Goal: Information Seeking & Learning: Learn about a topic

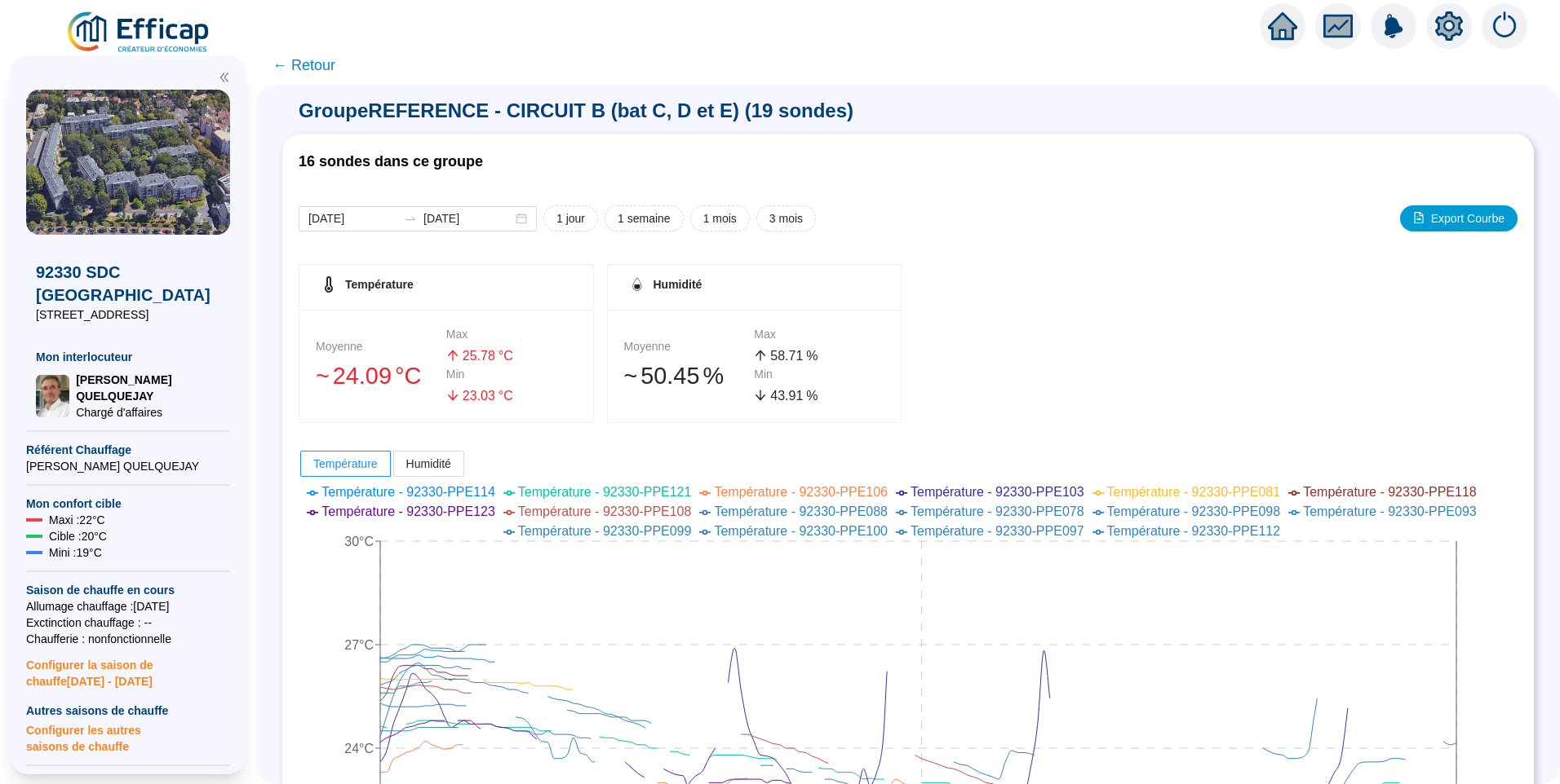
click at [166, 17] on img at bounding box center [139, 33] width 148 height 46
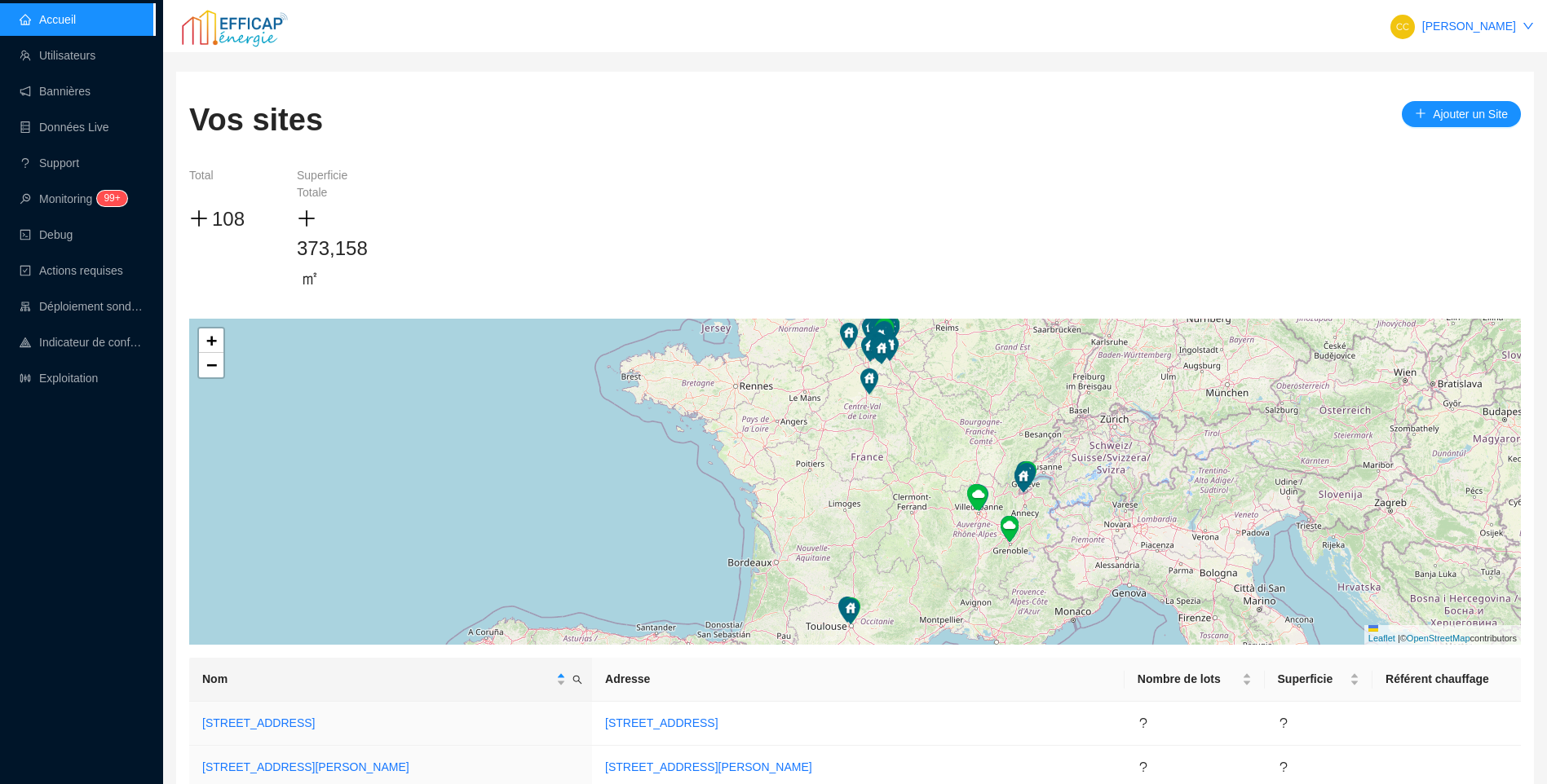
click at [85, 462] on div "Accueil Utilisateurs Bannières Données Live Support Monitoring 99+ Debug Action…" at bounding box center [78, 392] width 155 height 784
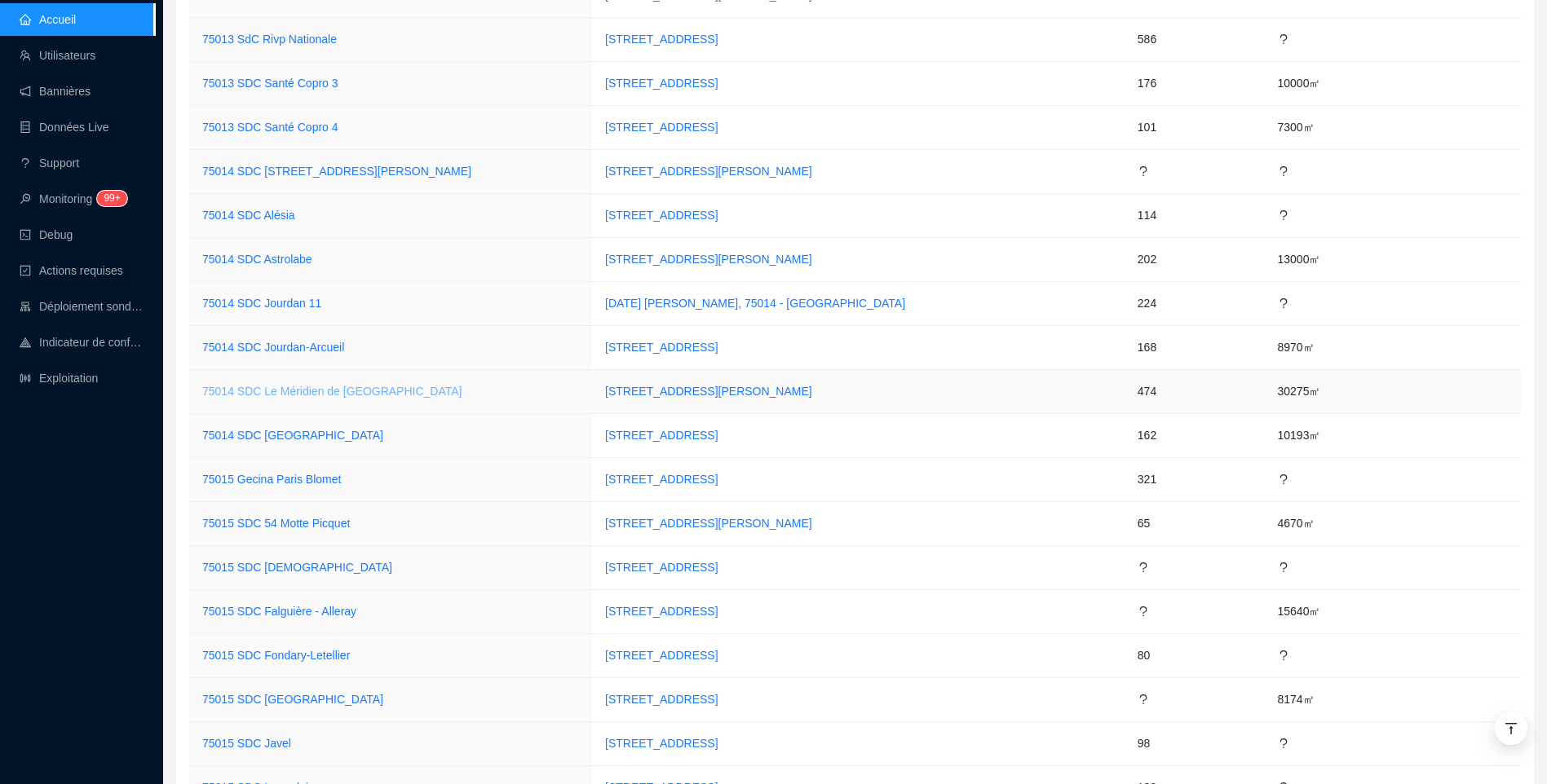
click at [330, 391] on link "75014 SDC Le Méridien de [GEOGRAPHIC_DATA]" at bounding box center [332, 391] width 260 height 13
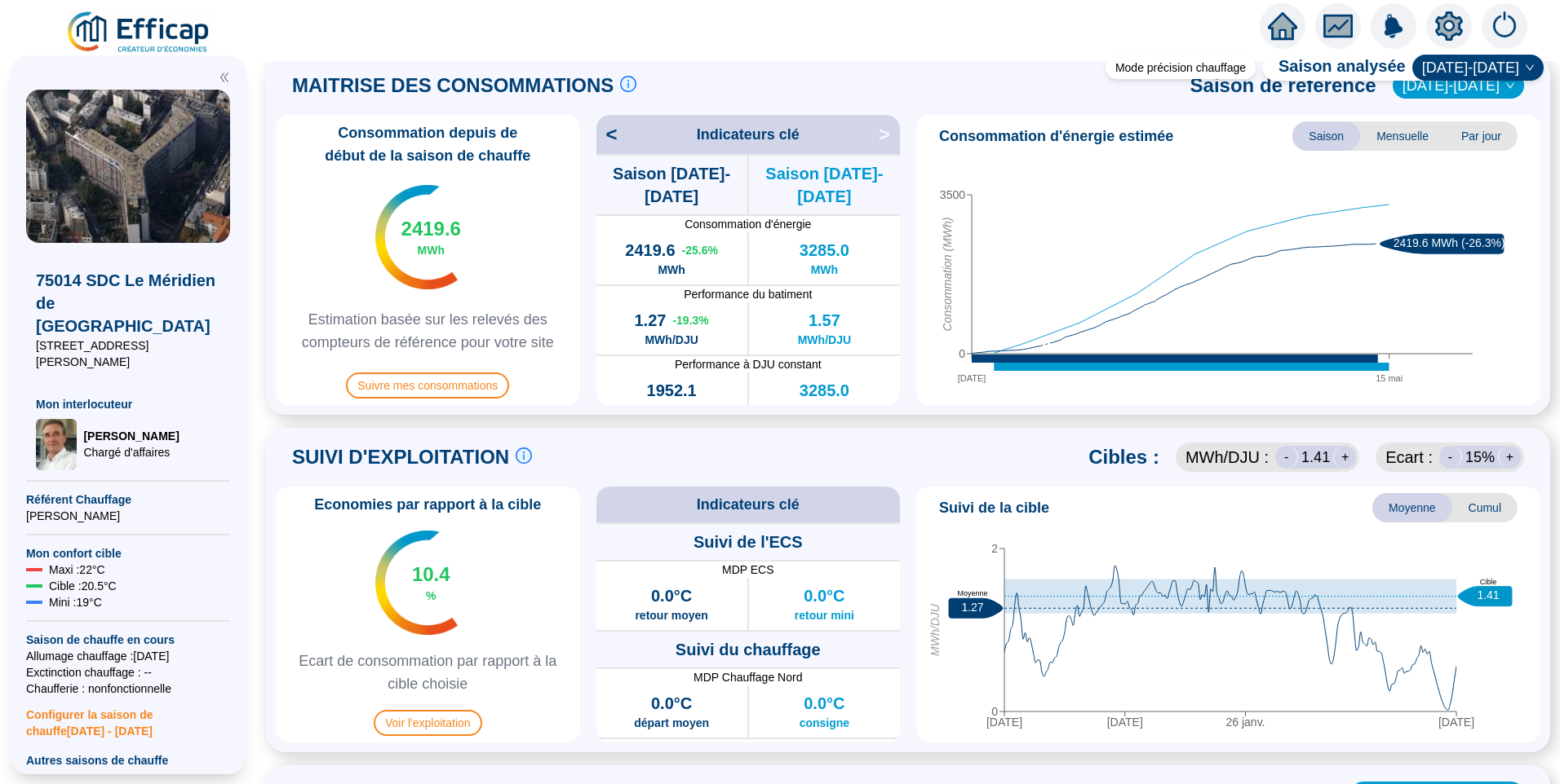
scroll to position [489, 0]
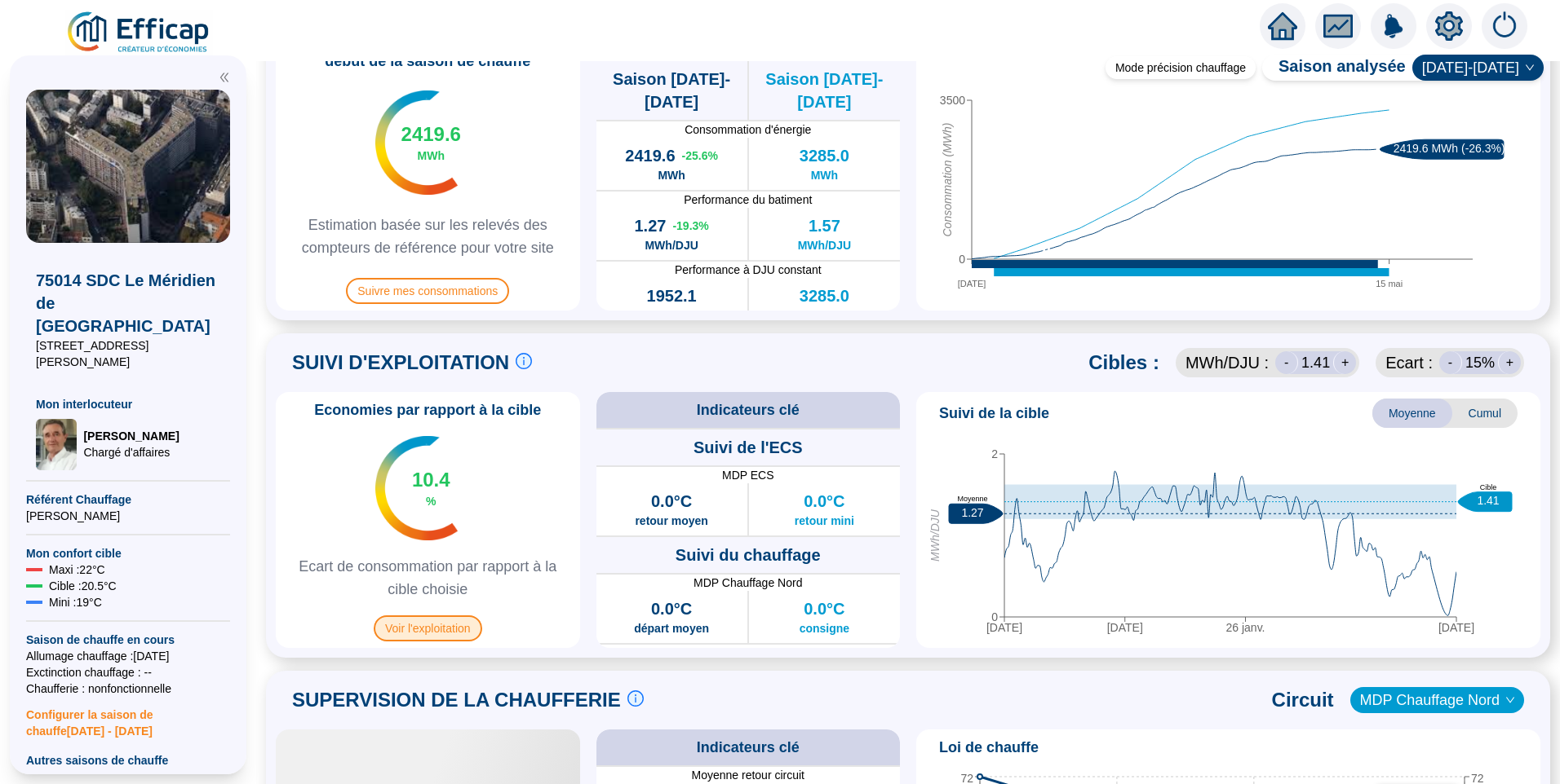
click at [457, 637] on span "Voir l'exploitation" at bounding box center [427, 629] width 108 height 26
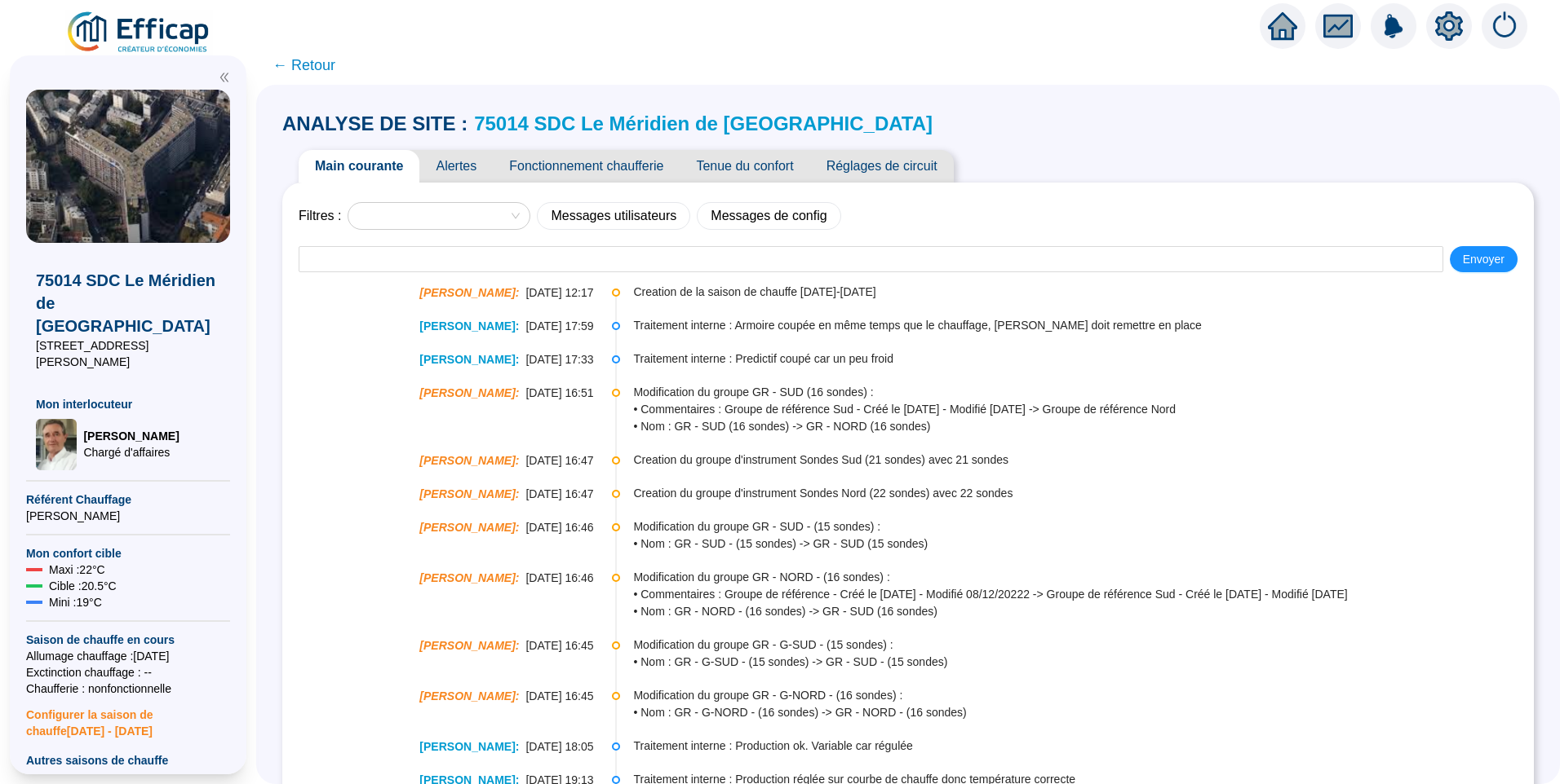
click at [742, 171] on span "Tenue du confort" at bounding box center [744, 166] width 130 height 33
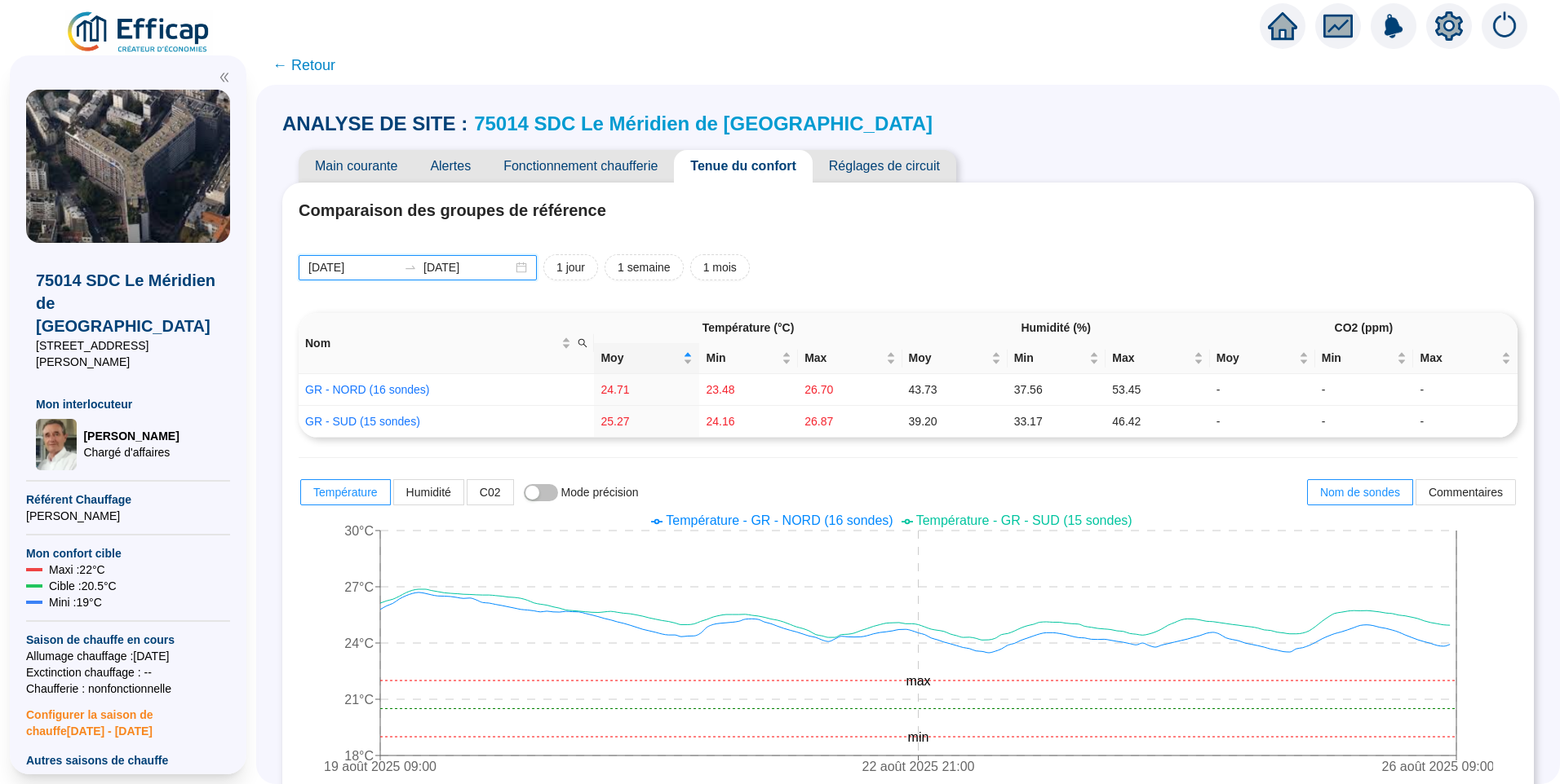
click at [382, 267] on input "[DATE]" at bounding box center [353, 267] width 89 height 17
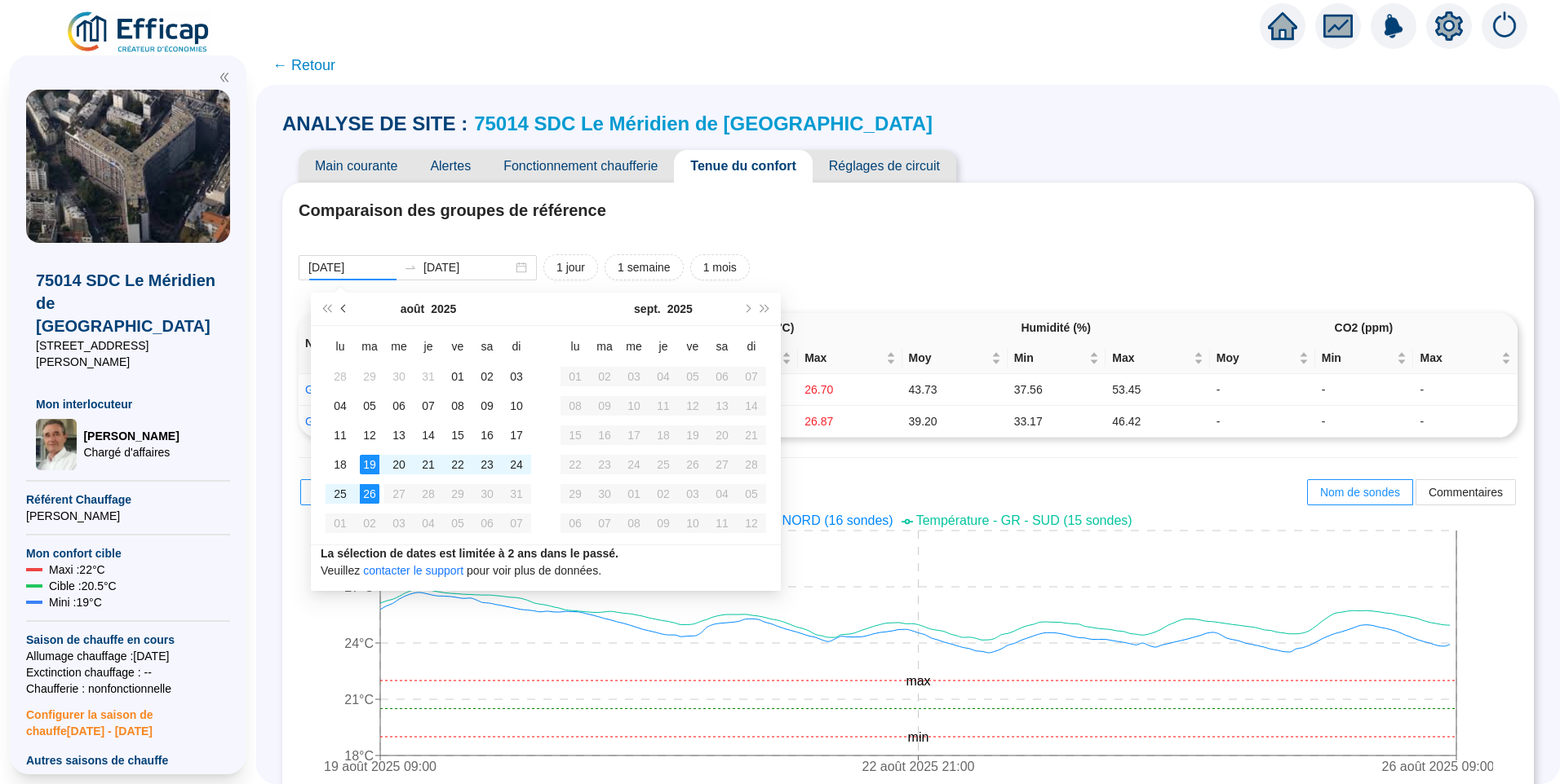
click at [345, 311] on span "Mois précédent (PageUp)" at bounding box center [345, 308] width 8 height 8
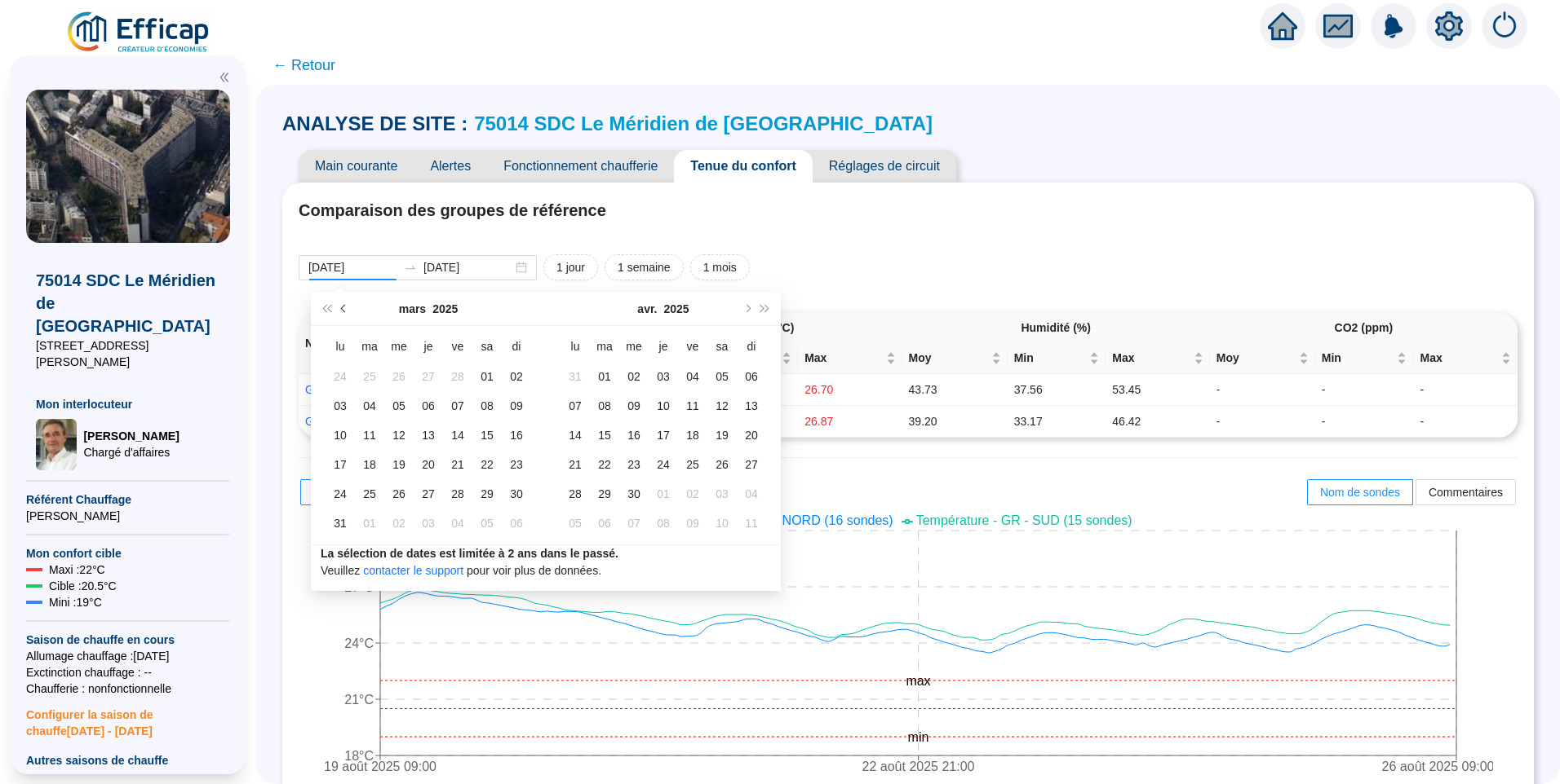
click at [345, 311] on span "Mois précédent (PageUp)" at bounding box center [345, 308] width 8 height 8
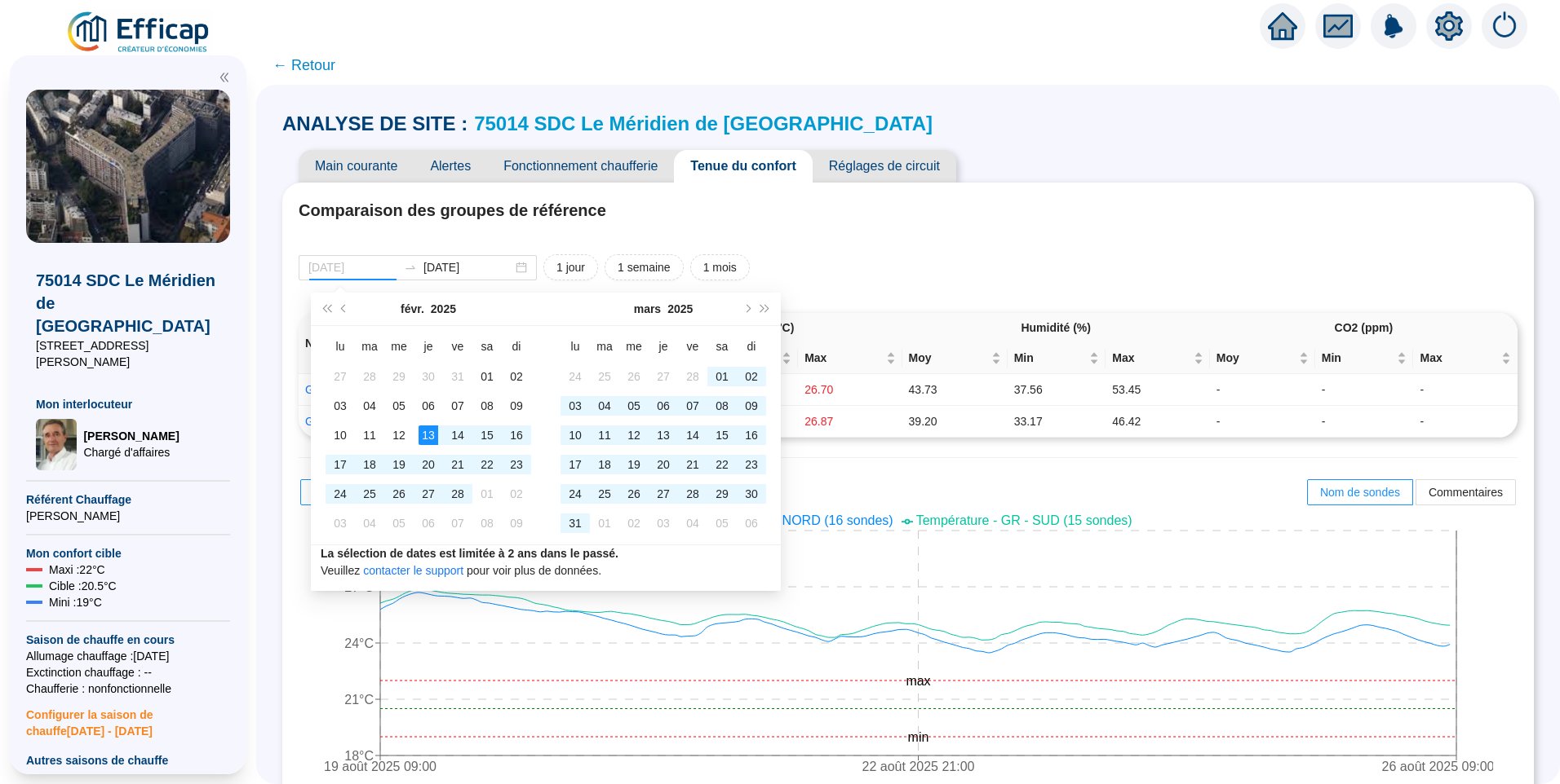
type input "2025-02-13"
click at [422, 443] on div "13" at bounding box center [428, 435] width 19 height 19
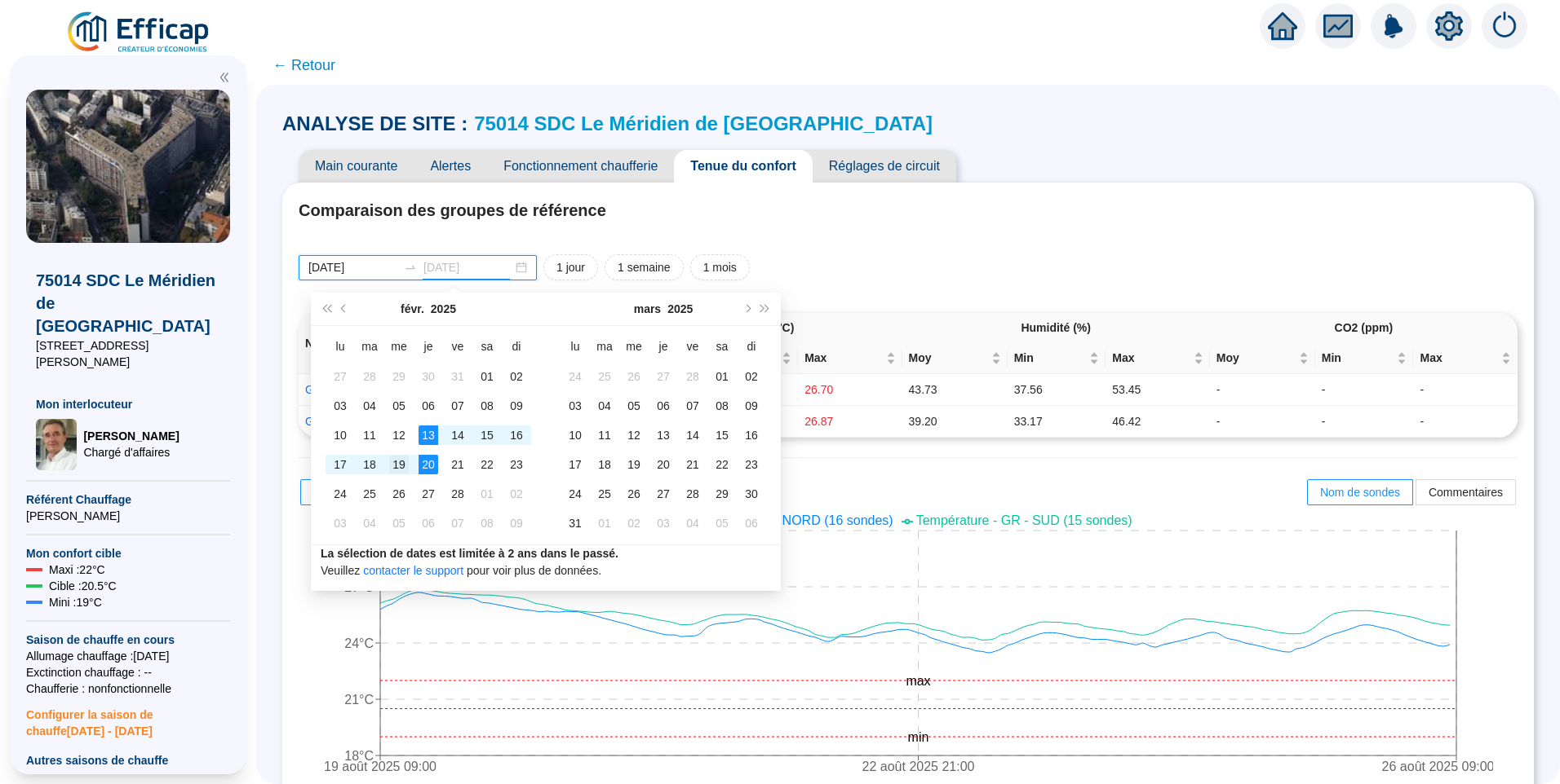
type input "[DATE]"
click at [397, 470] on div "19" at bounding box center [398, 464] width 19 height 19
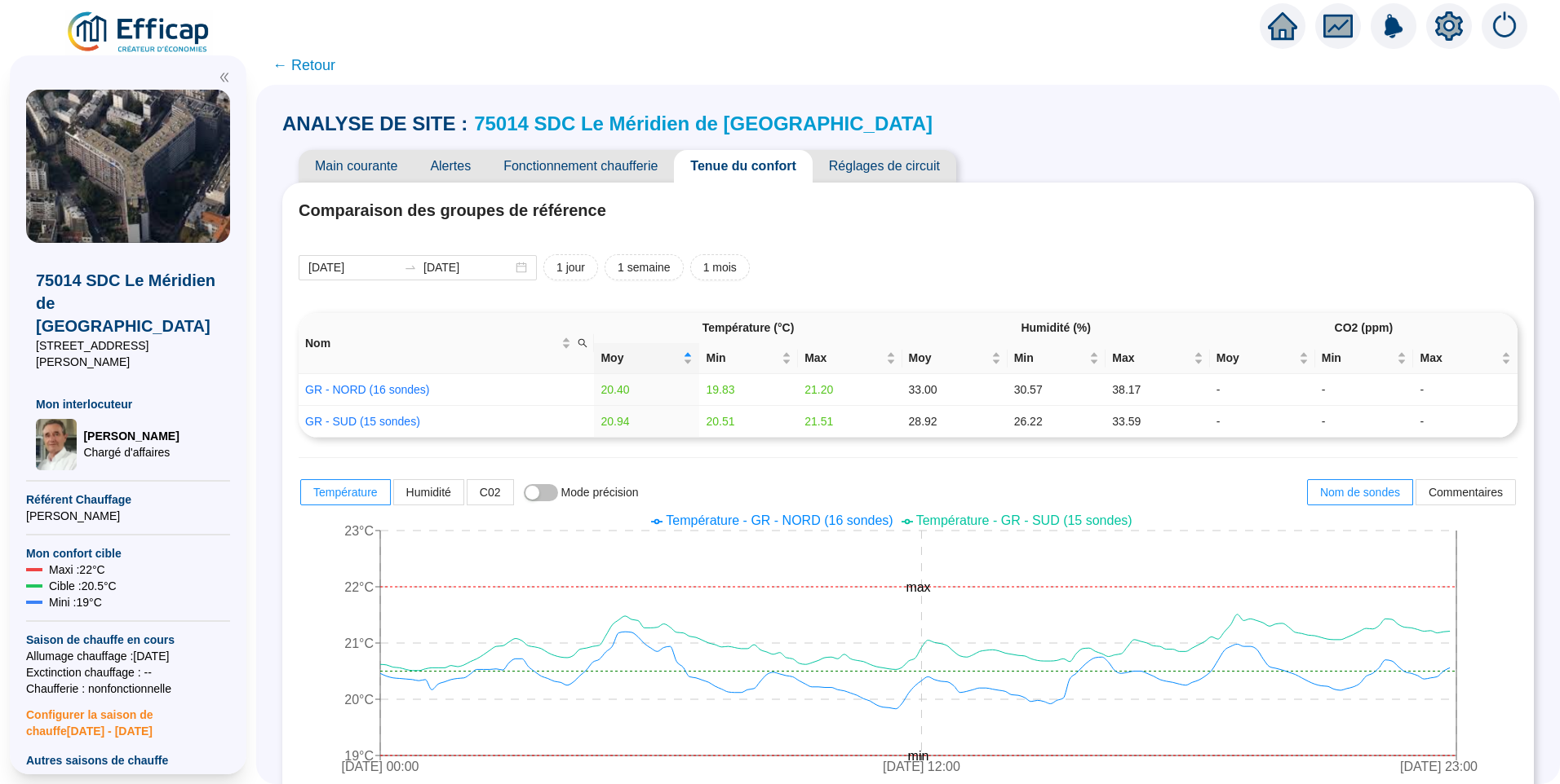
click at [292, 57] on span "← Retour" at bounding box center [303, 65] width 63 height 23
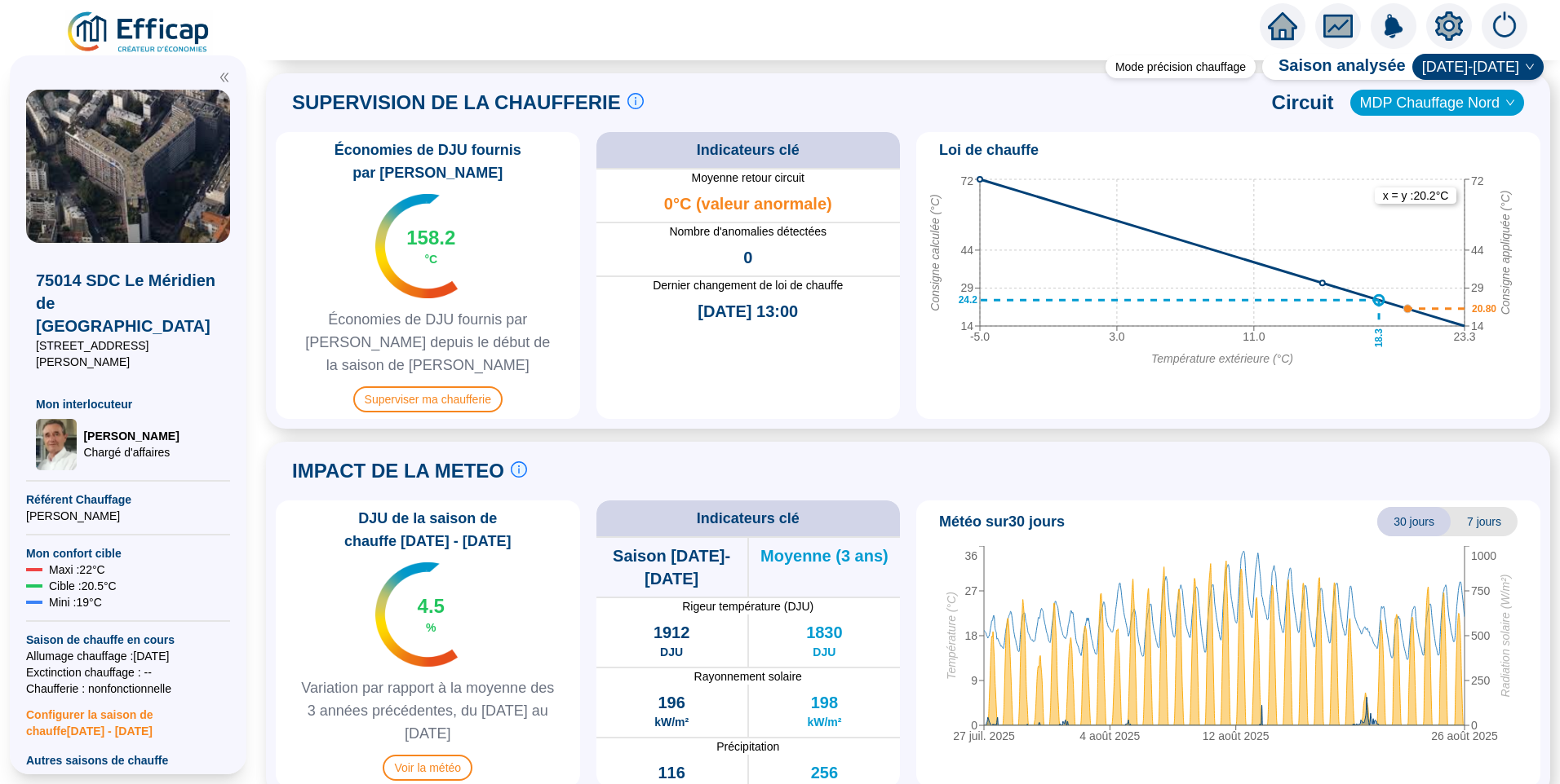
scroll to position [516, 0]
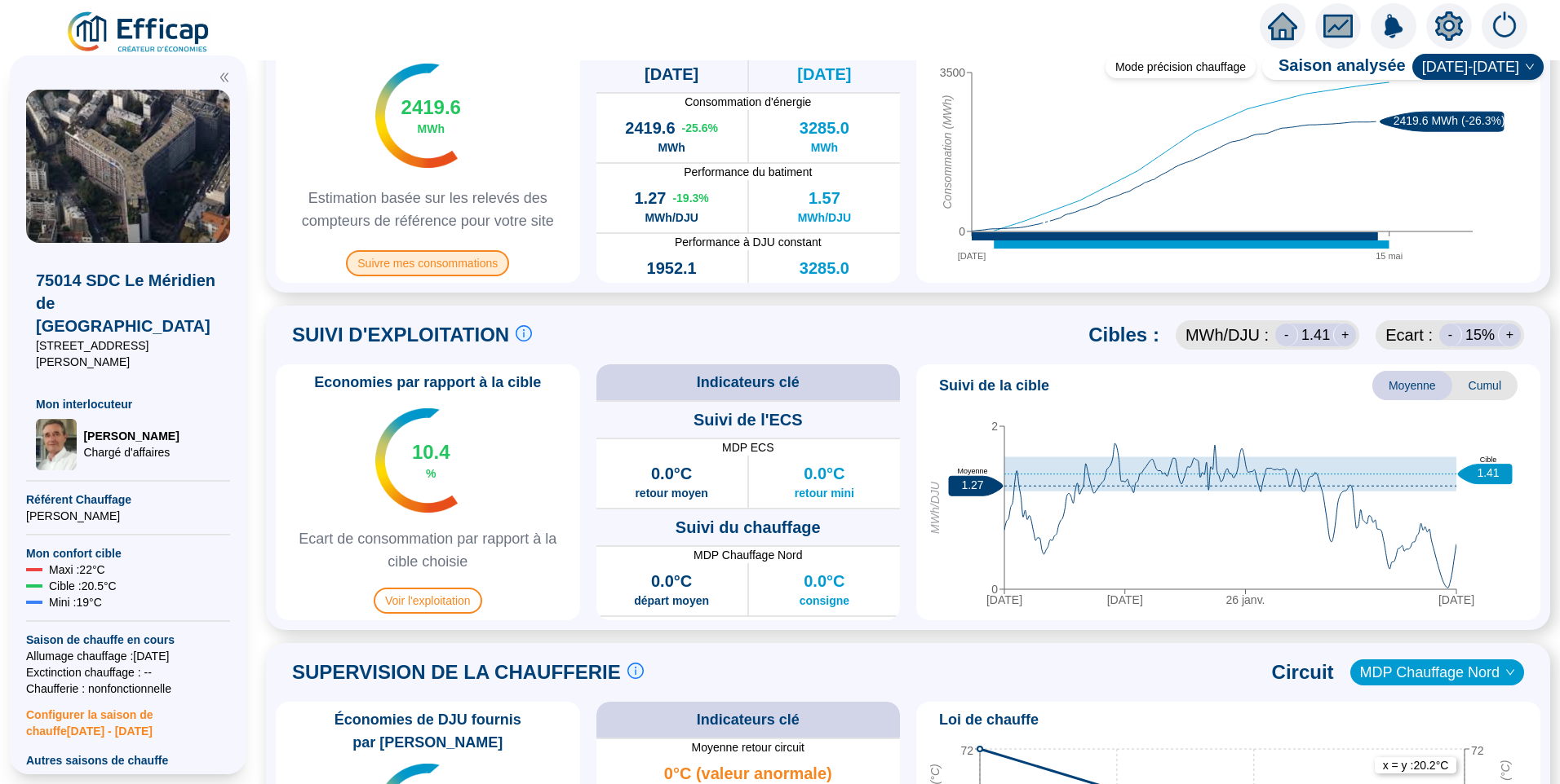
click at [472, 257] on span "Suivre mes consommations" at bounding box center [427, 263] width 163 height 26
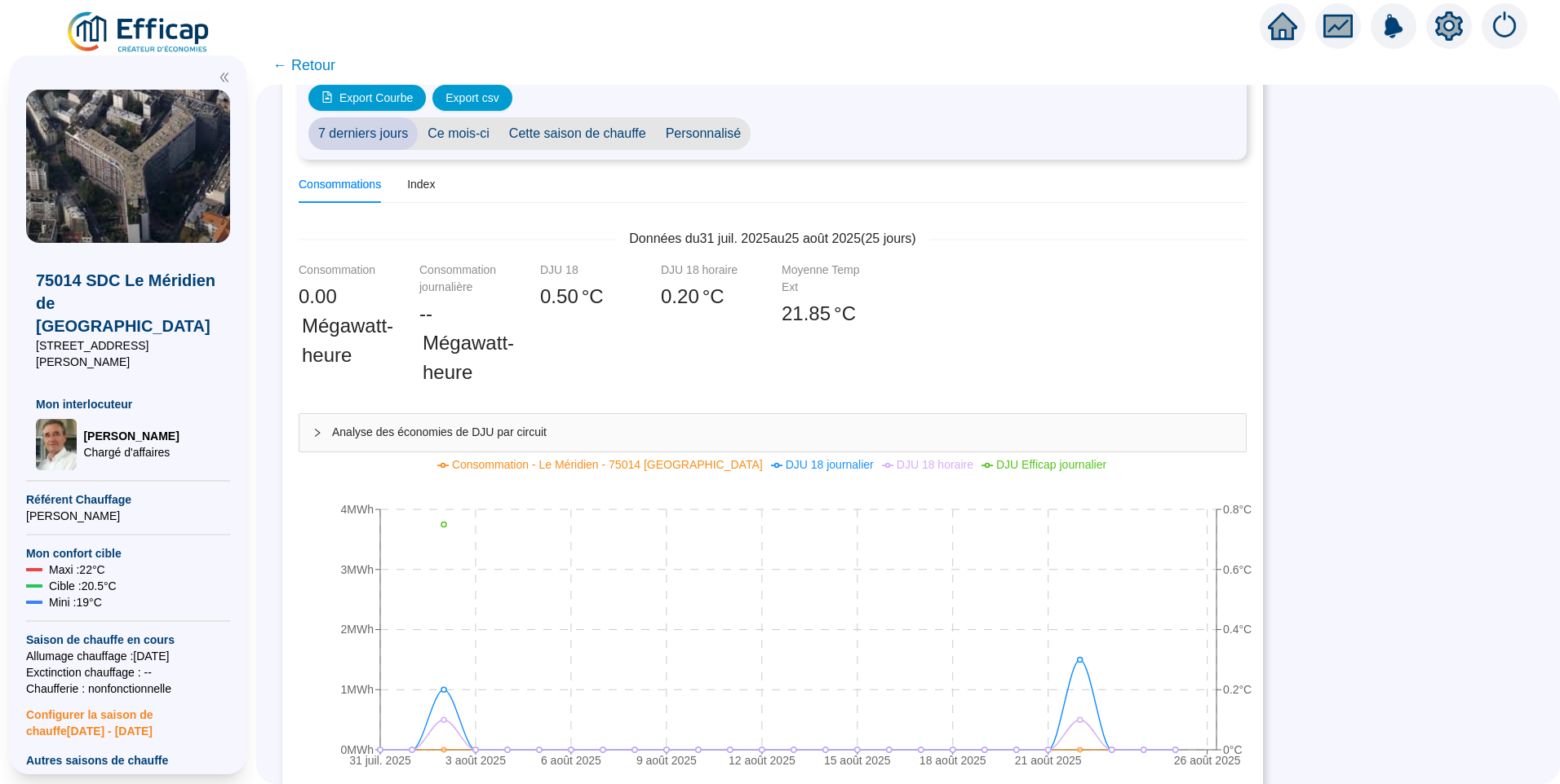
scroll to position [163, 0]
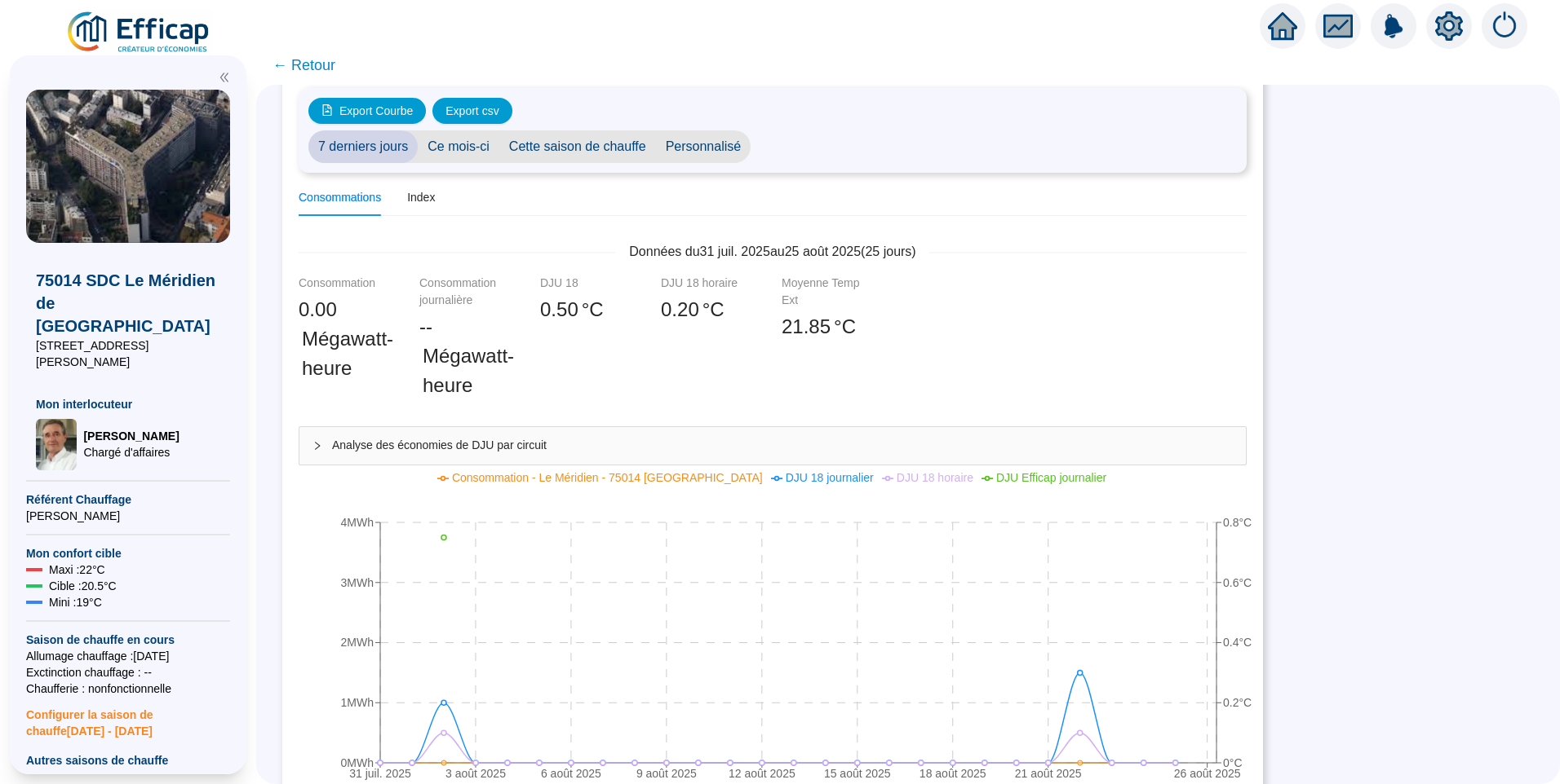
click at [717, 149] on span "Personnalisé" at bounding box center [703, 146] width 95 height 33
click at [817, 140] on input "2025-08-01" at bounding box center [805, 146] width 89 height 17
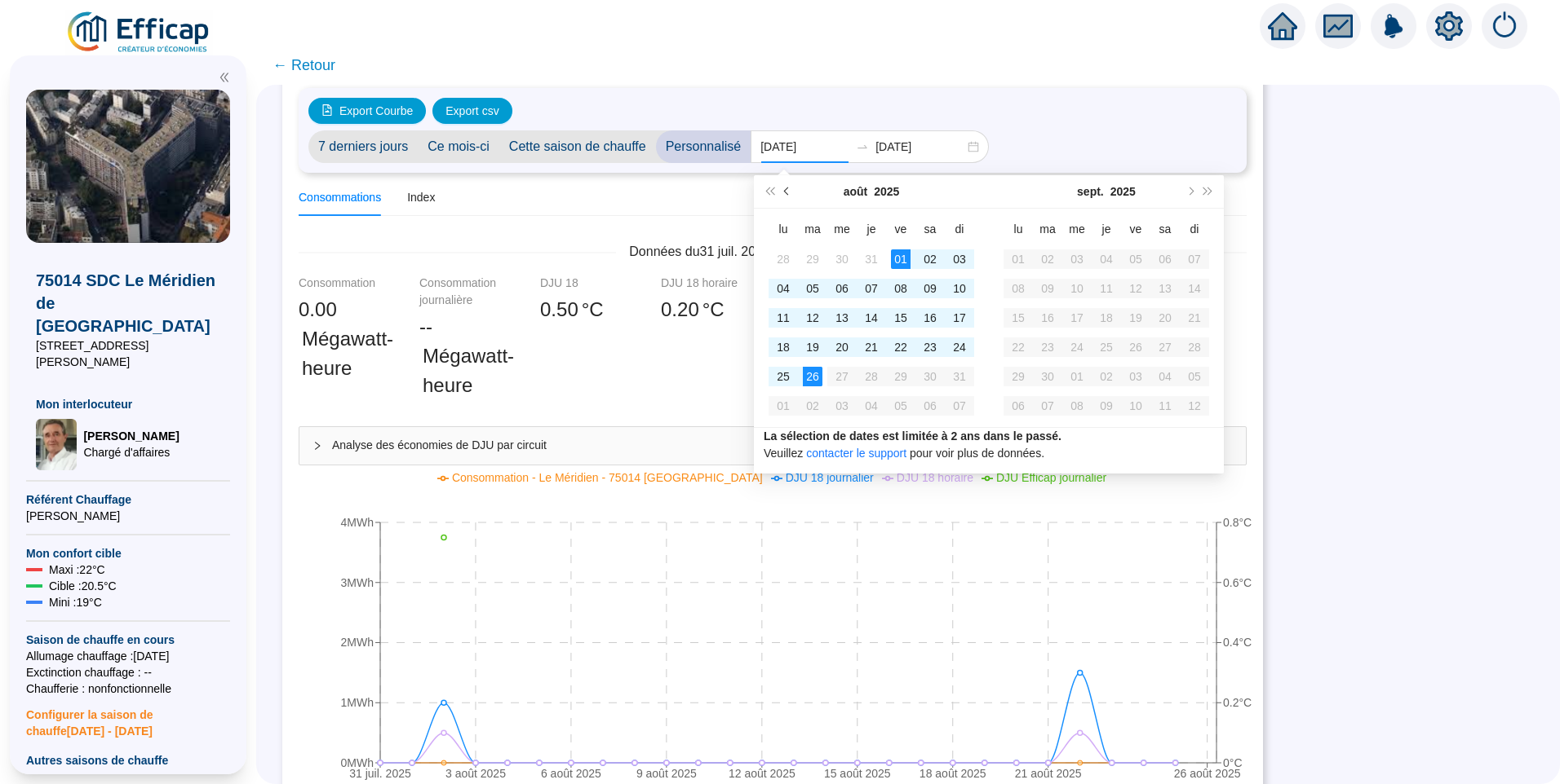
click at [789, 193] on span "Mois précédent (PageUp)" at bounding box center [787, 191] width 8 height 8
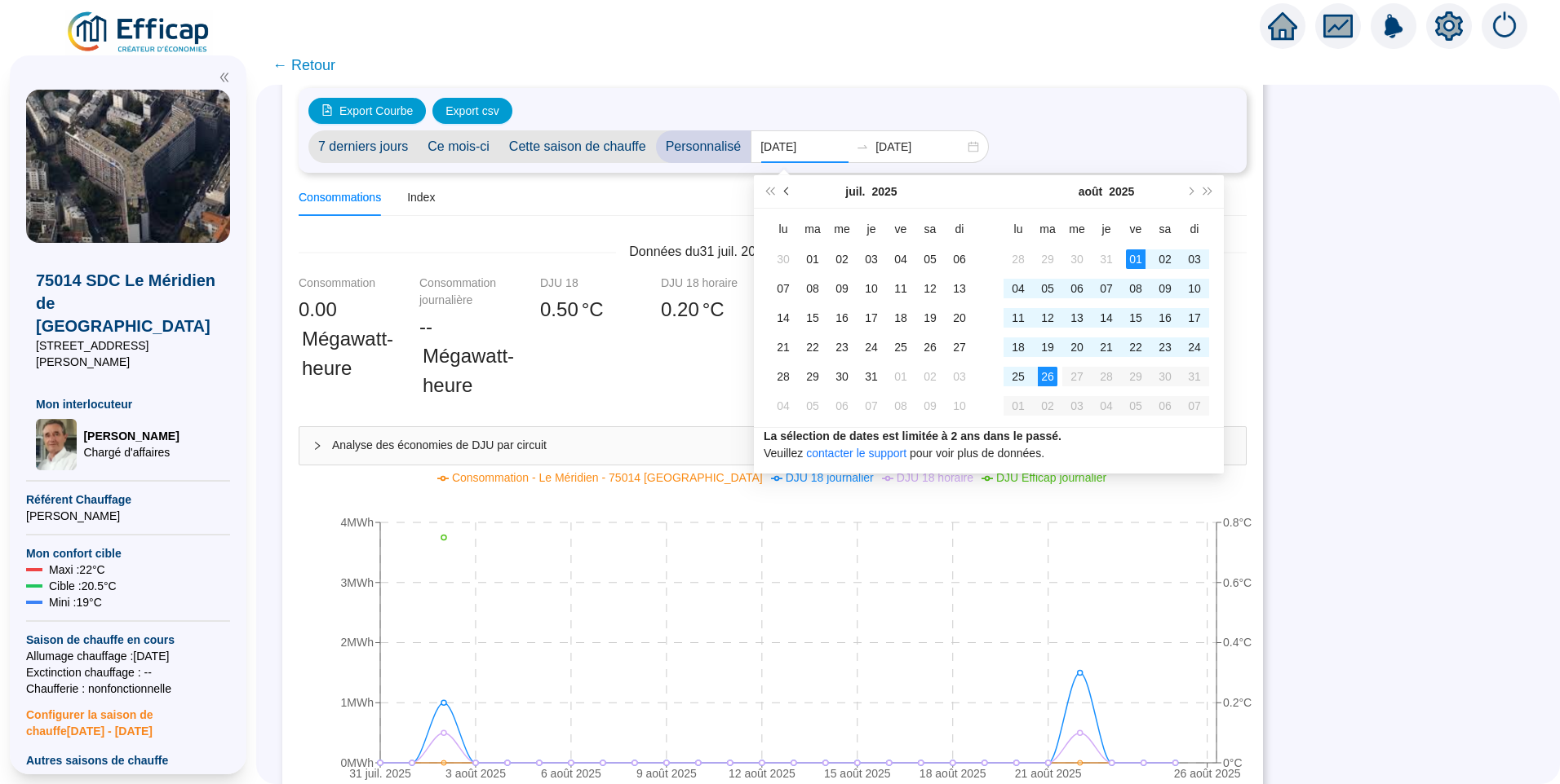
click at [789, 193] on span "Mois précédent (PageUp)" at bounding box center [787, 191] width 8 height 8
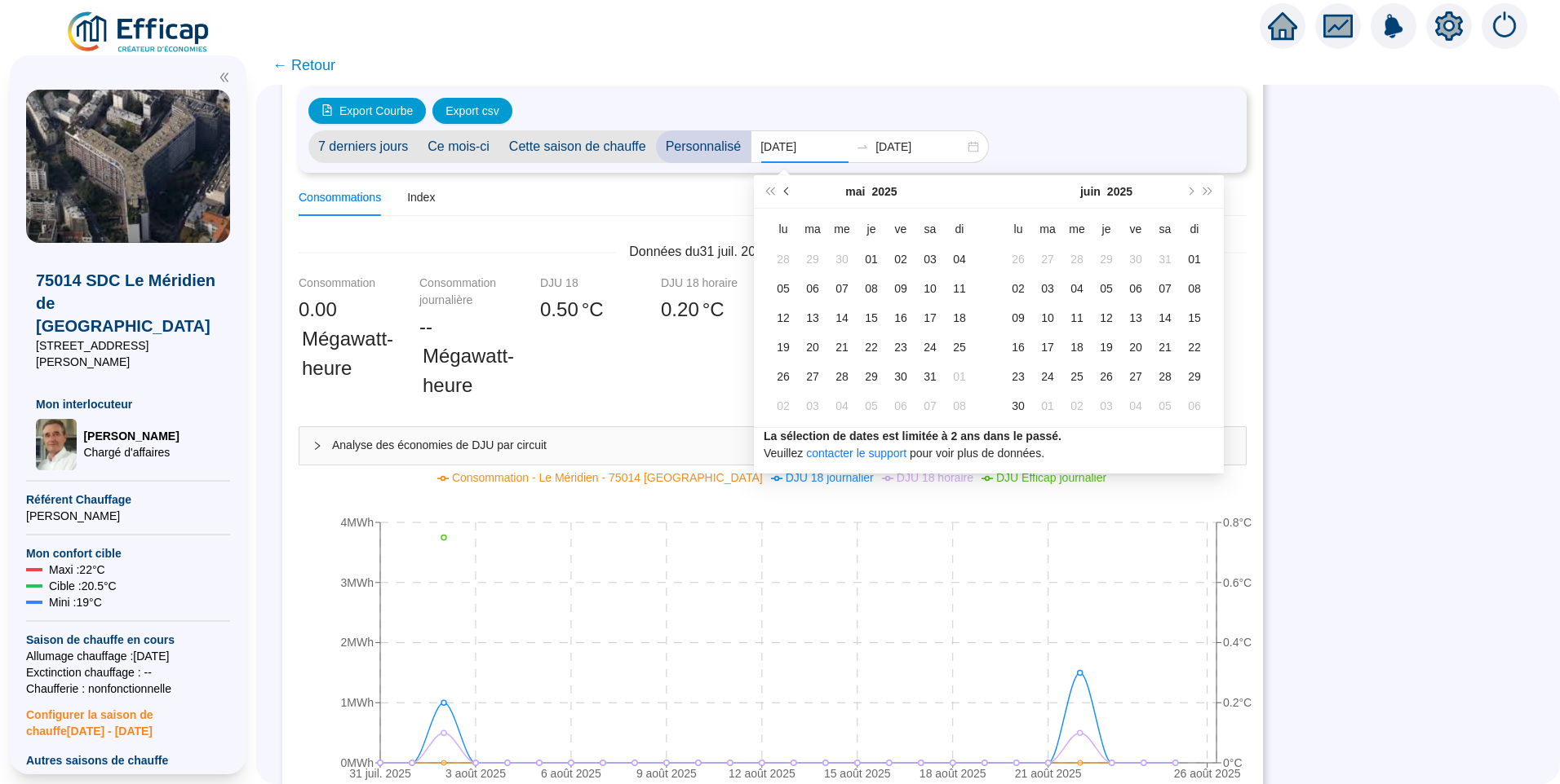
click at [789, 193] on span "Mois précédent (PageUp)" at bounding box center [787, 191] width 8 height 8
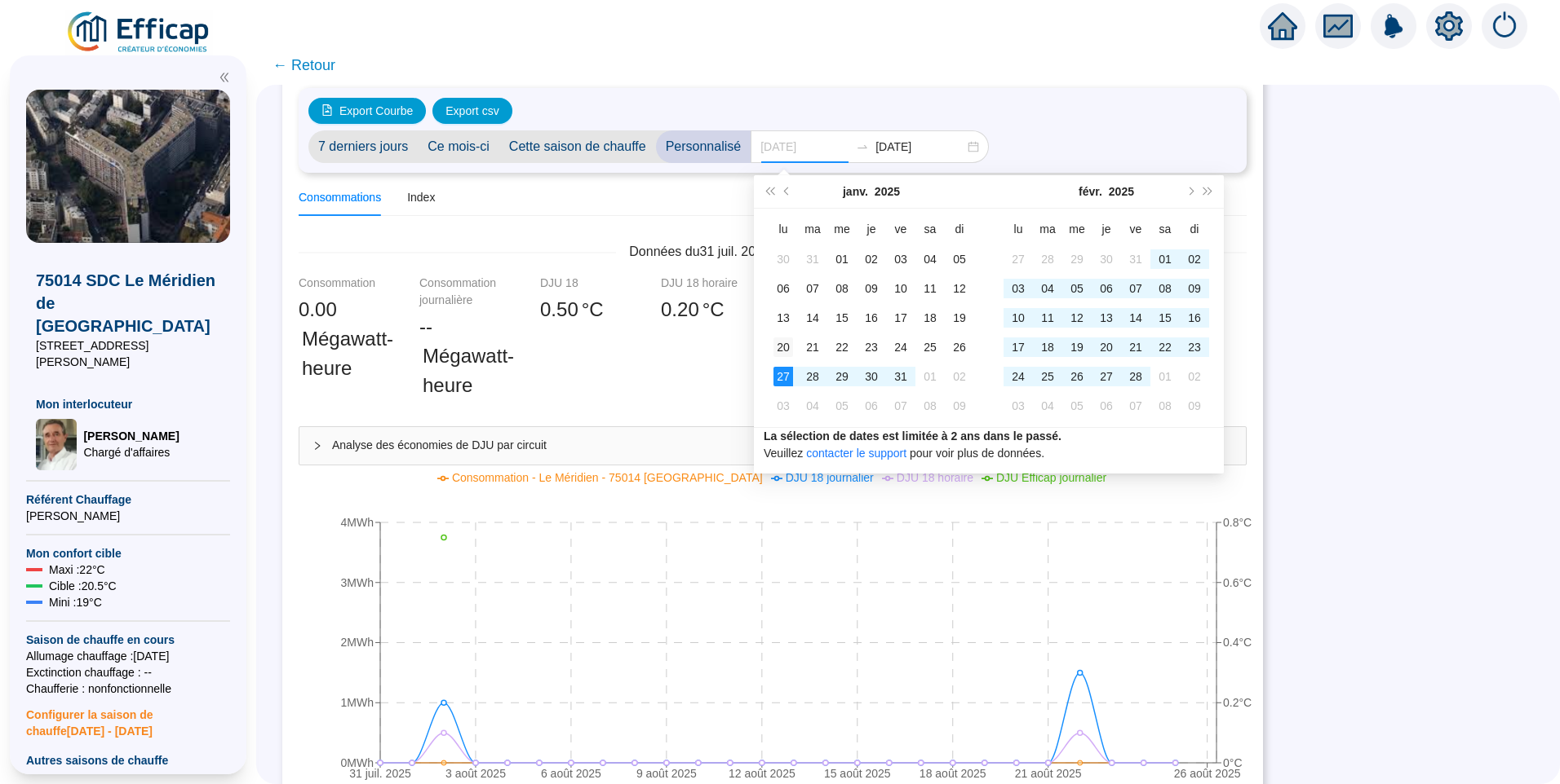
type input "2025-01-20"
click at [785, 352] on div "20" at bounding box center [783, 347] width 19 height 19
click at [1194, 188] on button "Mois suivant (PageDown)" at bounding box center [1189, 191] width 18 height 33
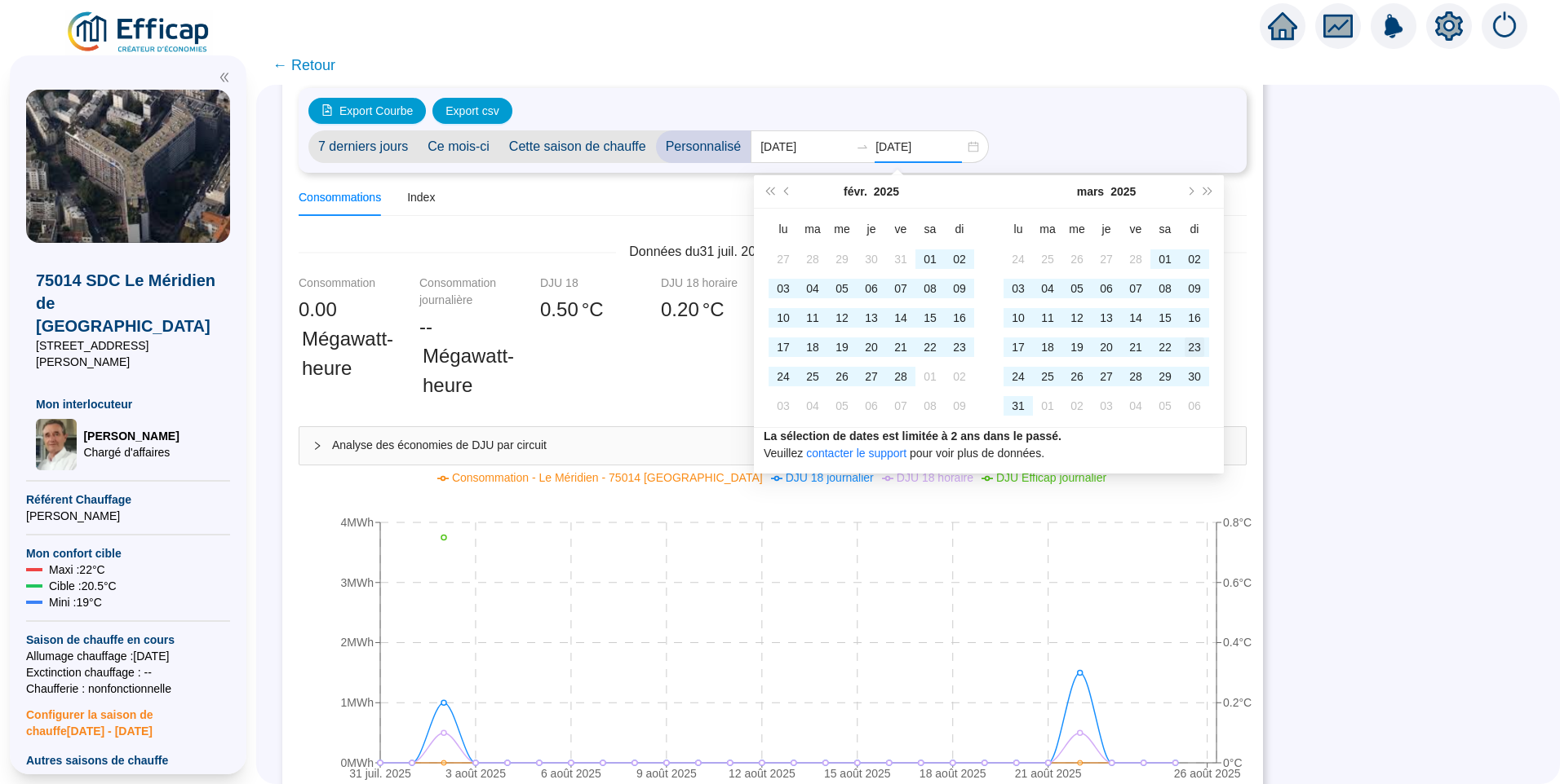
type input "2025-03-23"
click at [1199, 348] on div "23" at bounding box center [1194, 347] width 19 height 19
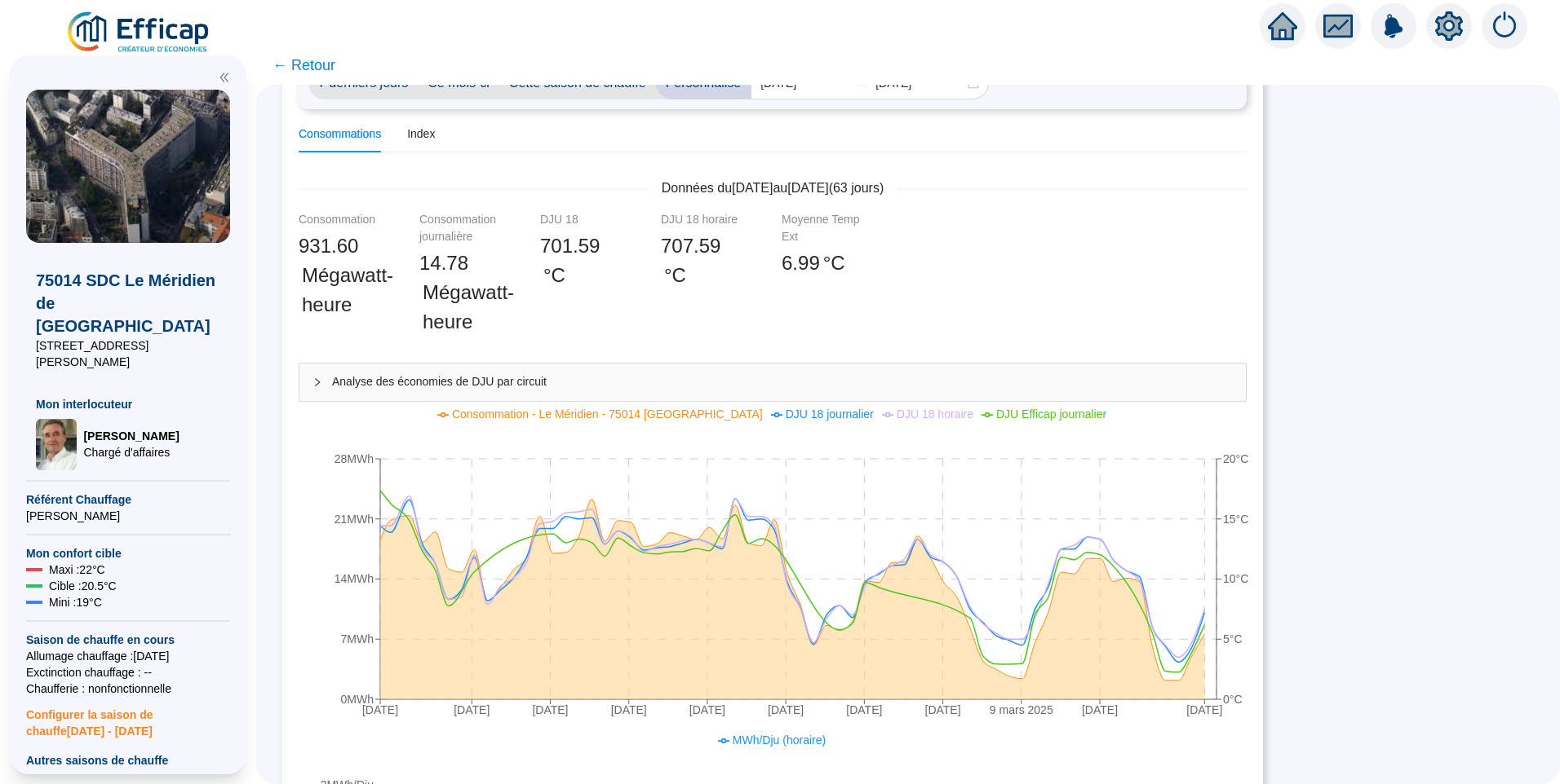
scroll to position [326, 0]
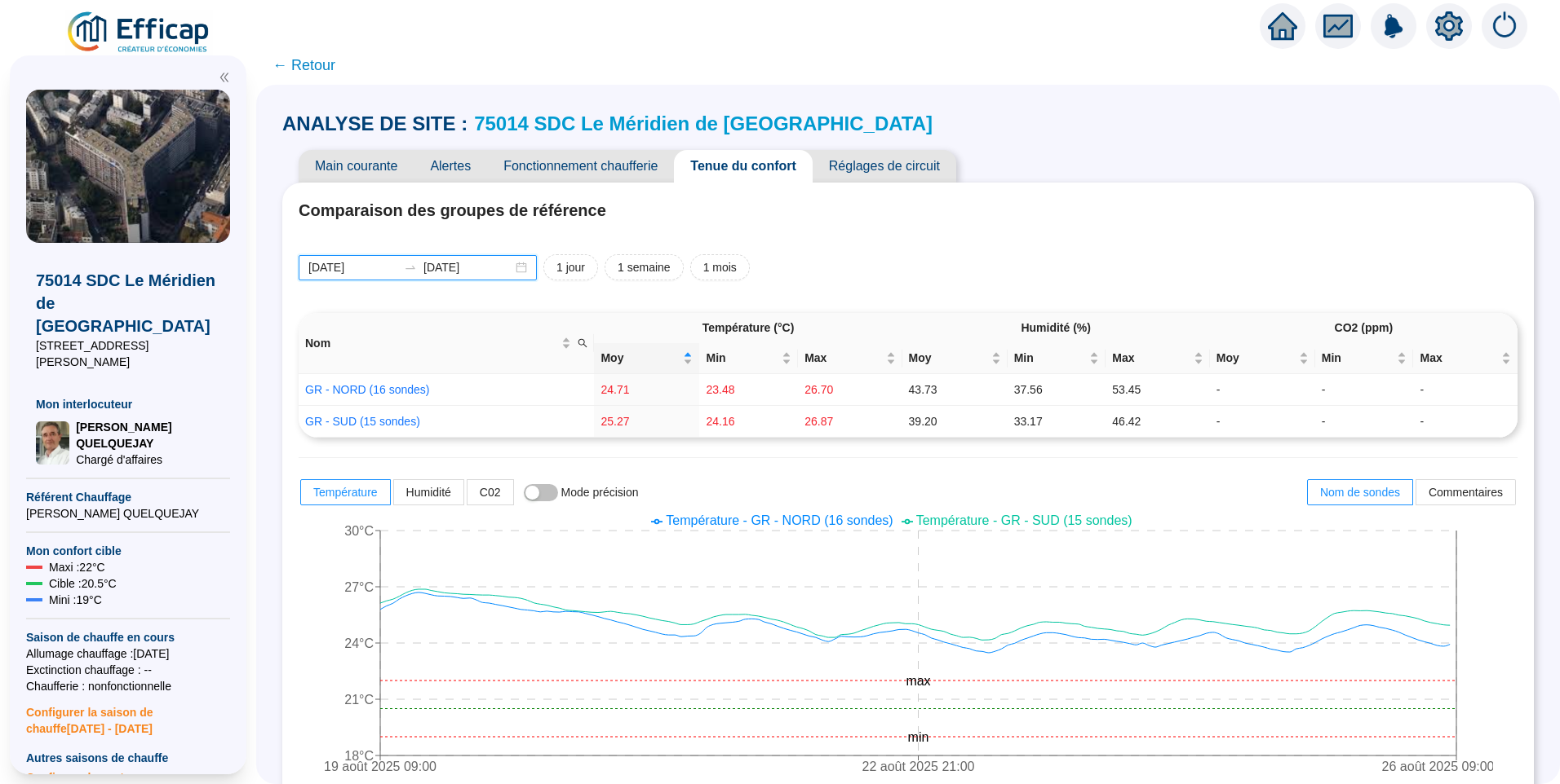
click at [383, 269] on input "[DATE]" at bounding box center [353, 267] width 89 height 17
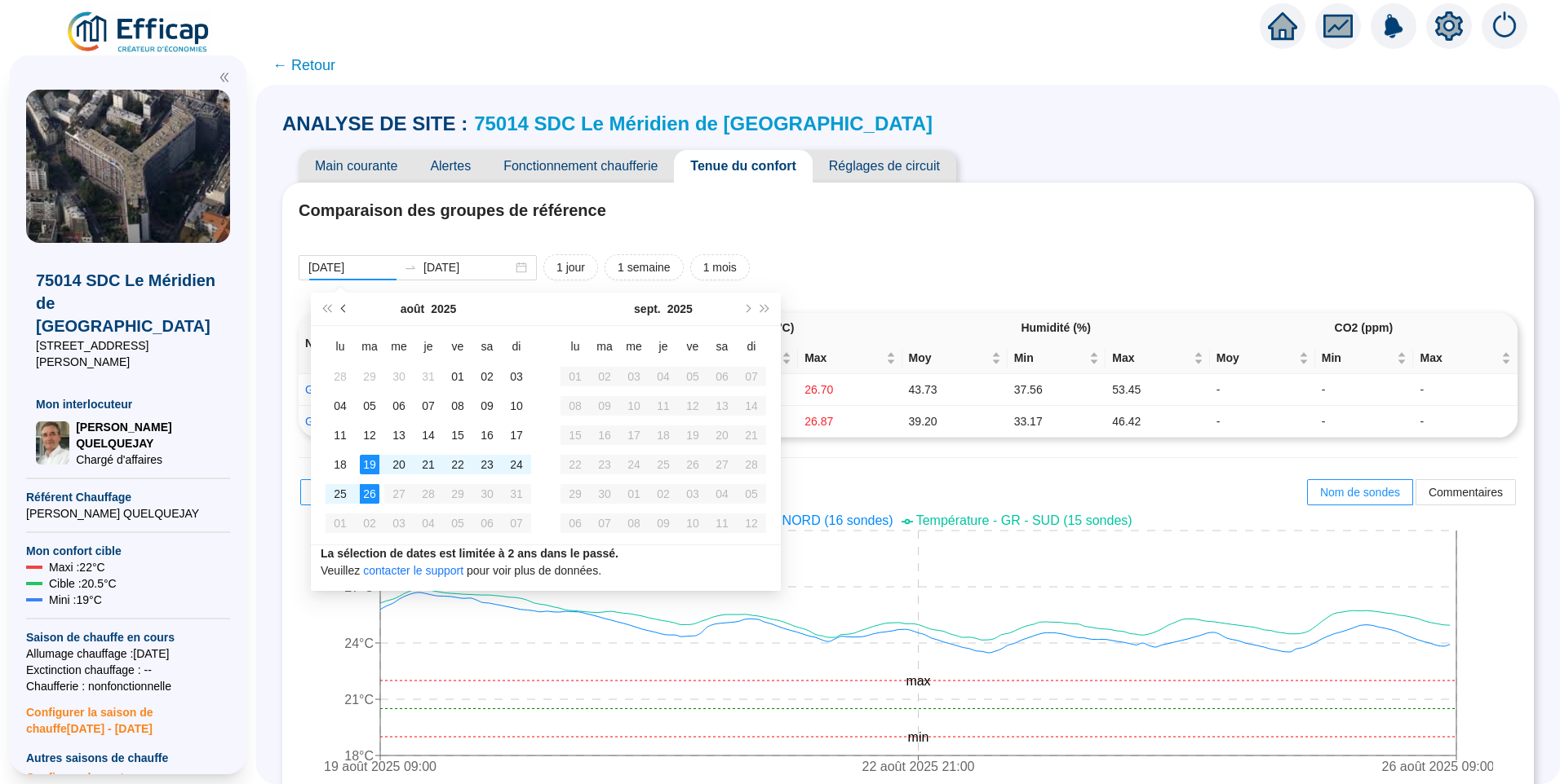
click at [345, 308] on span "Mois précédent (PageUp)" at bounding box center [345, 308] width 8 height 8
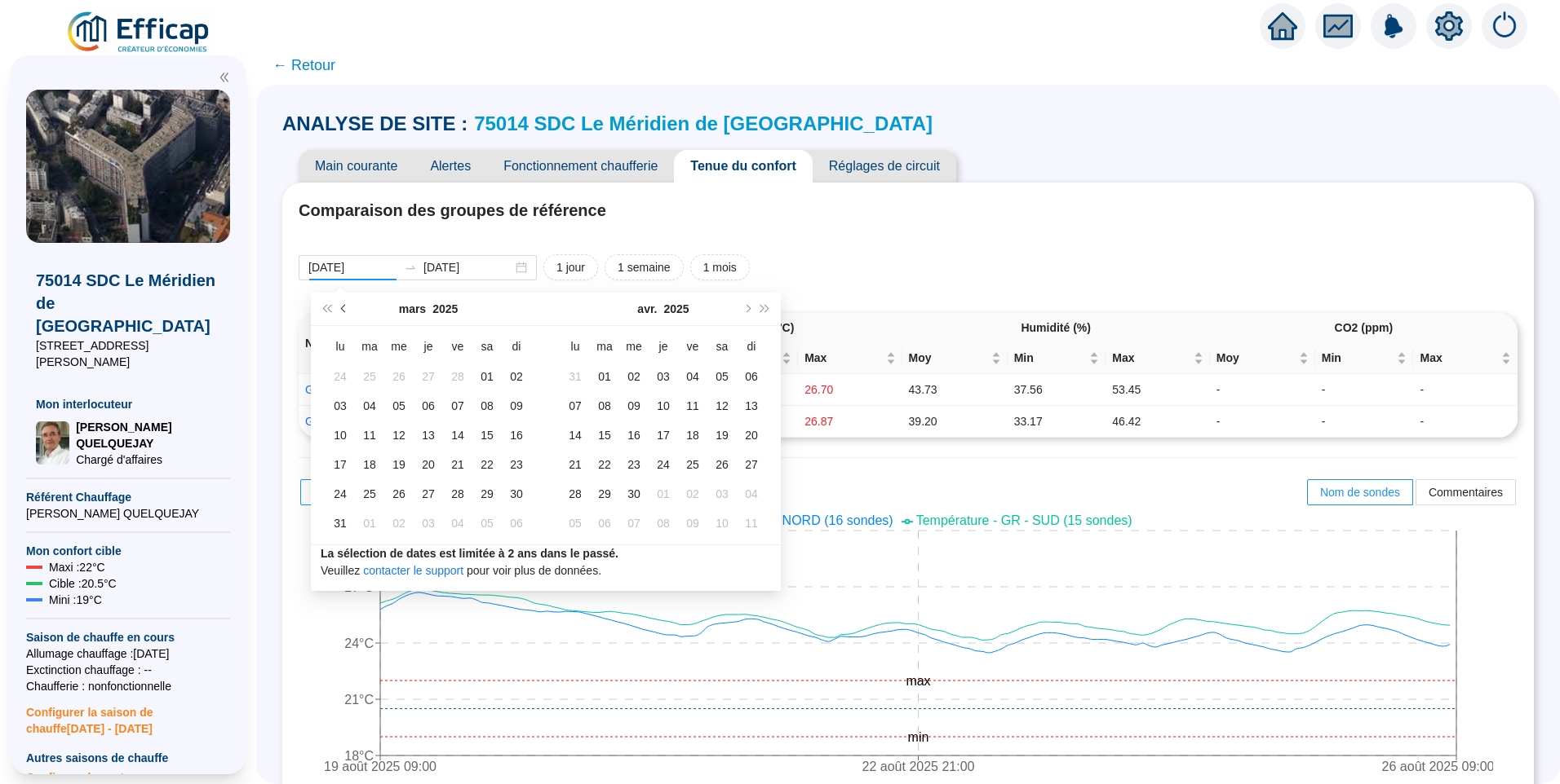
click at [345, 308] on span "Mois précédent (PageUp)" at bounding box center [345, 308] width 8 height 8
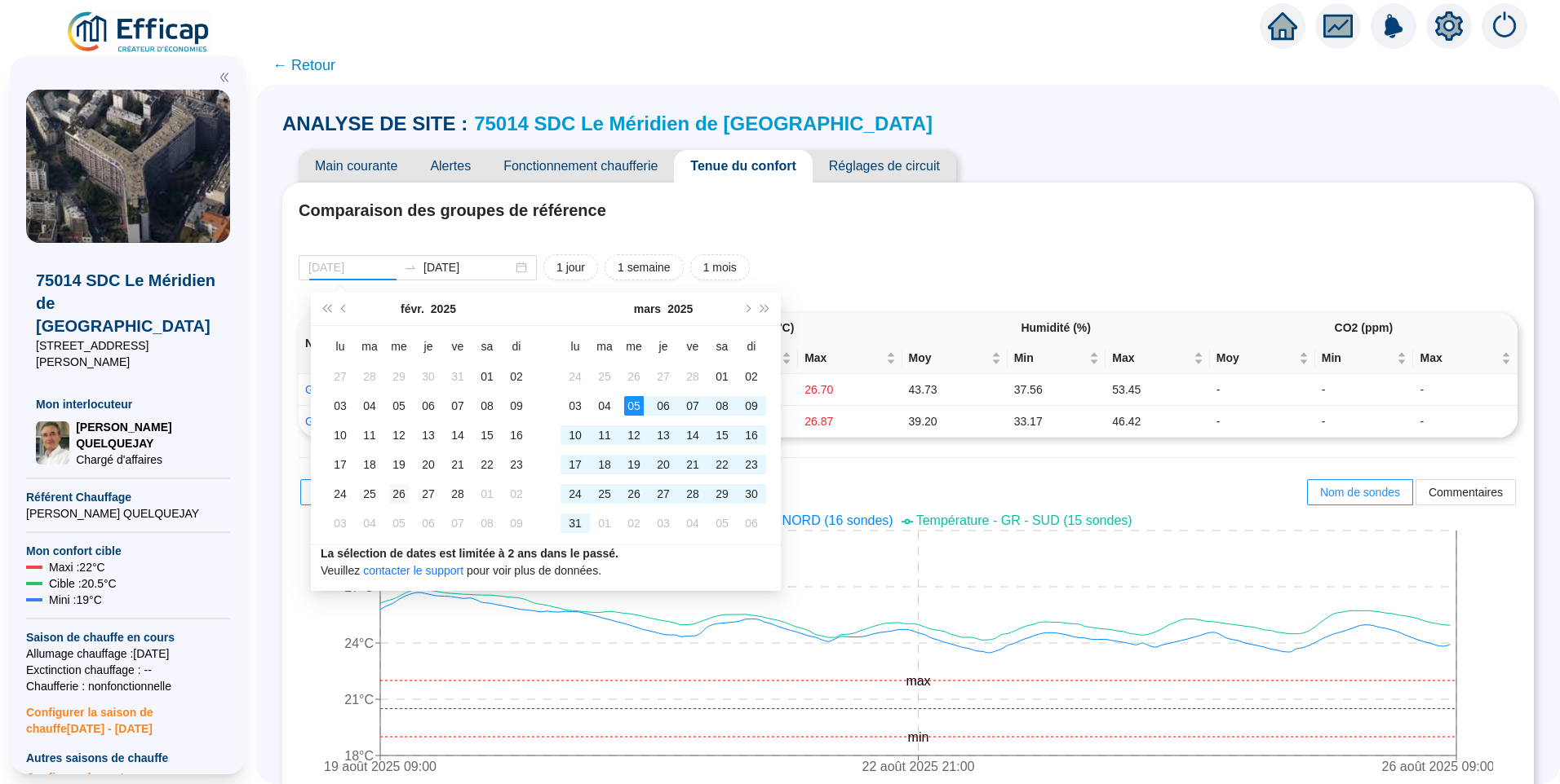
type input "[DATE]"
click at [397, 485] on div "26" at bounding box center [398, 494] width 19 height 19
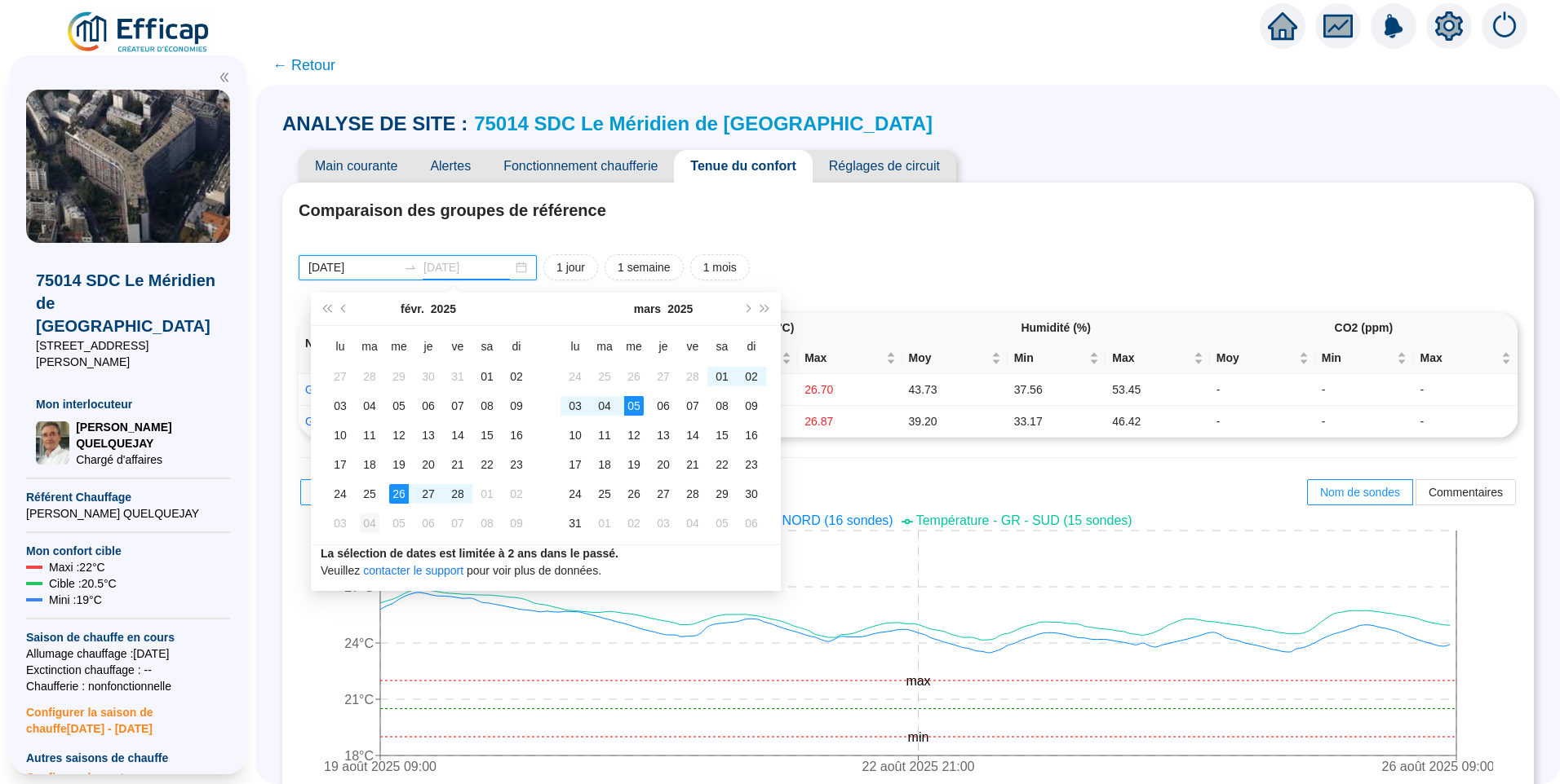
type input "[DATE]"
click at [369, 529] on div "04" at bounding box center [369, 523] width 19 height 19
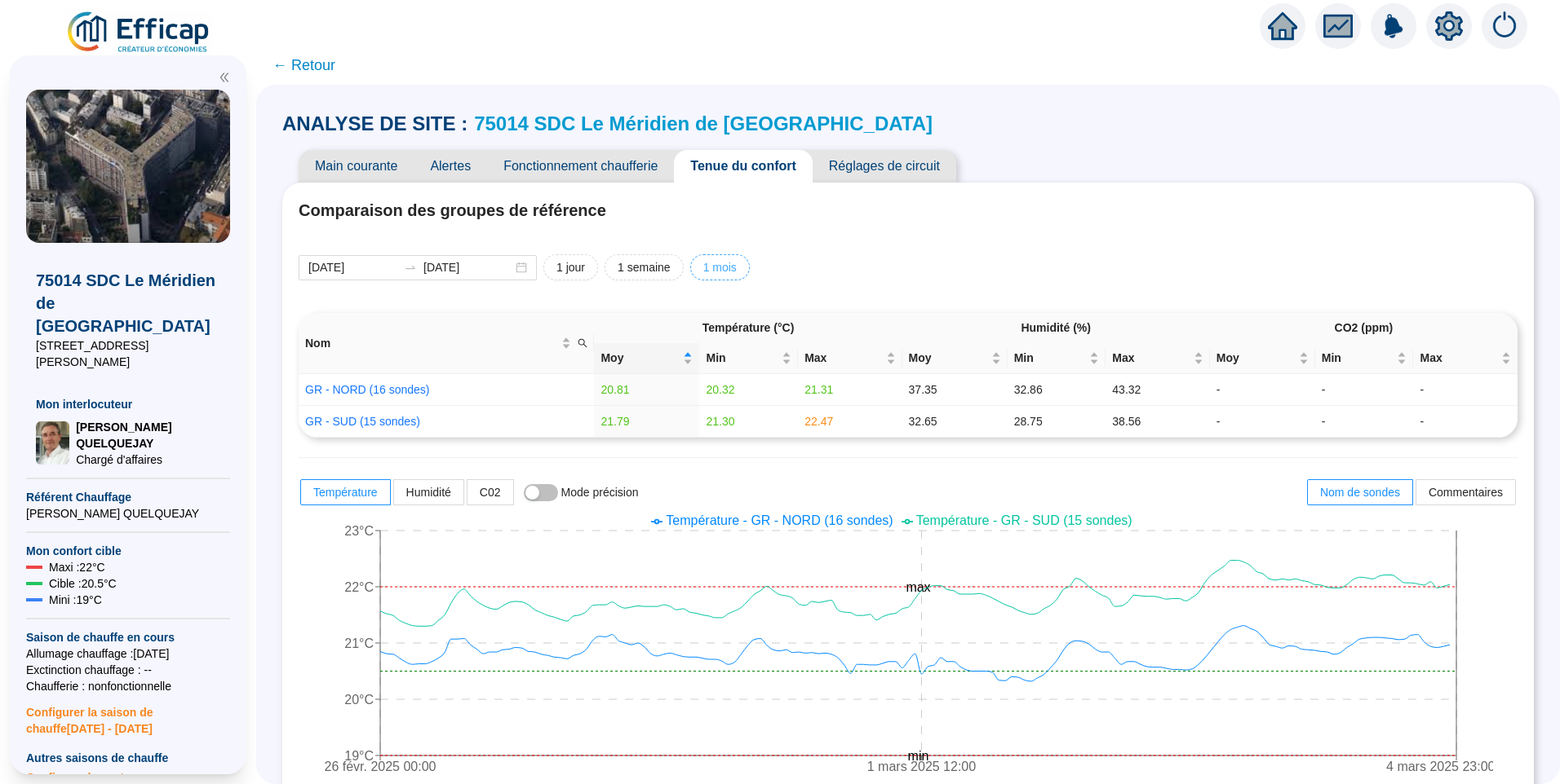
click at [711, 270] on span "1 mois" at bounding box center [720, 267] width 33 height 17
type input "2025-07-26"
type input "[DATE]"
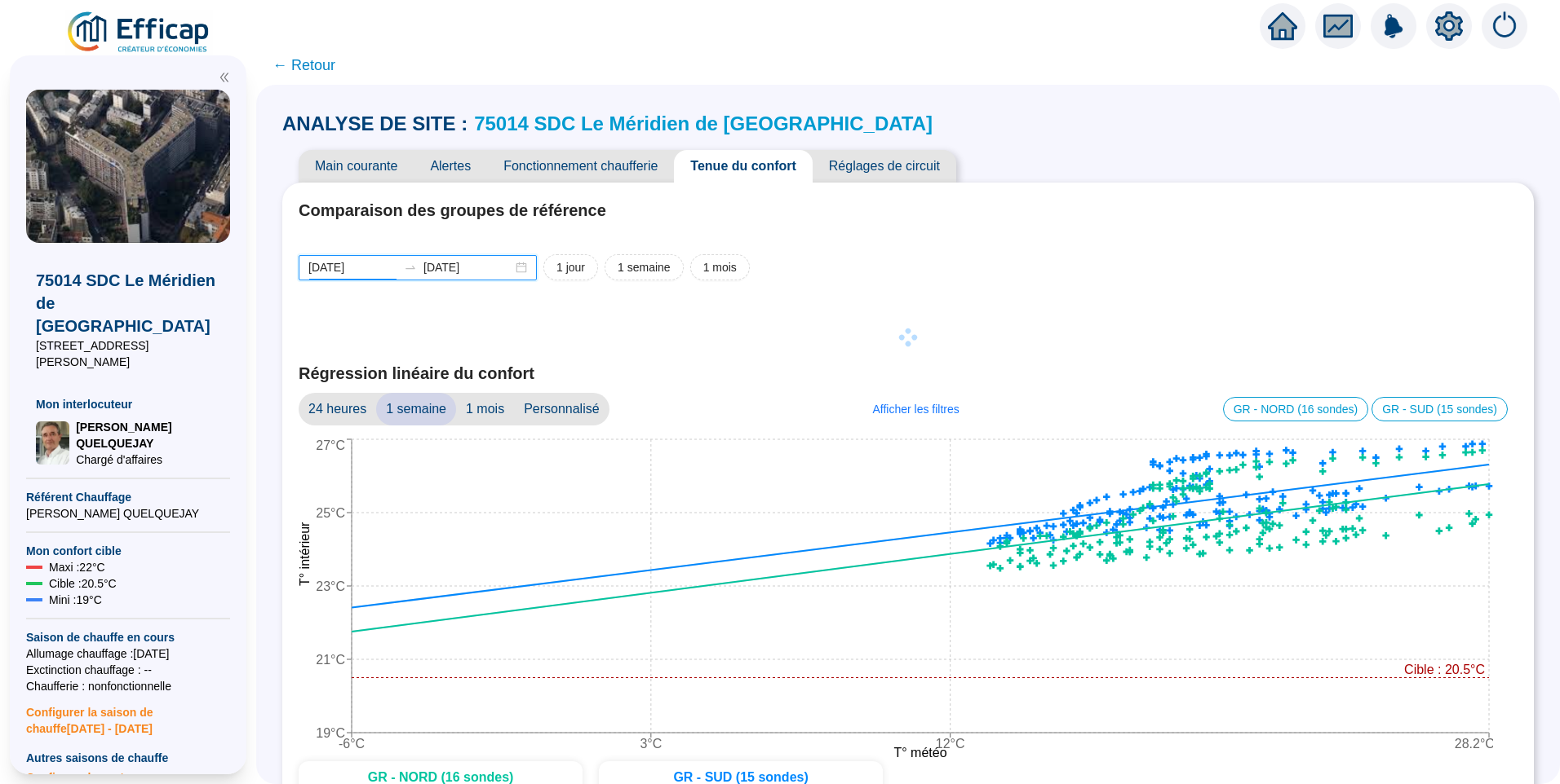
click at [397, 266] on input "2025-07-26" at bounding box center [353, 267] width 89 height 17
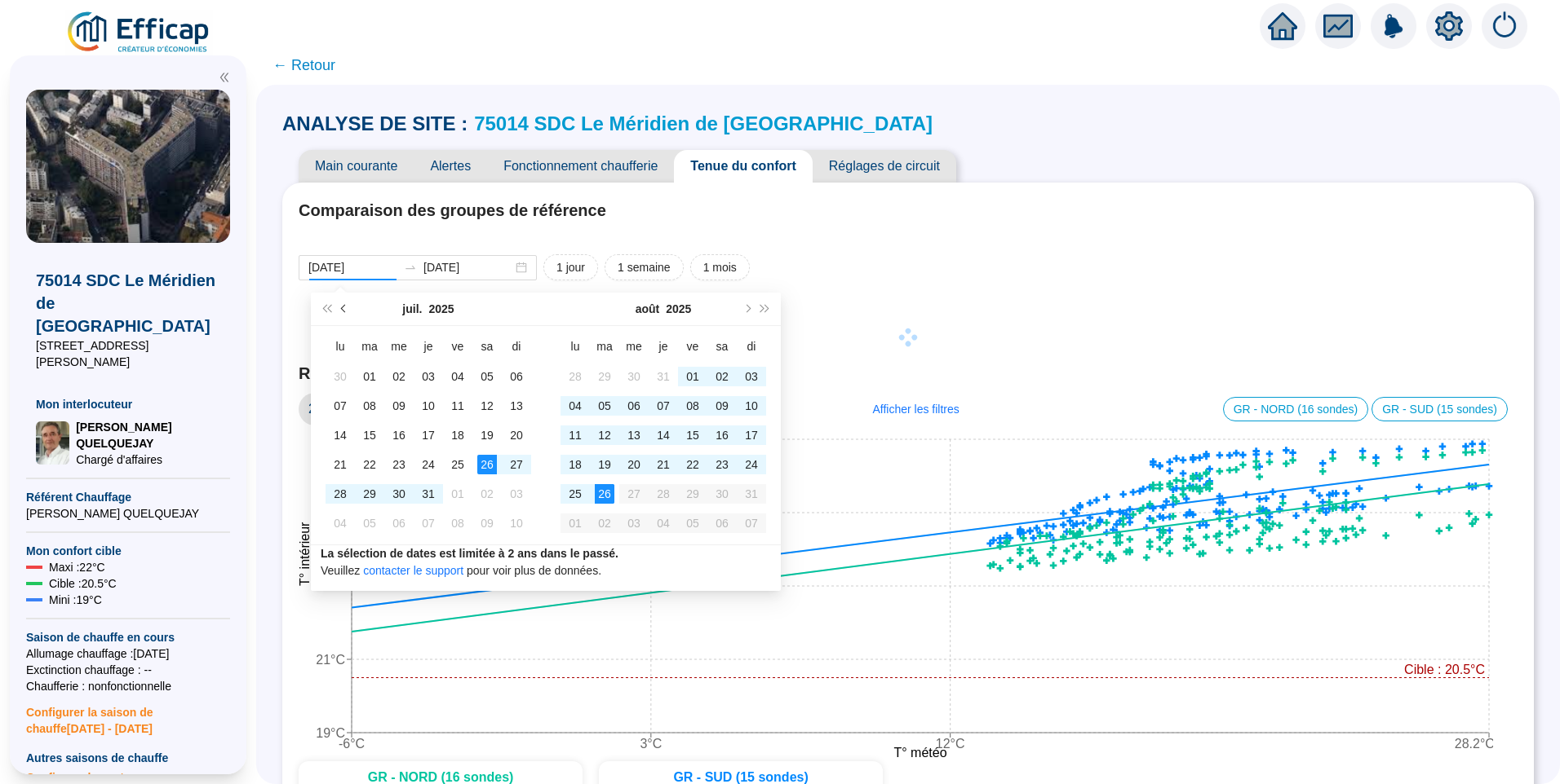
click at [344, 308] on span "Mois précédent (PageUp)" at bounding box center [345, 308] width 8 height 8
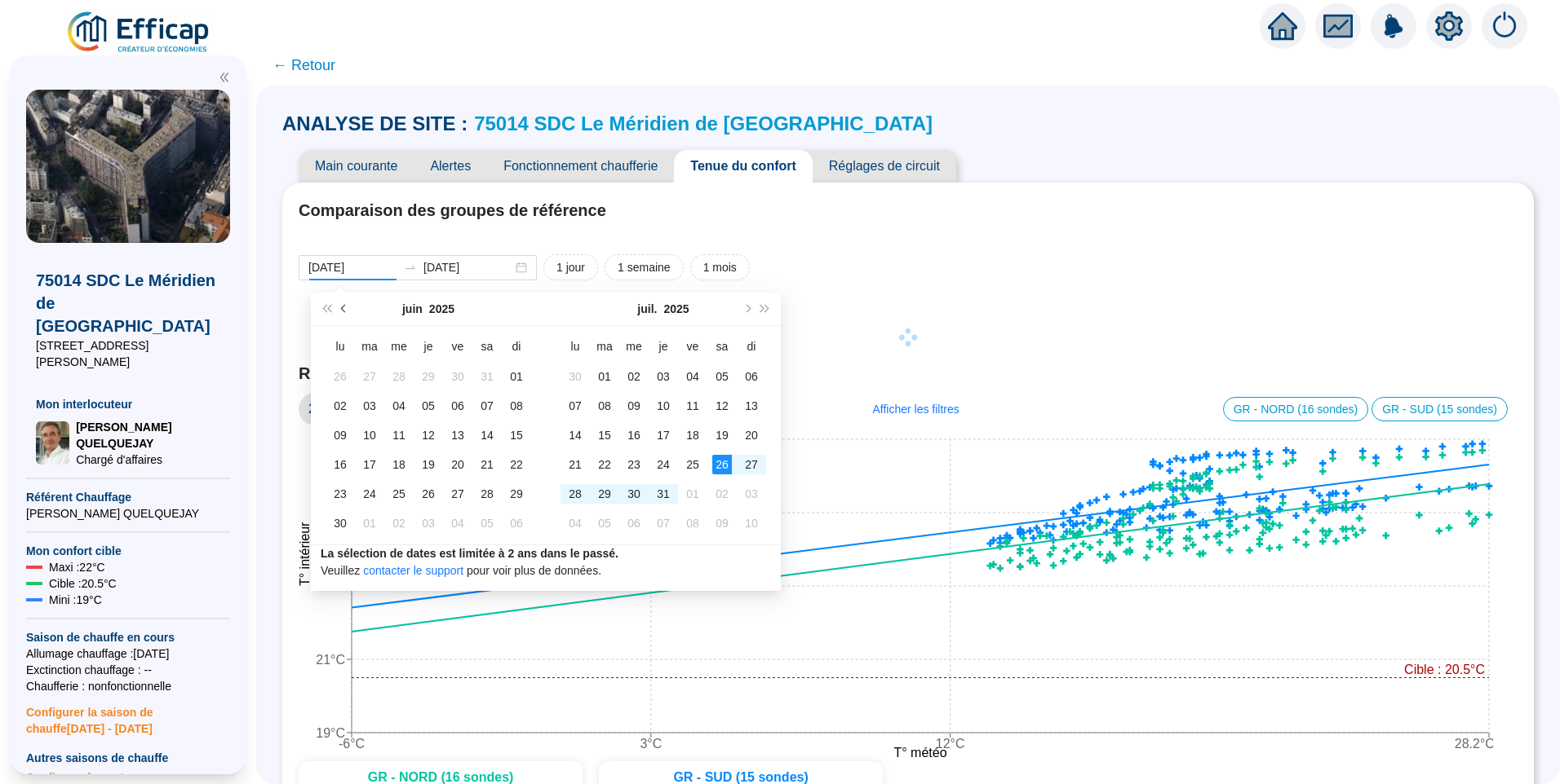
click at [344, 308] on span "Mois précédent (PageUp)" at bounding box center [345, 308] width 8 height 8
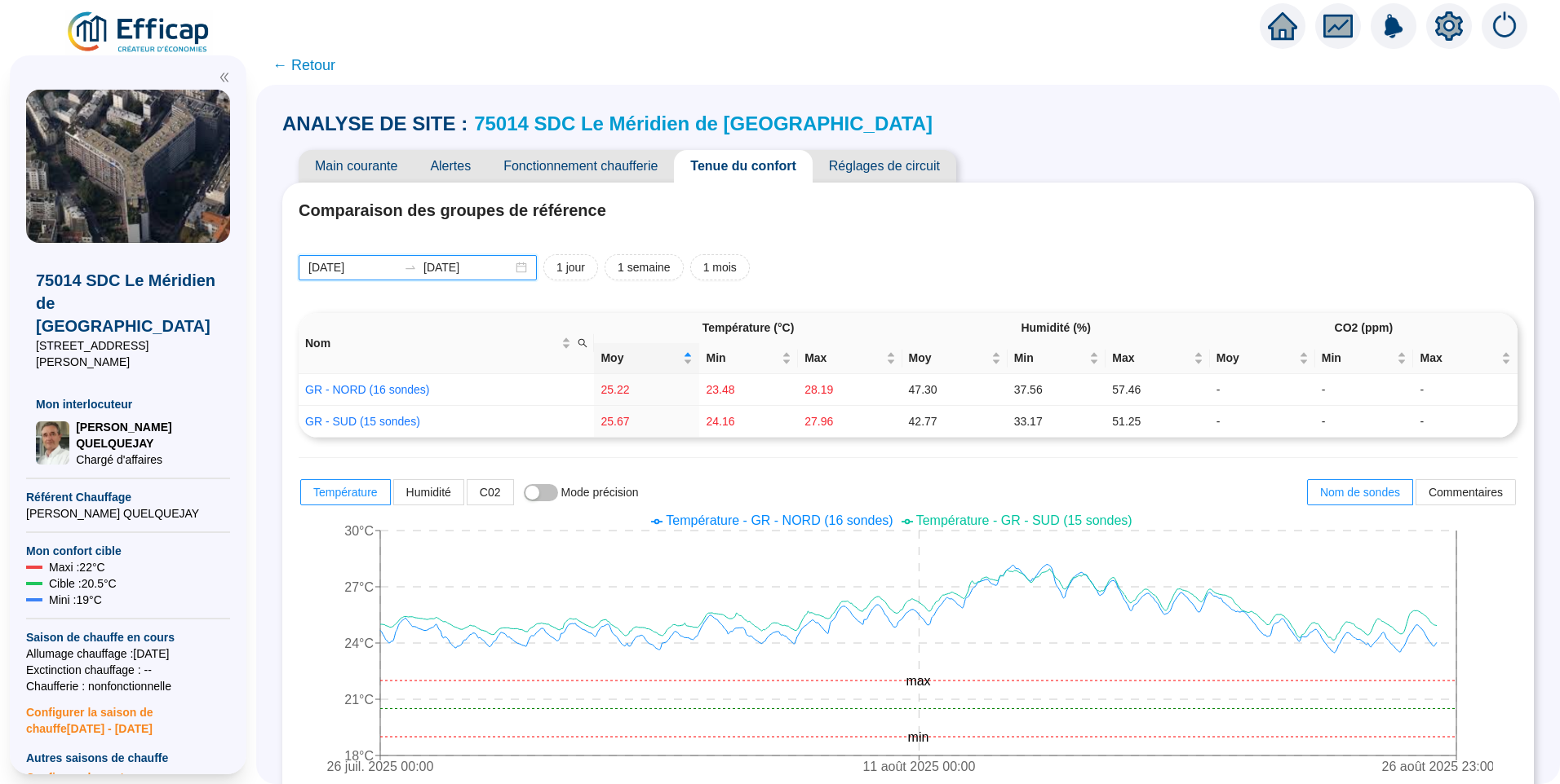
click at [383, 260] on input "2025-07-26" at bounding box center [353, 267] width 89 height 17
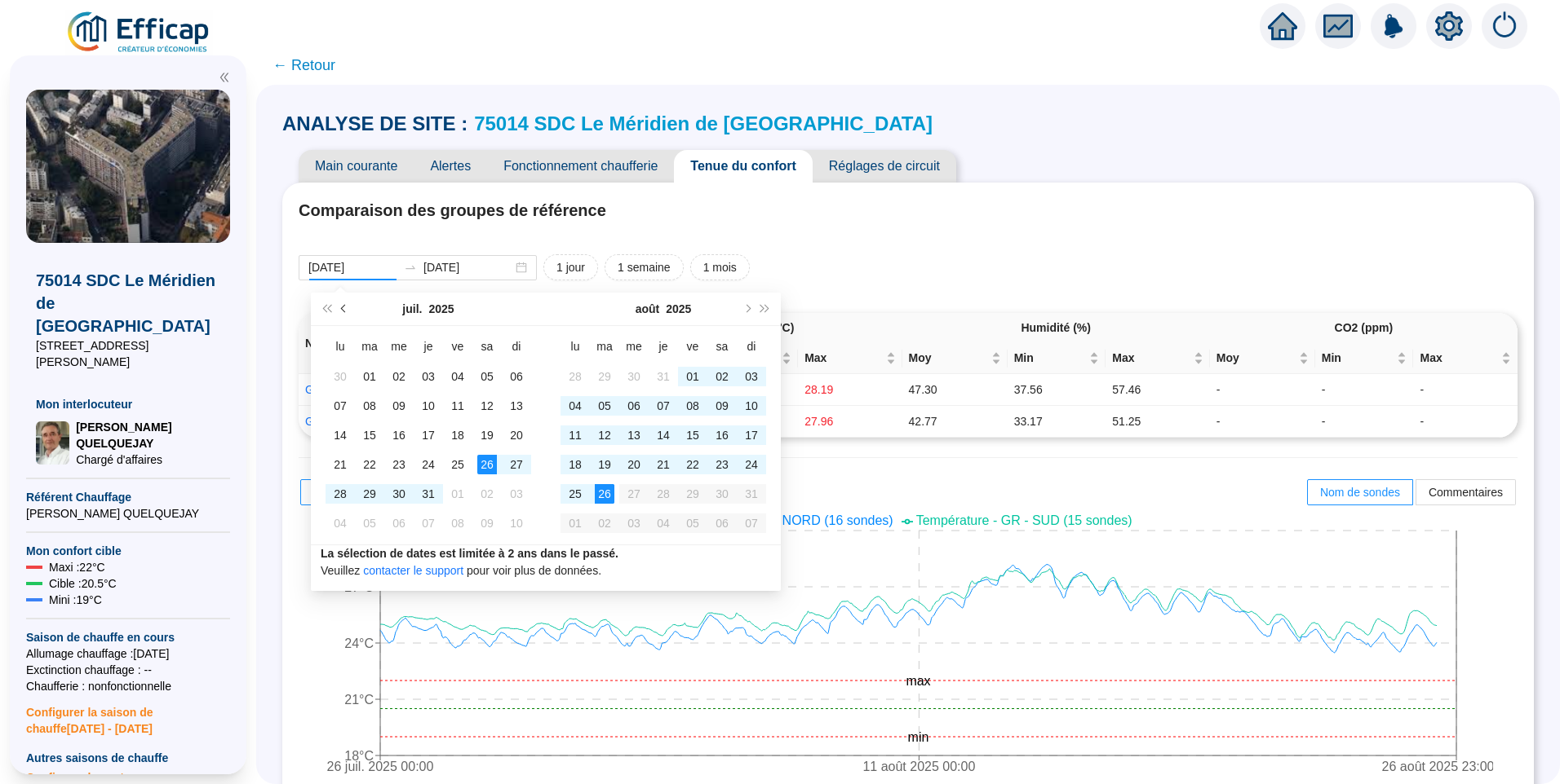
click at [345, 312] on span "Mois précédent (PageUp)" at bounding box center [345, 308] width 8 height 8
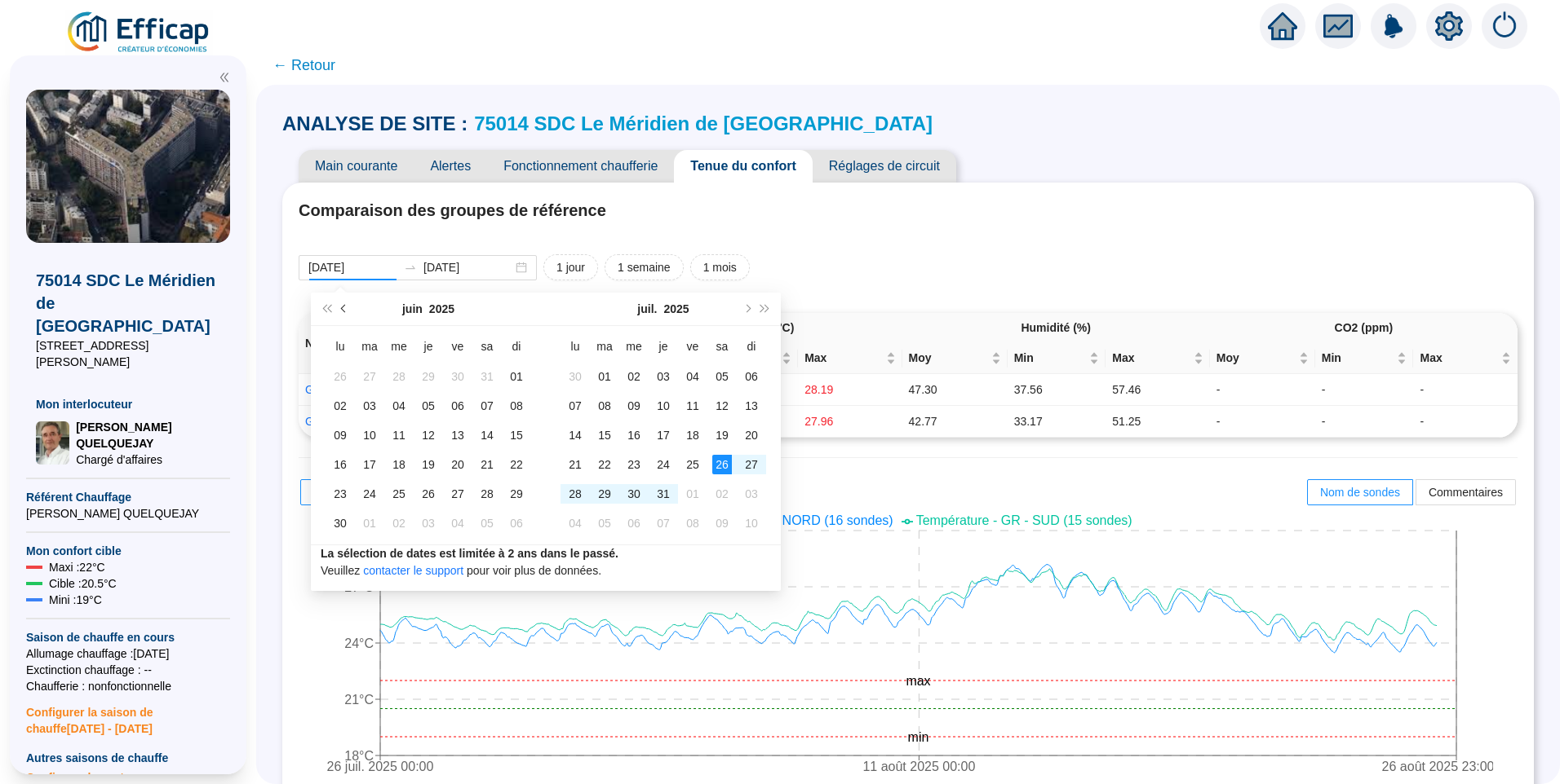
click at [345, 312] on span "Mois précédent (PageUp)" at bounding box center [345, 308] width 8 height 8
type input "2025-01-27"
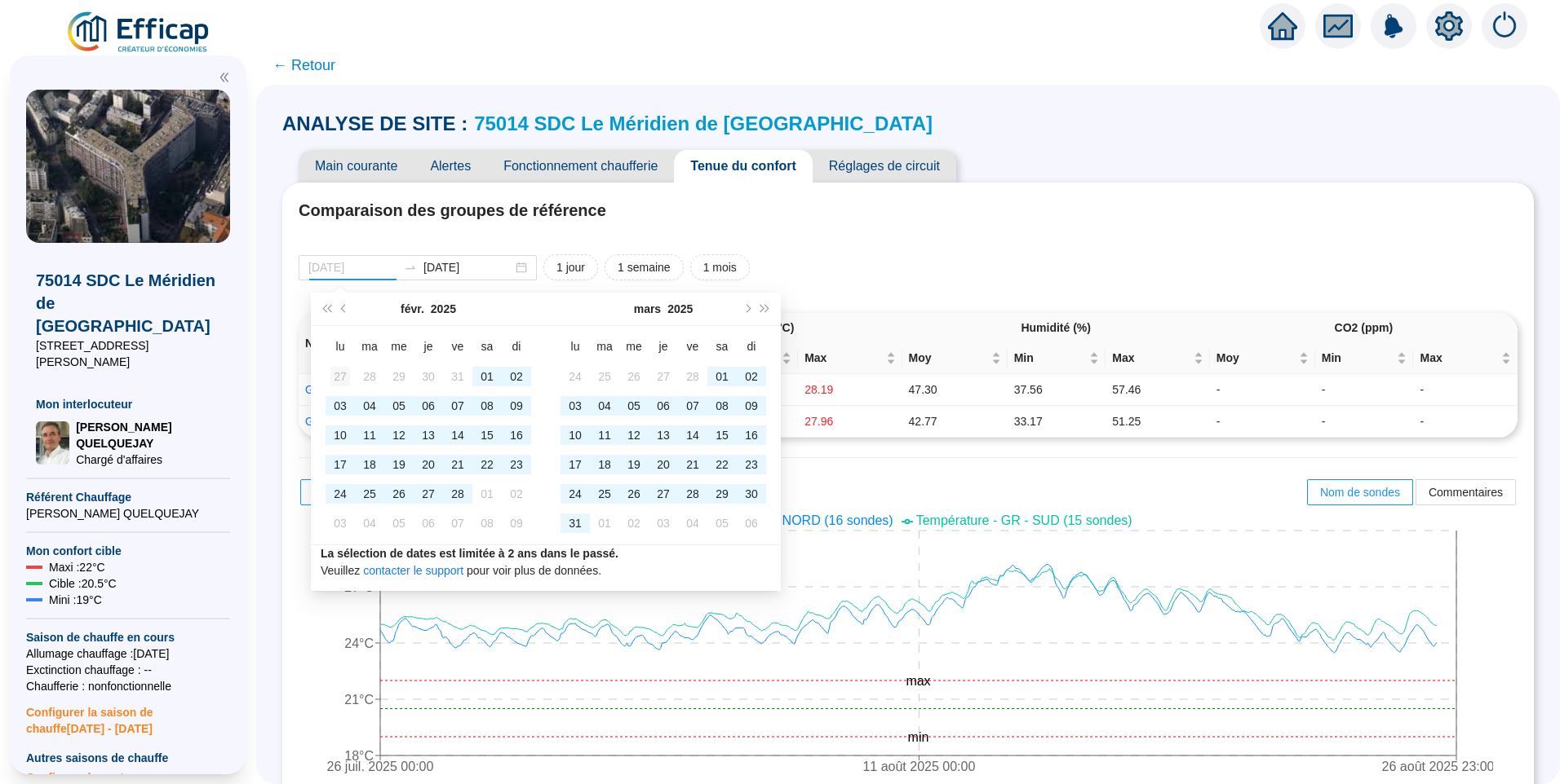
click at [344, 378] on div "27" at bounding box center [340, 376] width 19 height 19
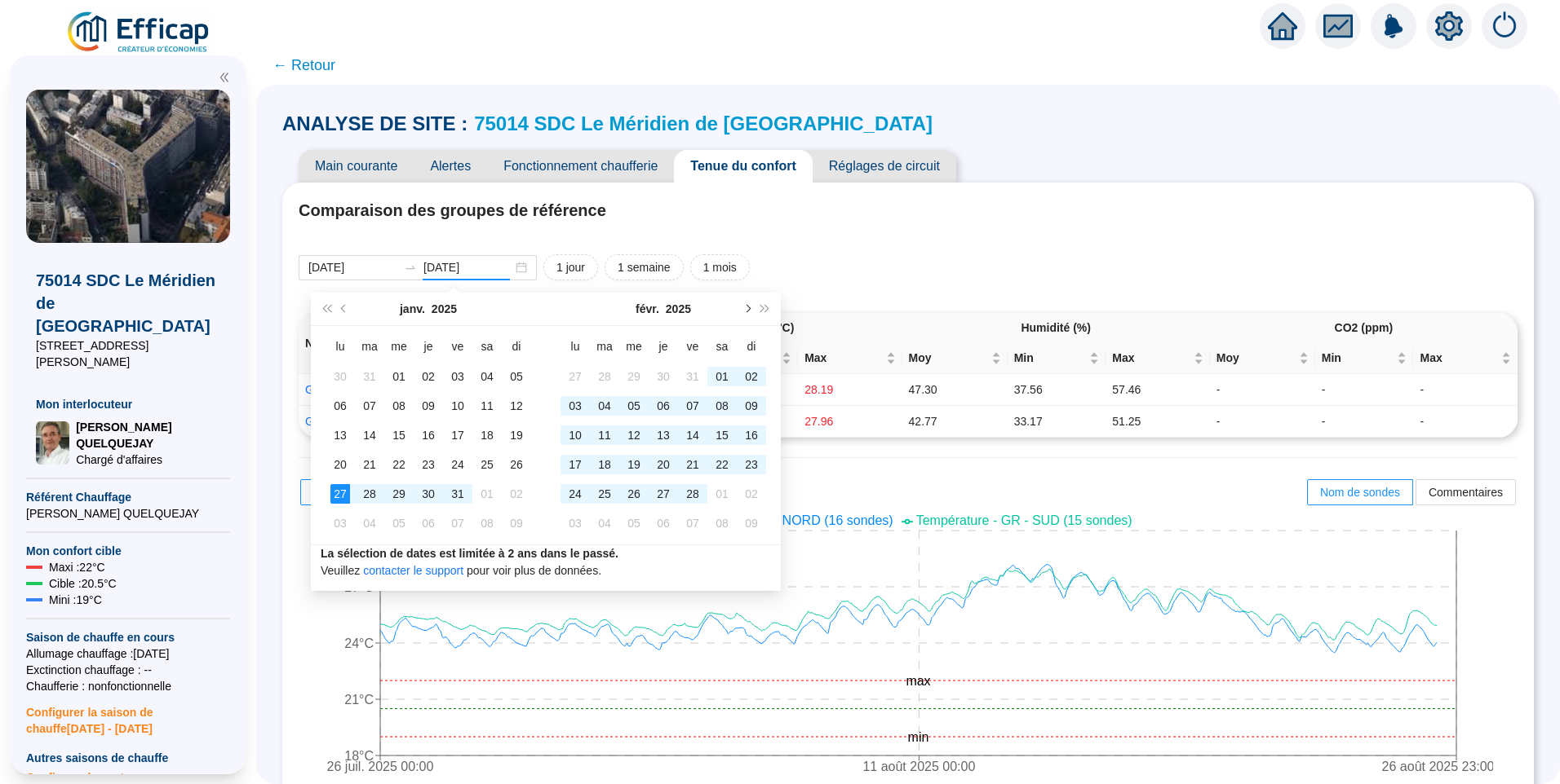
click at [754, 310] on button "Mois suivant (PageDown)" at bounding box center [747, 308] width 18 height 33
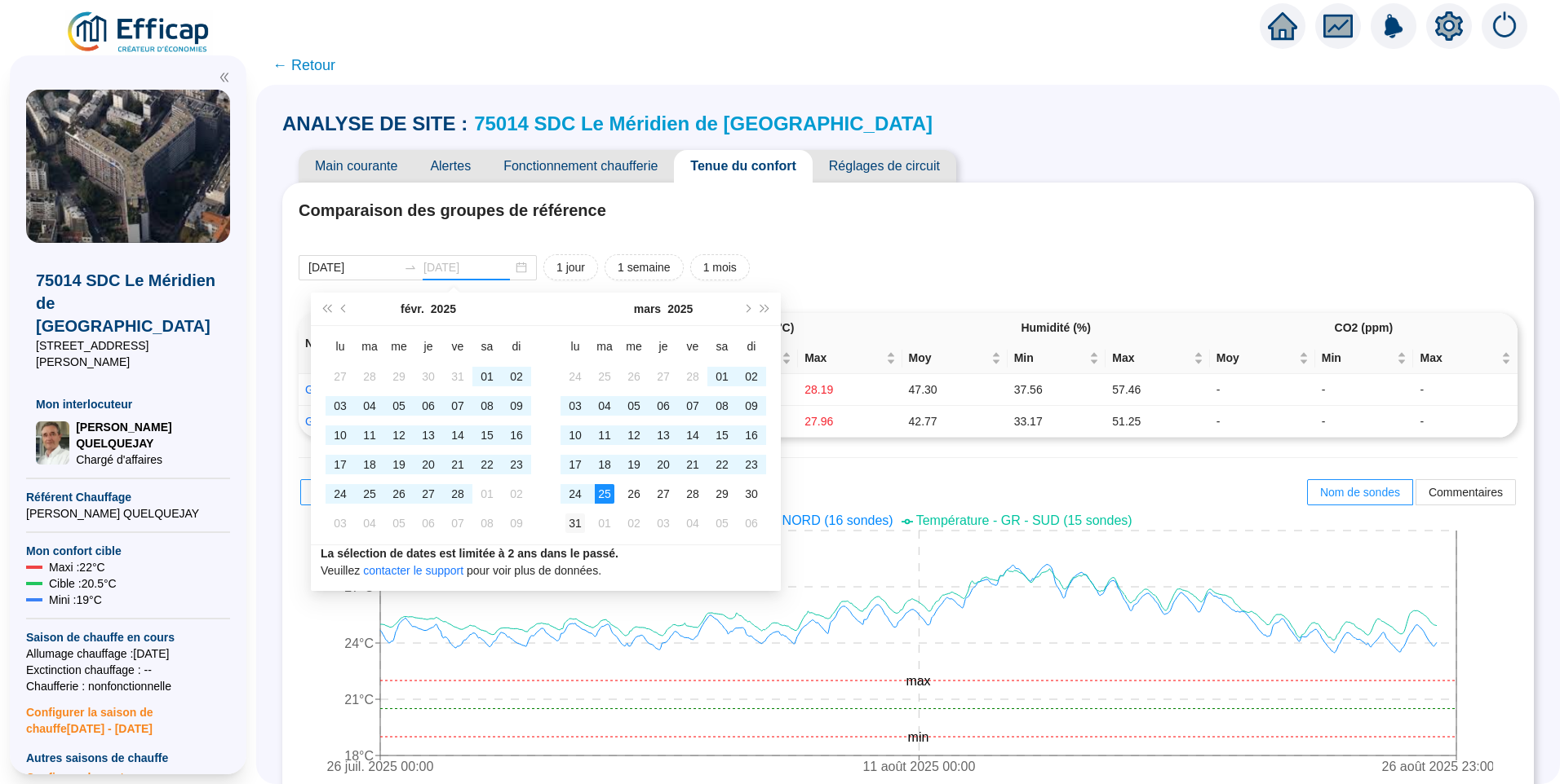
type input "2025-03-31"
click at [577, 519] on div "31" at bounding box center [575, 523] width 19 height 19
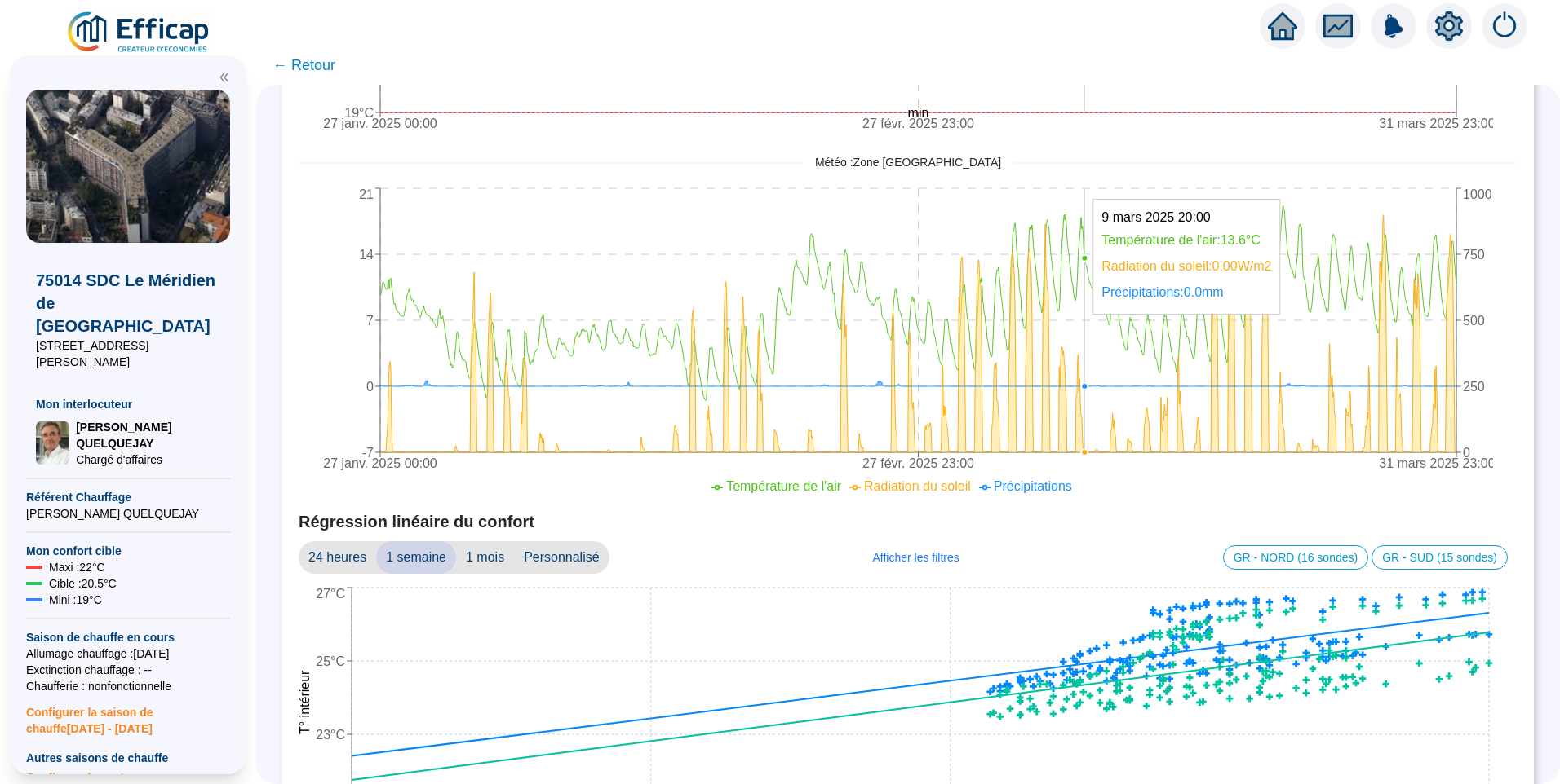
scroll to position [652, 0]
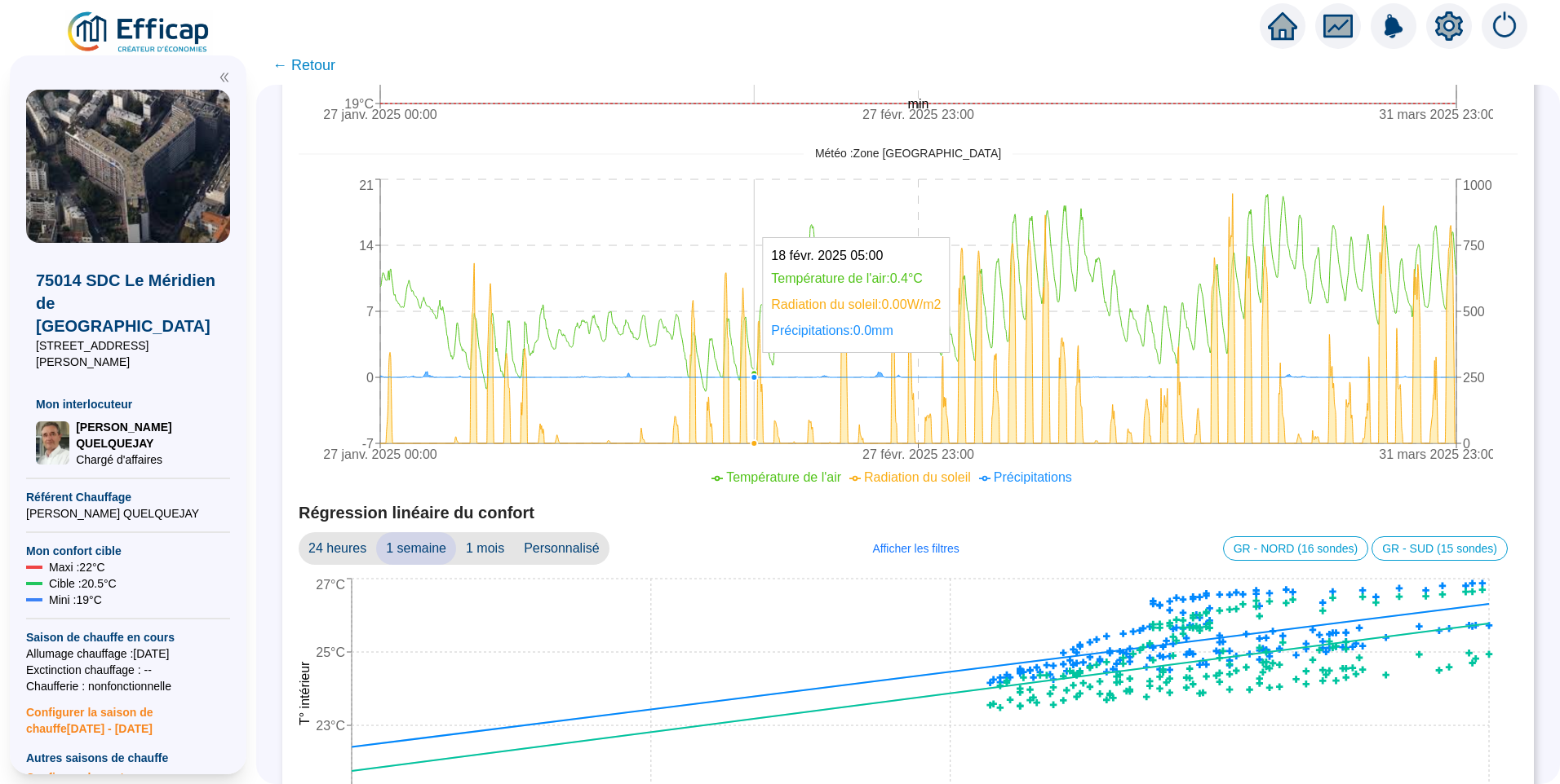
drag, startPoint x: 801, startPoint y: 361, endPoint x: 766, endPoint y: 361, distance: 35.0
click at [766, 361] on icon "27 janv. 2025 00:00 27 févr. 2025 23:00 31 mars 2025 23:00 -7 0 7 14 21 0 250 5…" at bounding box center [895, 338] width 1194 height 326
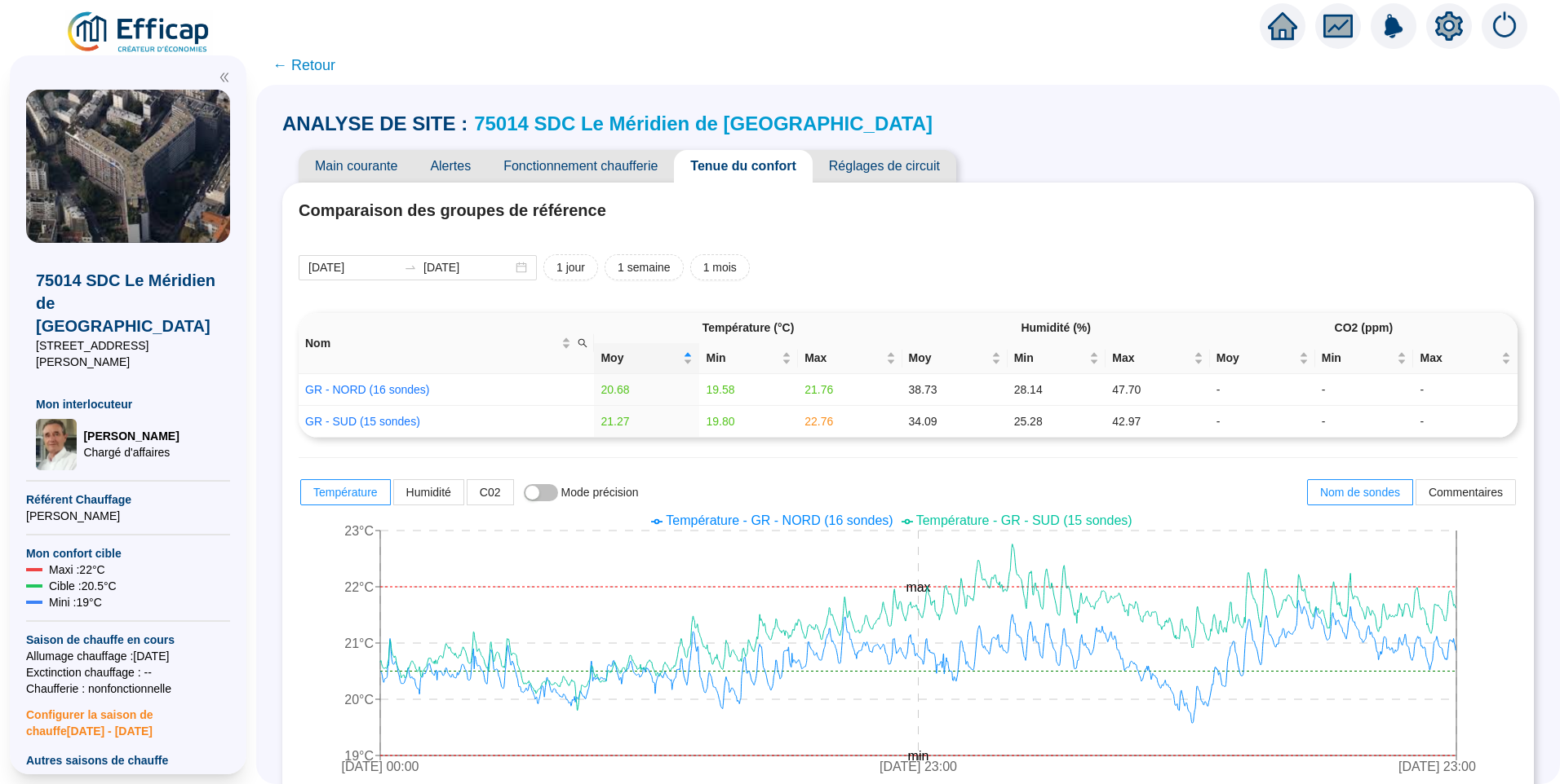
click at [643, 123] on link "75014 SDC Le Méridien de [GEOGRAPHIC_DATA]" at bounding box center [703, 123] width 458 height 22
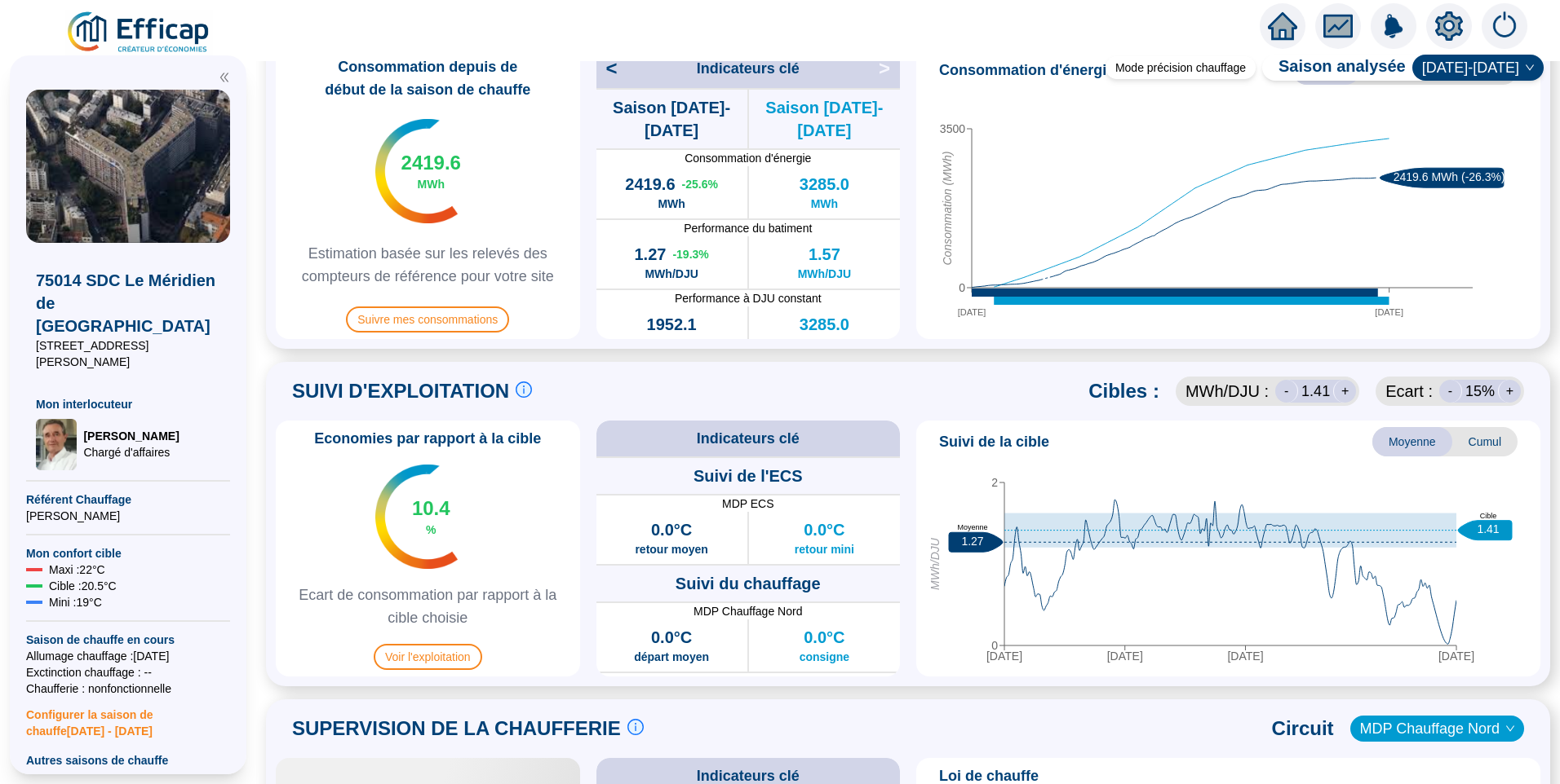
scroll to position [652, 0]
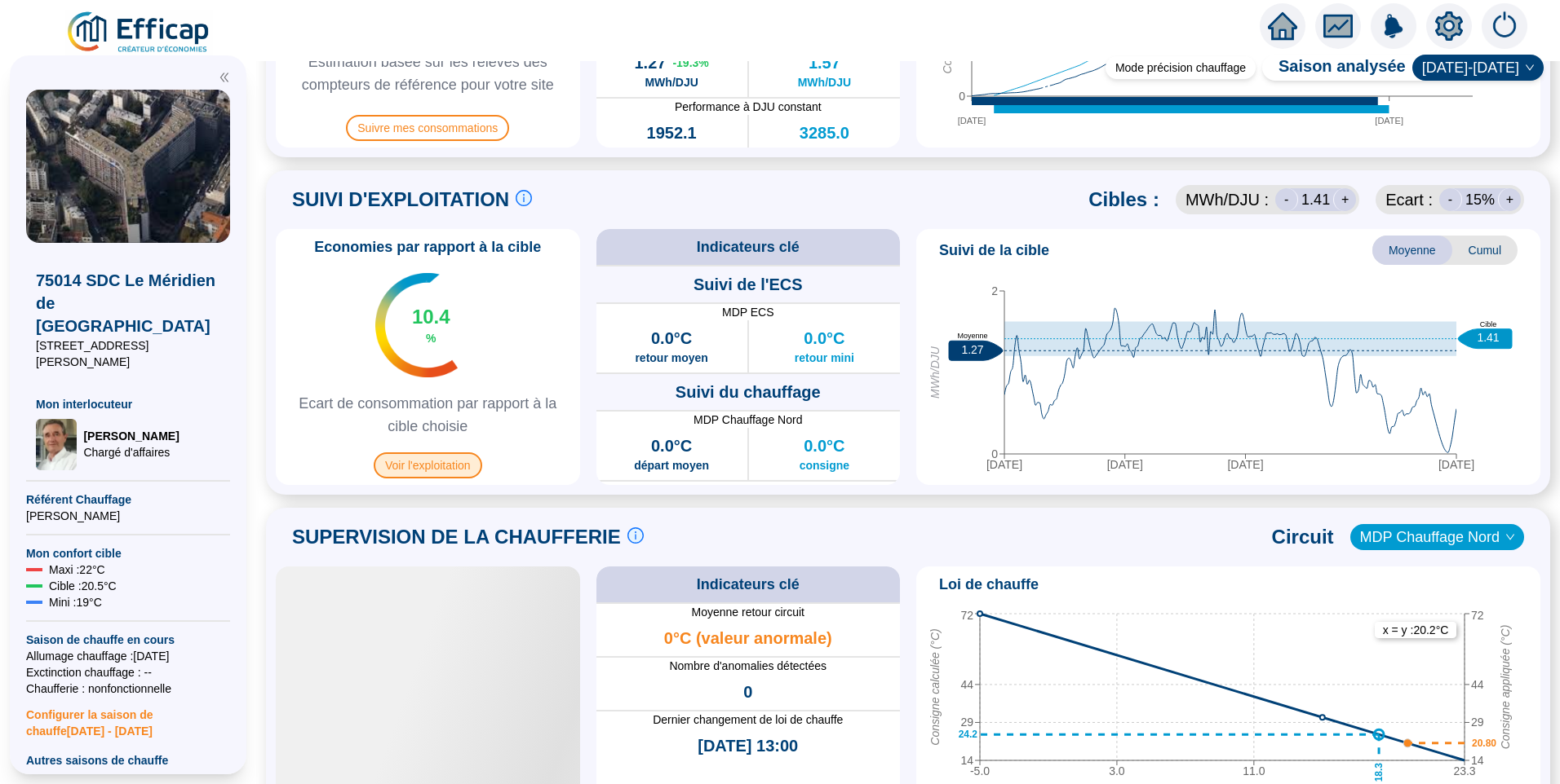
click at [431, 466] on span "Voir l'exploitation" at bounding box center [427, 466] width 108 height 26
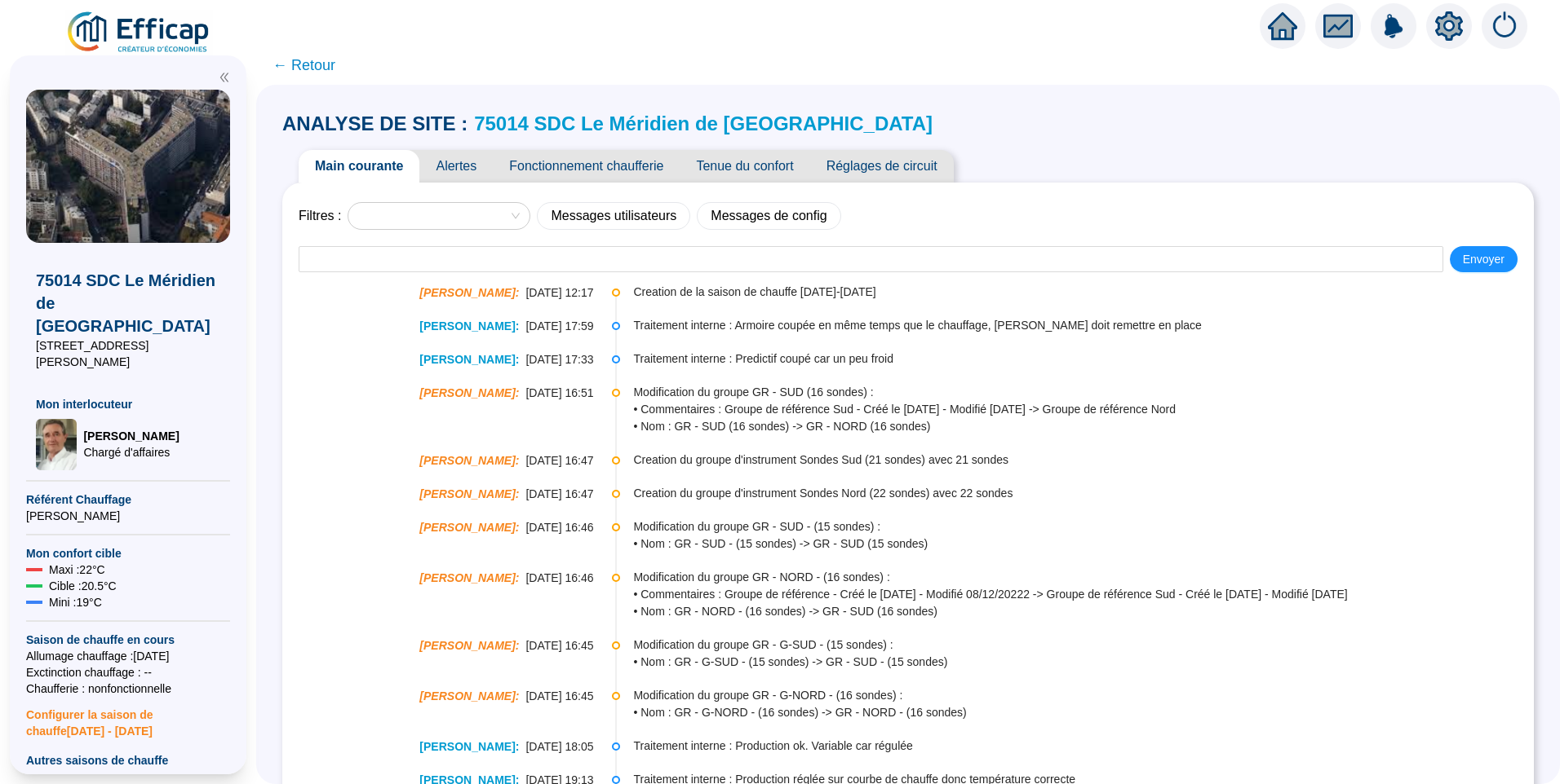
click at [764, 162] on span "Tenue du confort" at bounding box center [744, 166] width 130 height 33
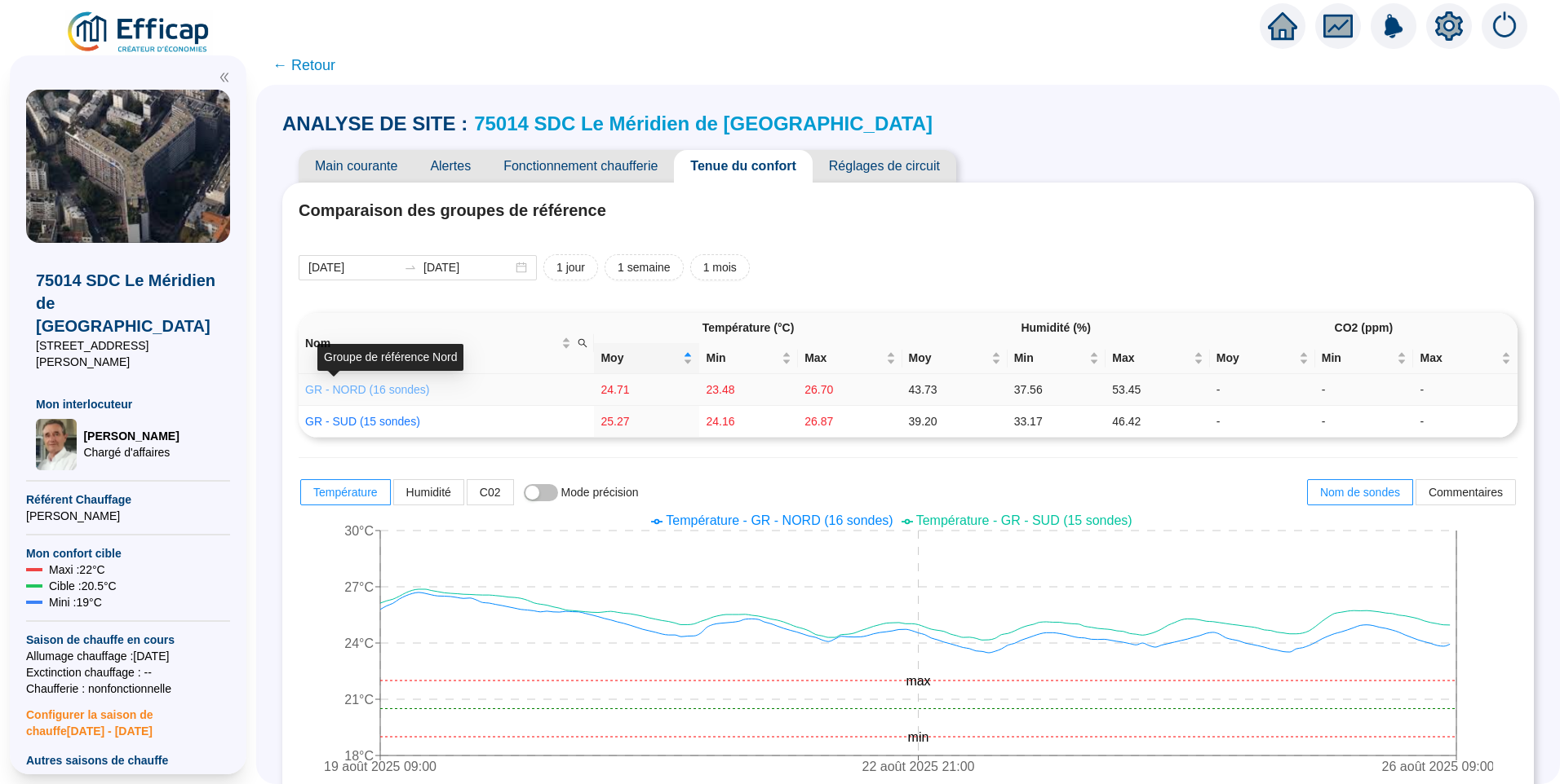
click at [352, 390] on link "GR - NORD (16 sondes)" at bounding box center [367, 389] width 124 height 13
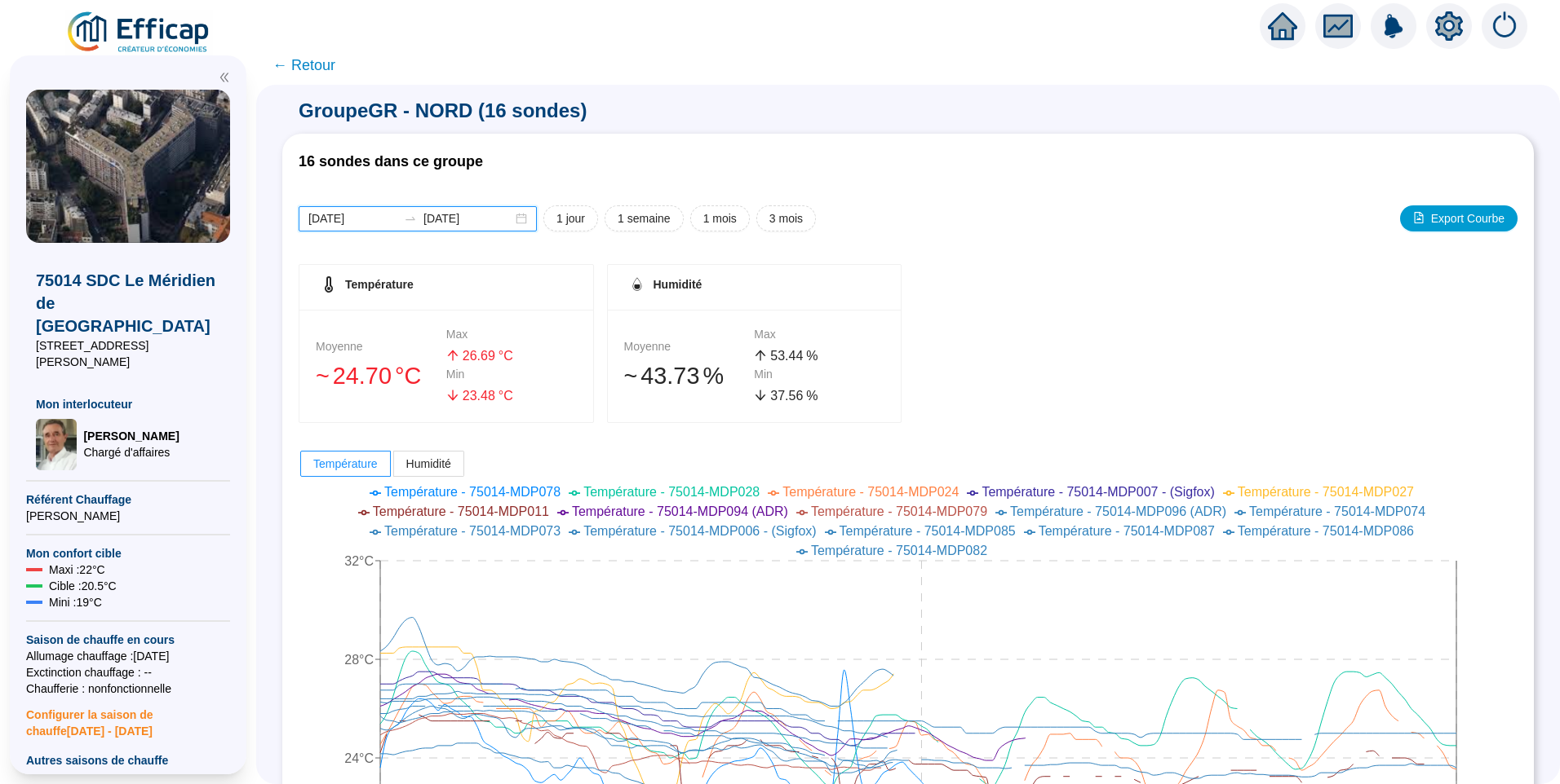
click at [383, 215] on input "[DATE]" at bounding box center [353, 218] width 89 height 17
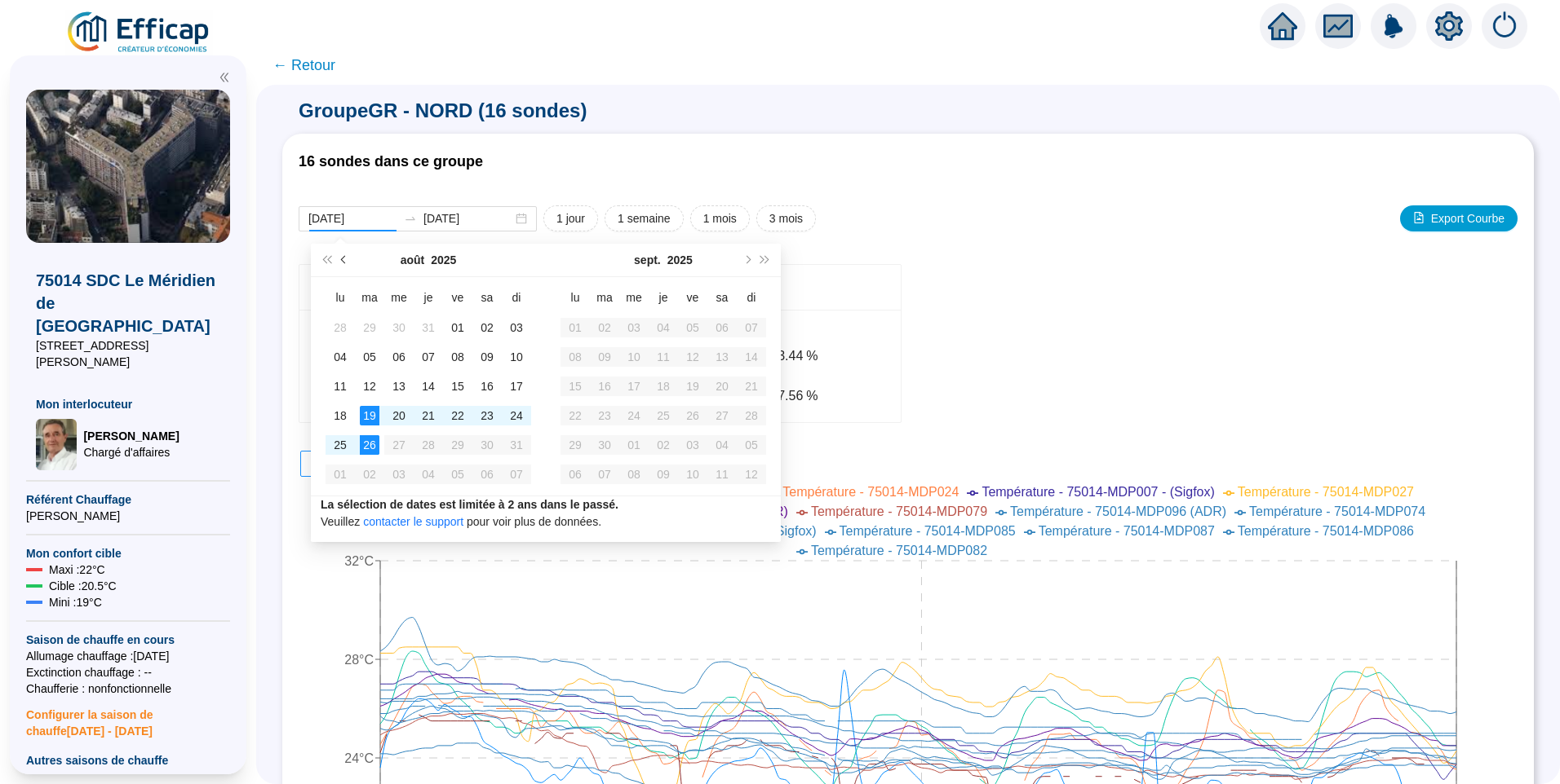
click at [338, 266] on button "Mois précédent (PageUp)" at bounding box center [344, 260] width 18 height 33
click at [352, 272] on button "Mois précédent (PageUp)" at bounding box center [344, 260] width 18 height 33
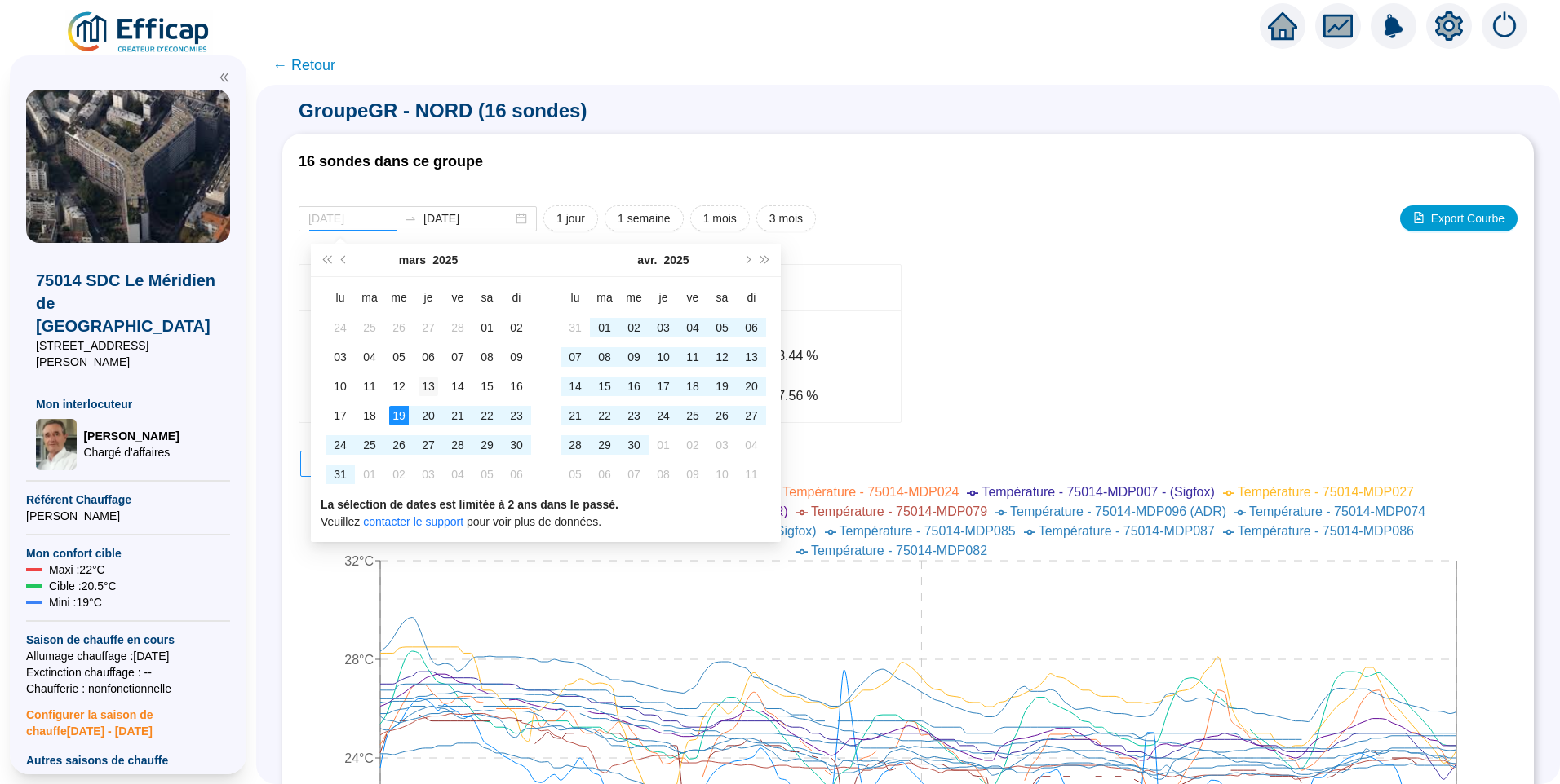
type input "2025-03-13"
click at [427, 391] on div "13" at bounding box center [428, 387] width 19 height 19
type input "2025-03-19"
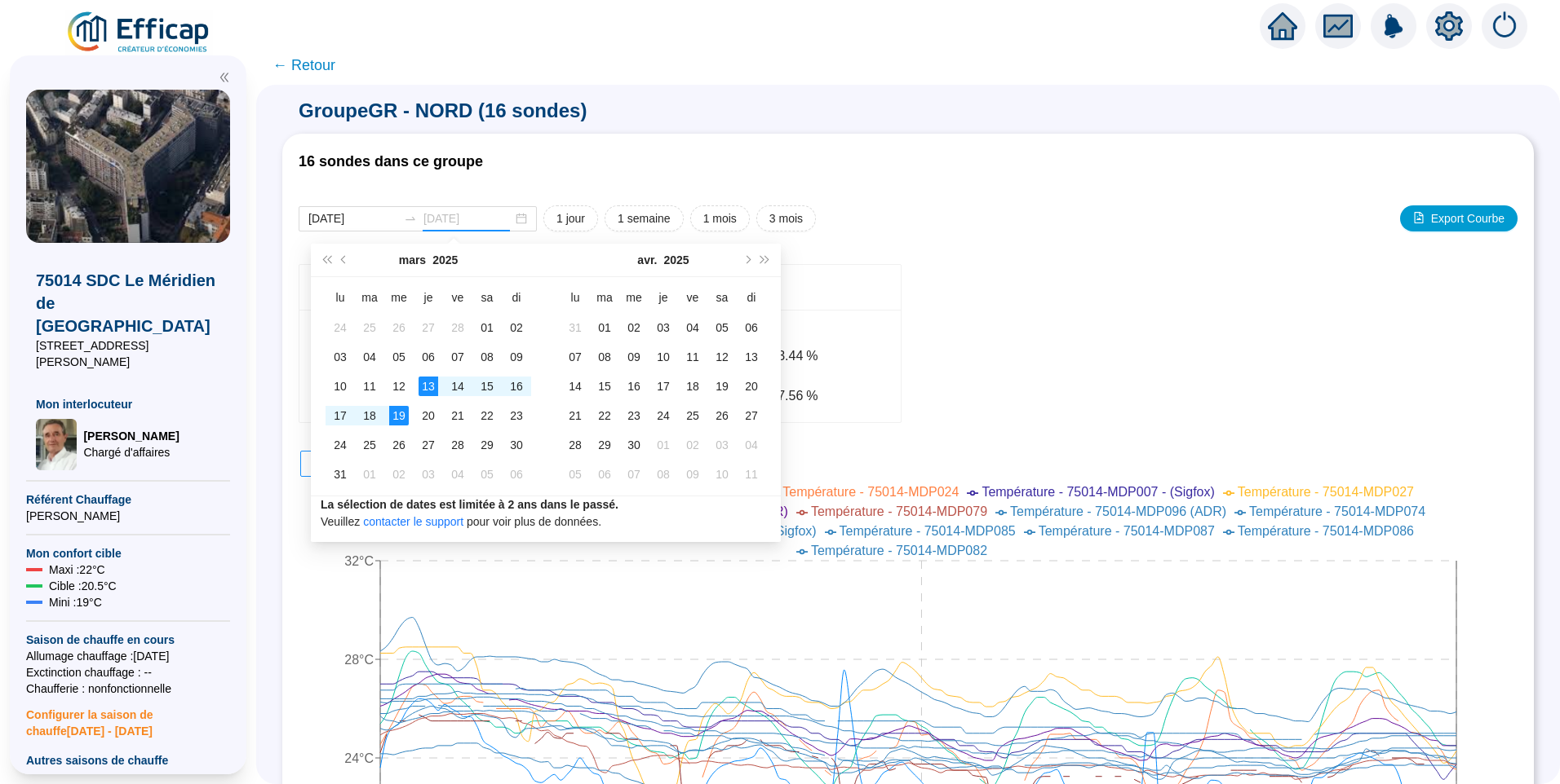
click at [393, 418] on div "19" at bounding box center [398, 416] width 19 height 19
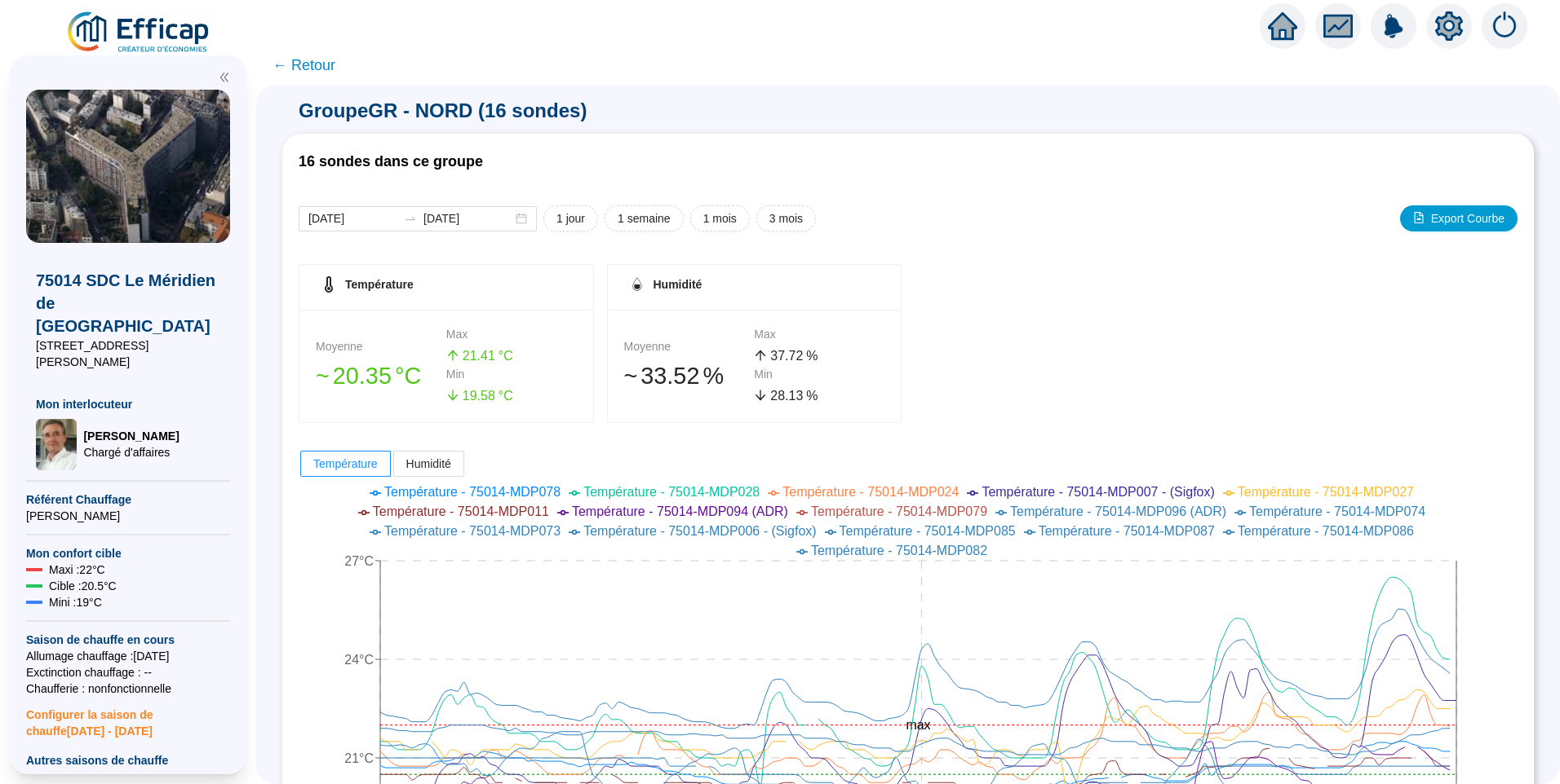
click at [1037, 338] on div "Température Moyenne 󠁾~ 20 .35 °C Max 21 .41 °C Min 19 .58 °C Humidité Moyenne 󠁾…" at bounding box center [908, 344] width 1219 height 159
click at [390, 218] on input "2025-03-13" at bounding box center [353, 218] width 89 height 17
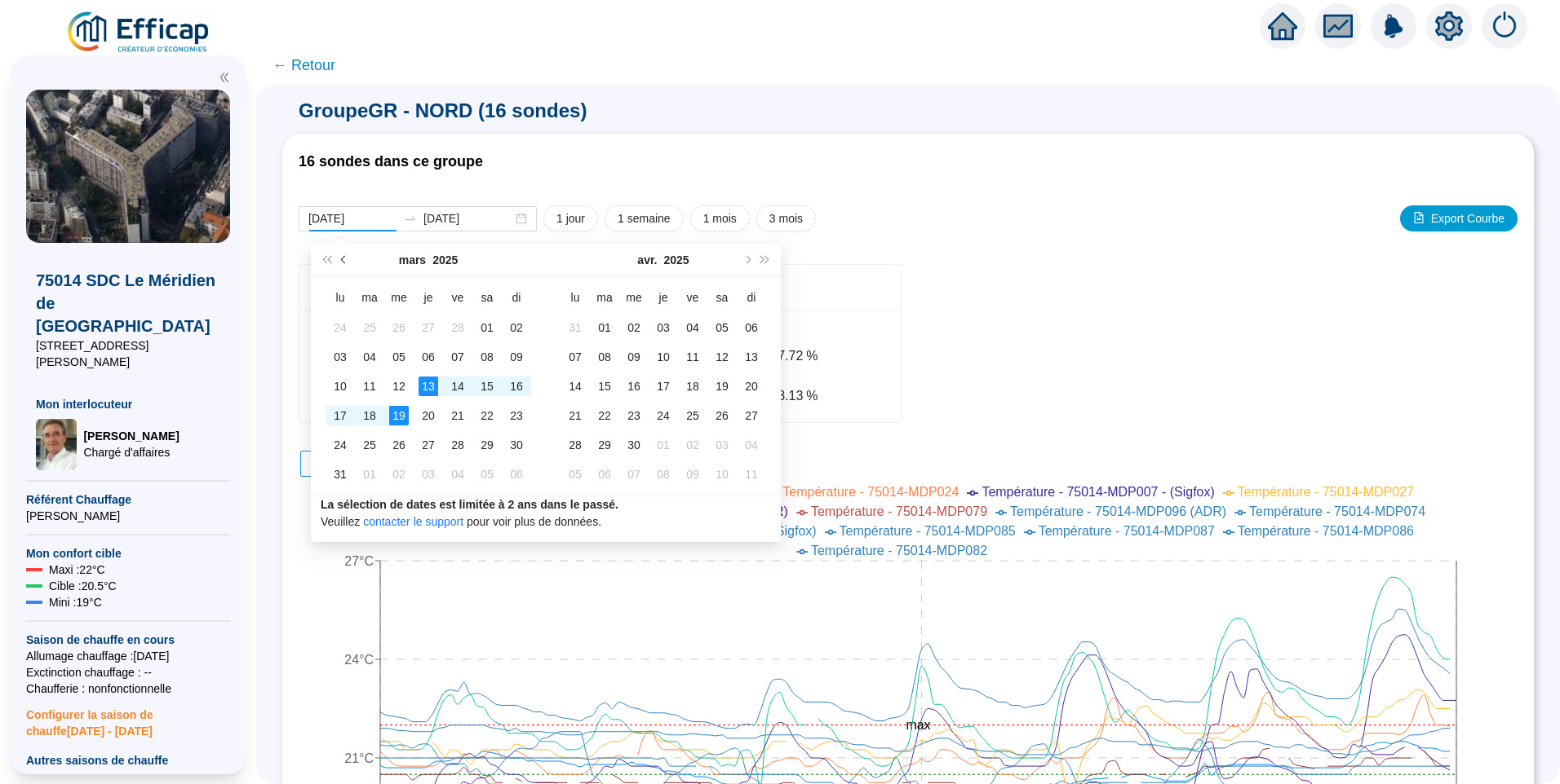
click at [345, 264] on button "Mois précédent (PageUp)" at bounding box center [344, 260] width 18 height 33
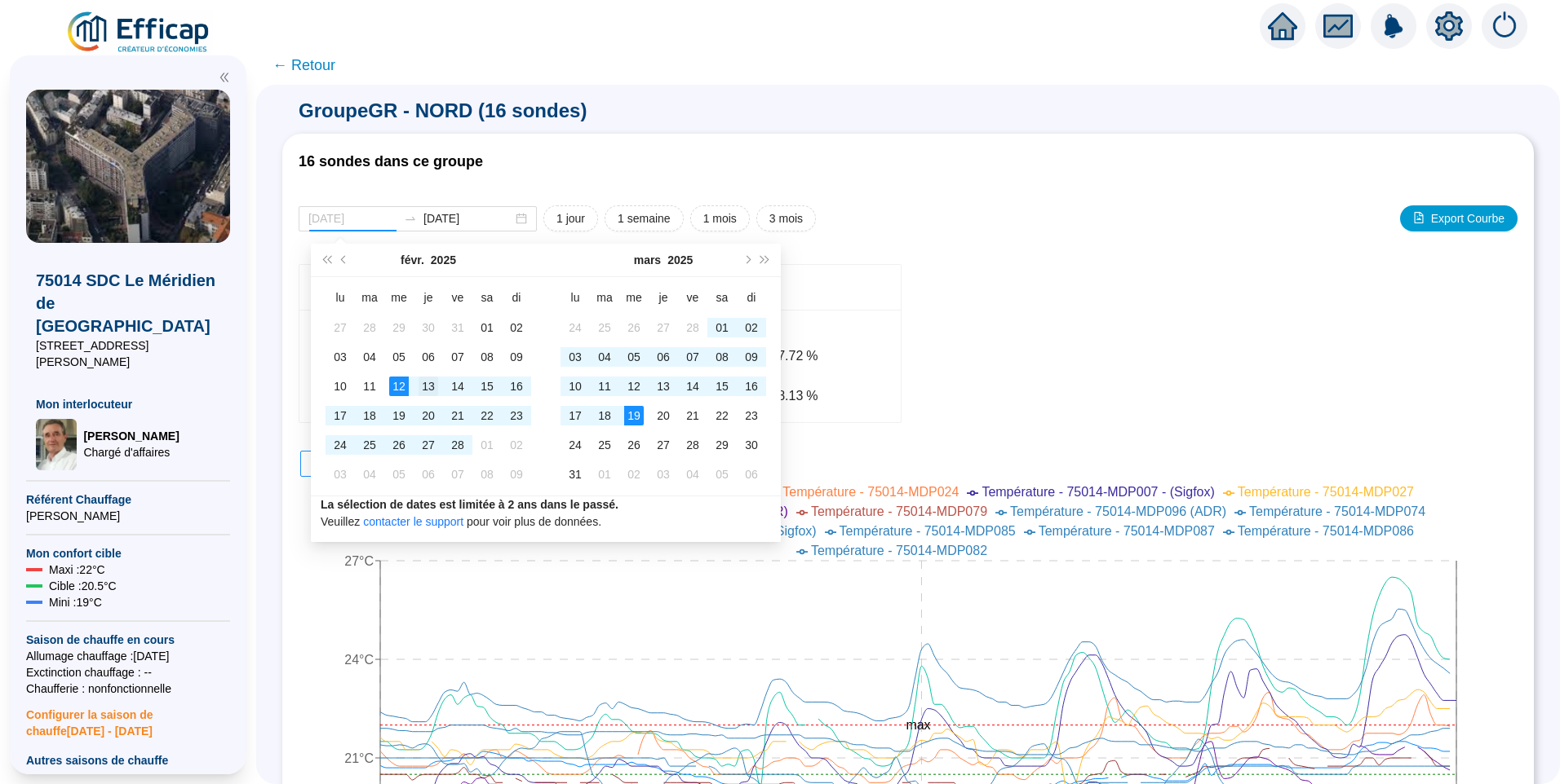
type input "2025-02-13"
click at [422, 397] on td "13" at bounding box center [427, 386] width 29 height 29
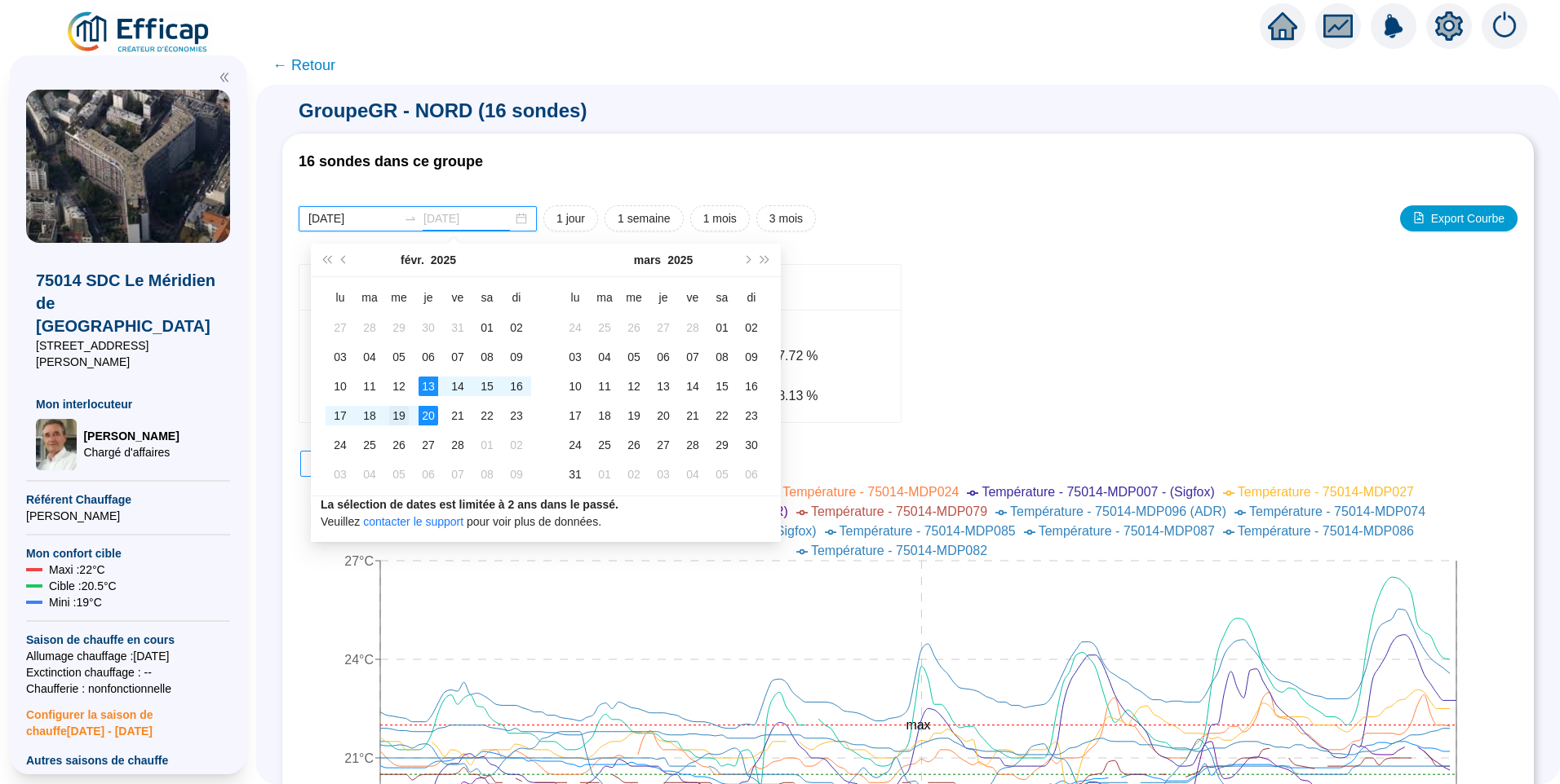
type input "2025-02-19"
click at [404, 413] on div "19" at bounding box center [398, 416] width 19 height 19
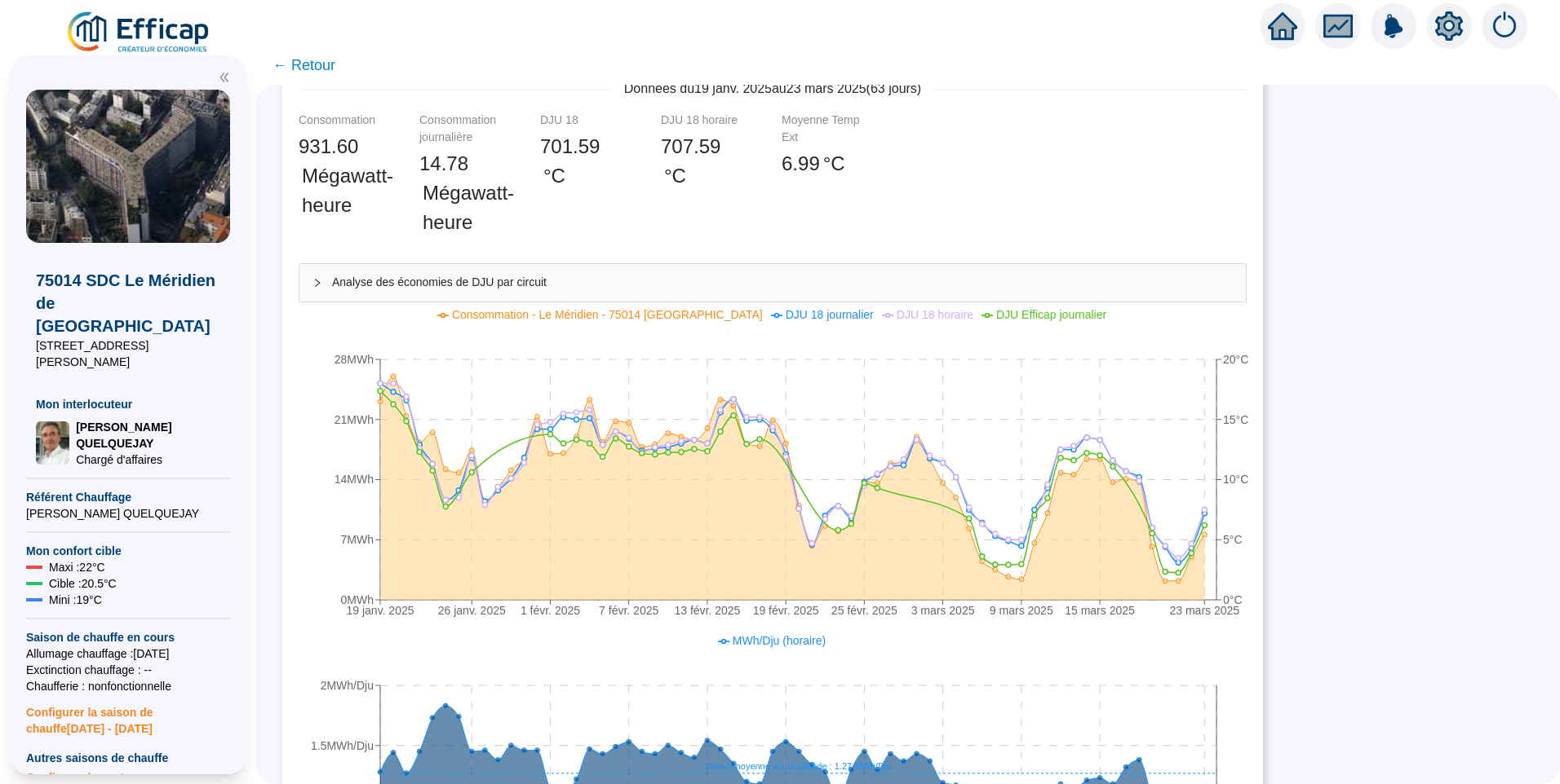
scroll to position [82, 0]
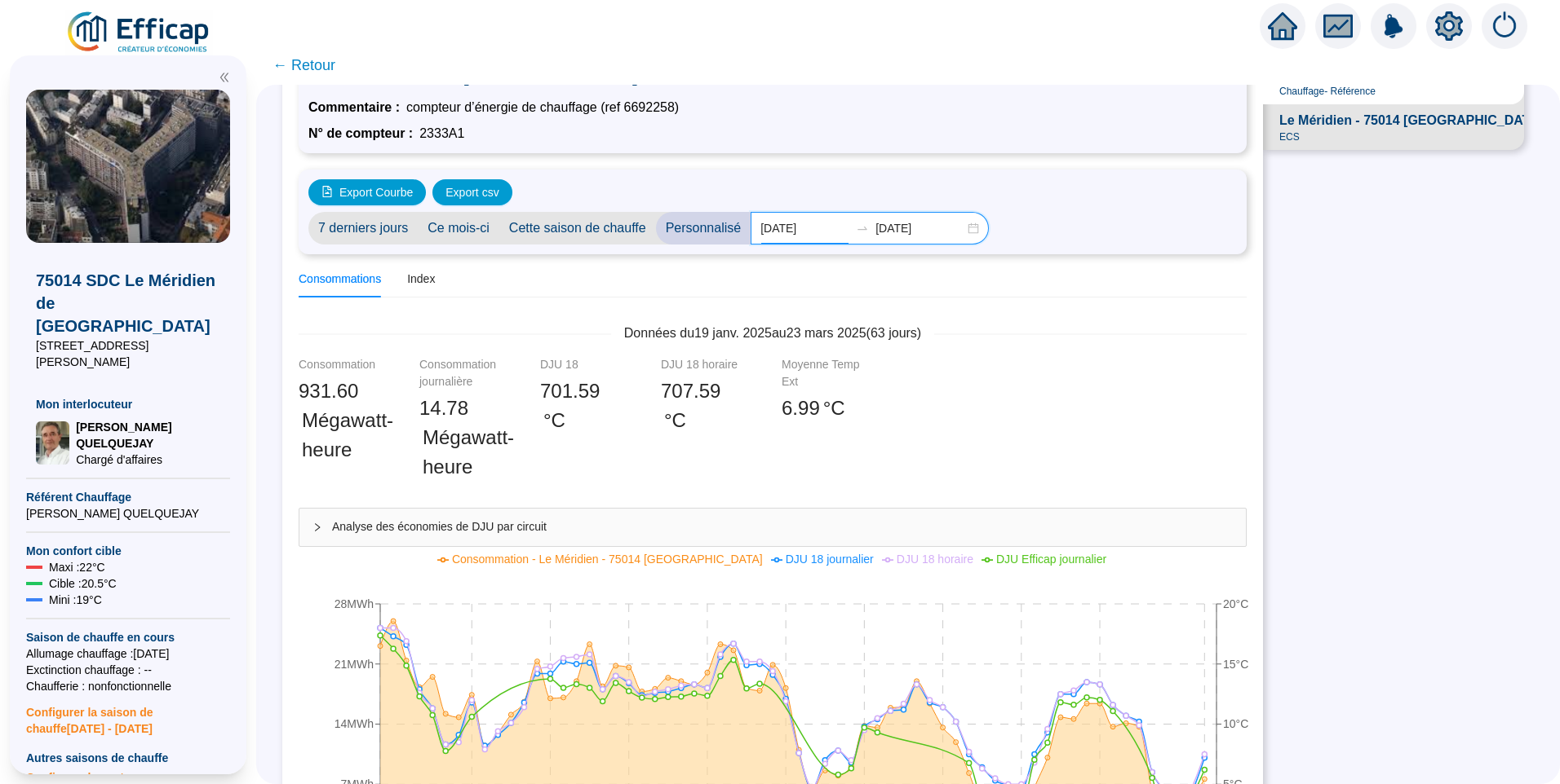
click at [817, 233] on input "2025-01-20" at bounding box center [805, 228] width 89 height 17
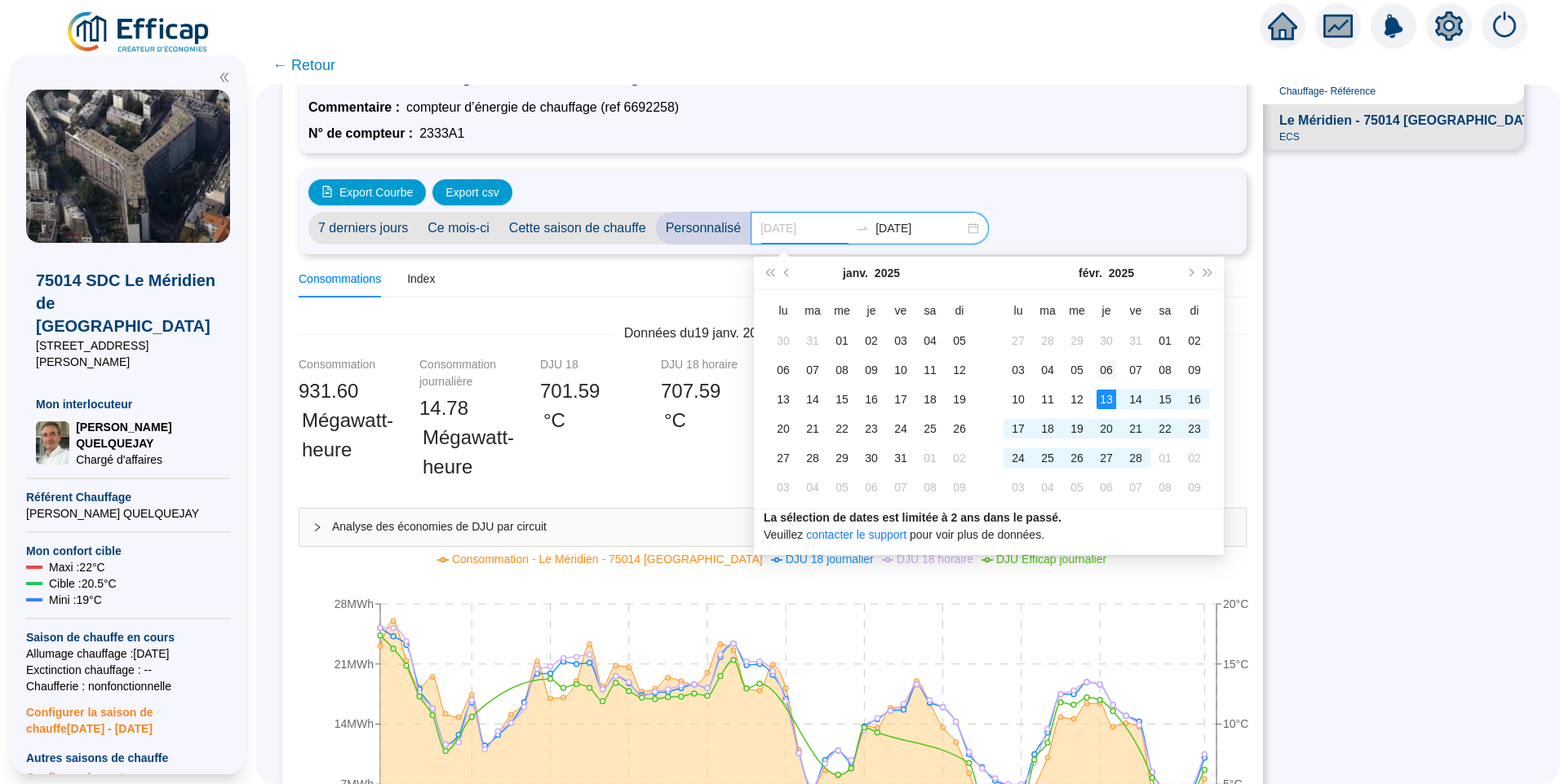
type input "2025-02-06"
click at [1103, 367] on div "06" at bounding box center [1106, 370] width 19 height 19
type input "[DATE]"
click at [1105, 462] on div "27" at bounding box center [1106, 458] width 19 height 19
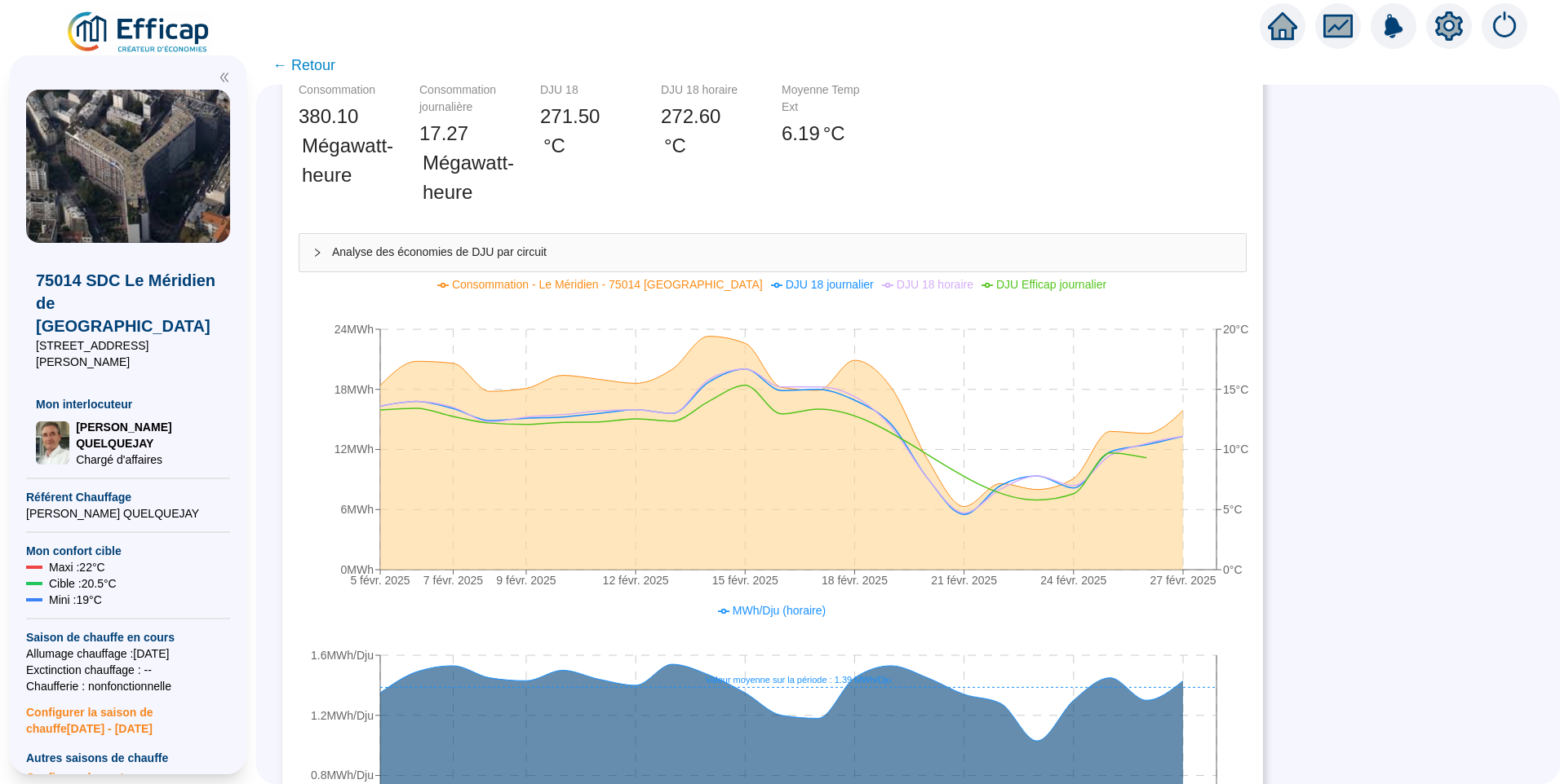
scroll to position [408, 0]
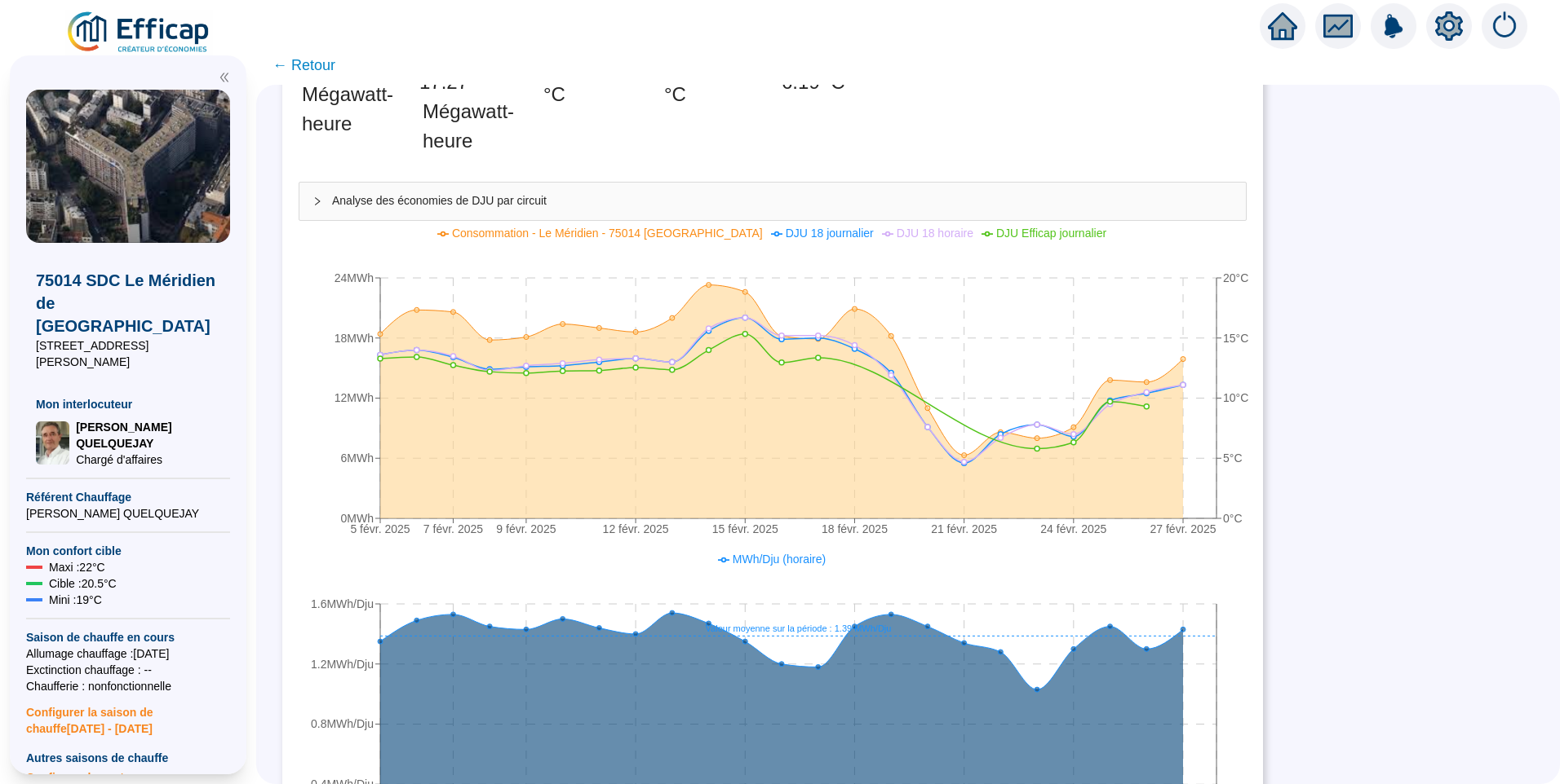
click at [313, 66] on span "← Retour" at bounding box center [303, 65] width 63 height 23
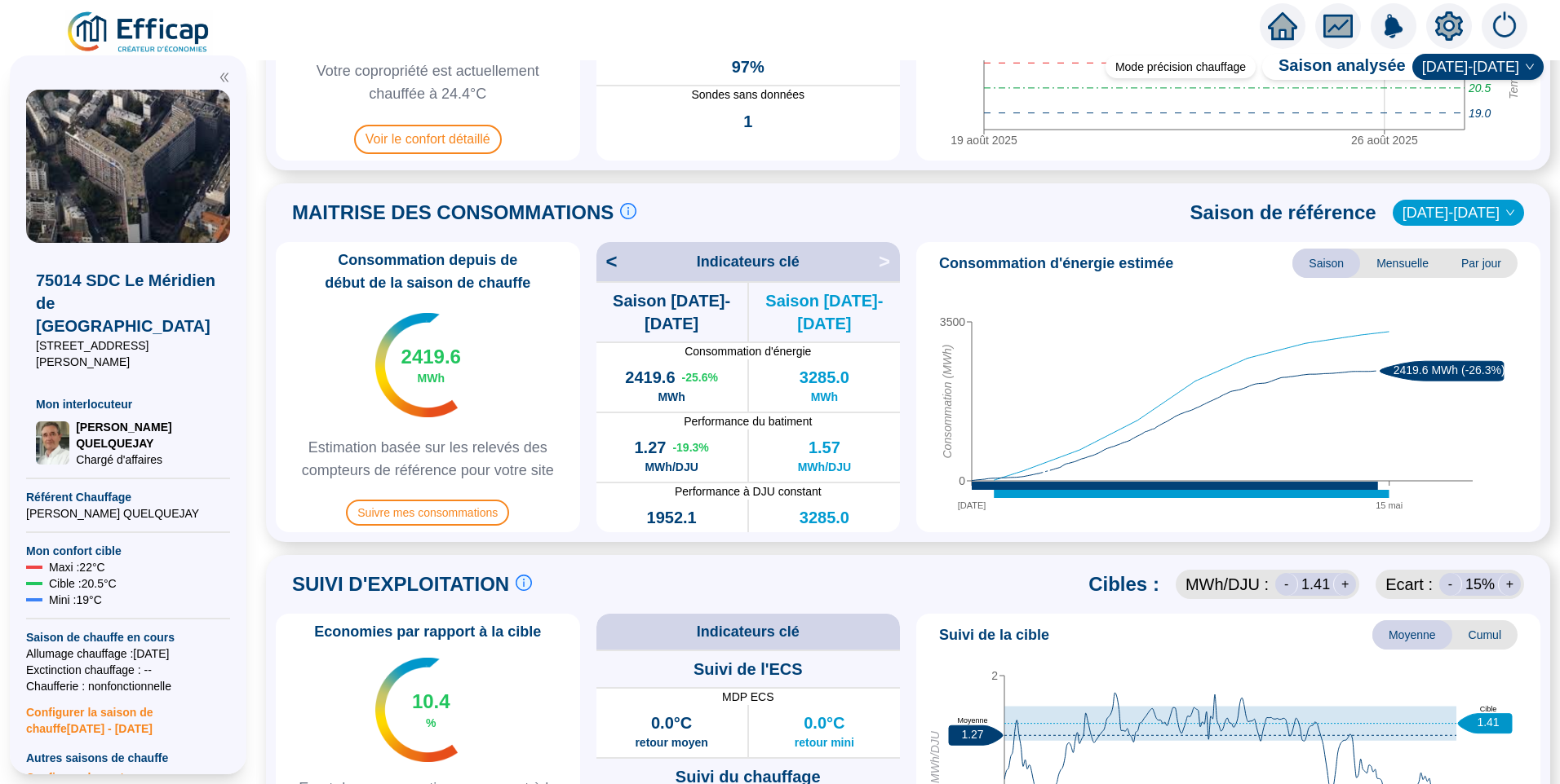
scroll to position [408, 0]
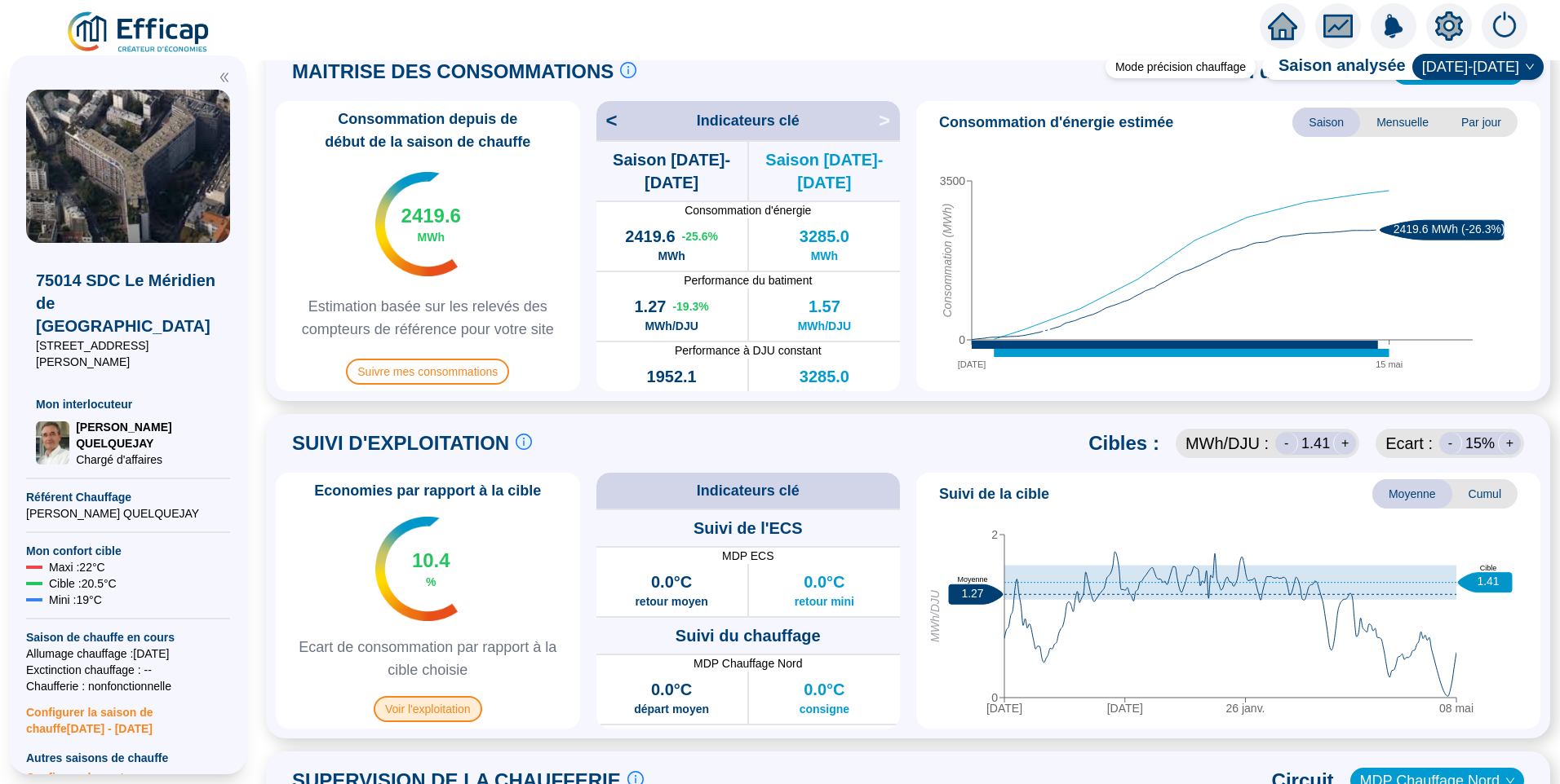
click at [438, 712] on span "Voir l'exploitation" at bounding box center [427, 709] width 108 height 26
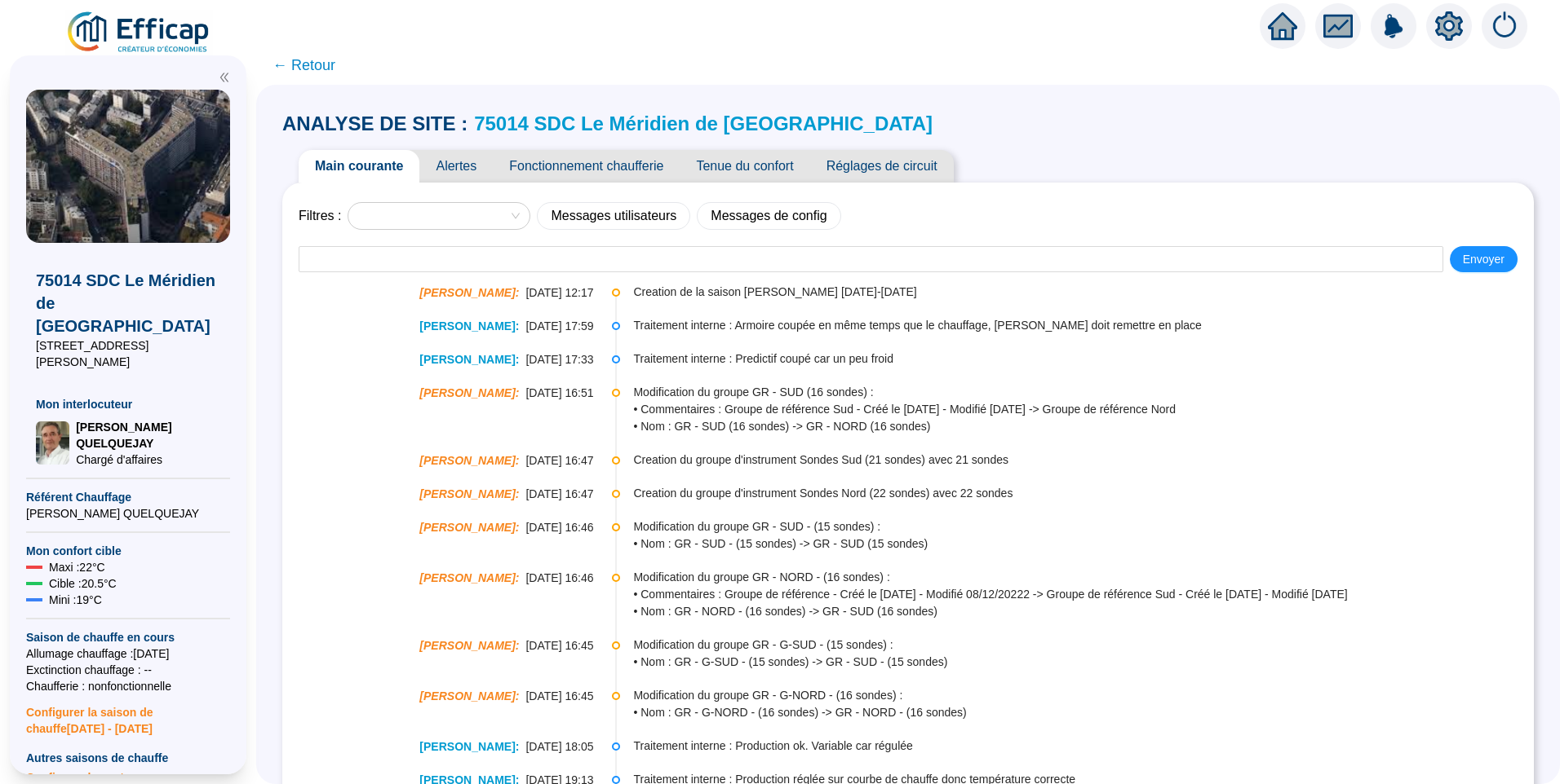
click at [743, 164] on span "Tenue du confort" at bounding box center [744, 166] width 130 height 33
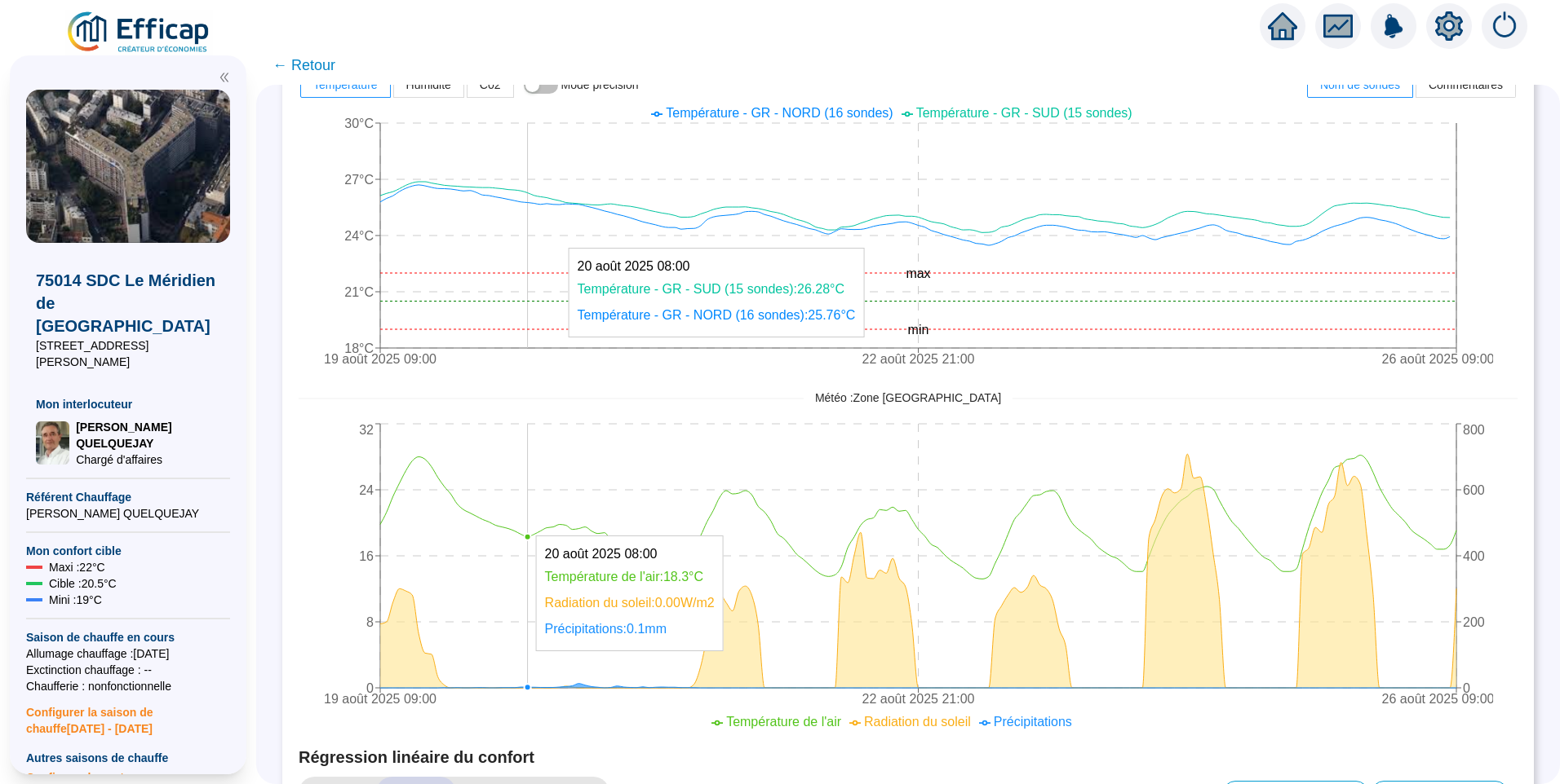
scroll to position [163, 0]
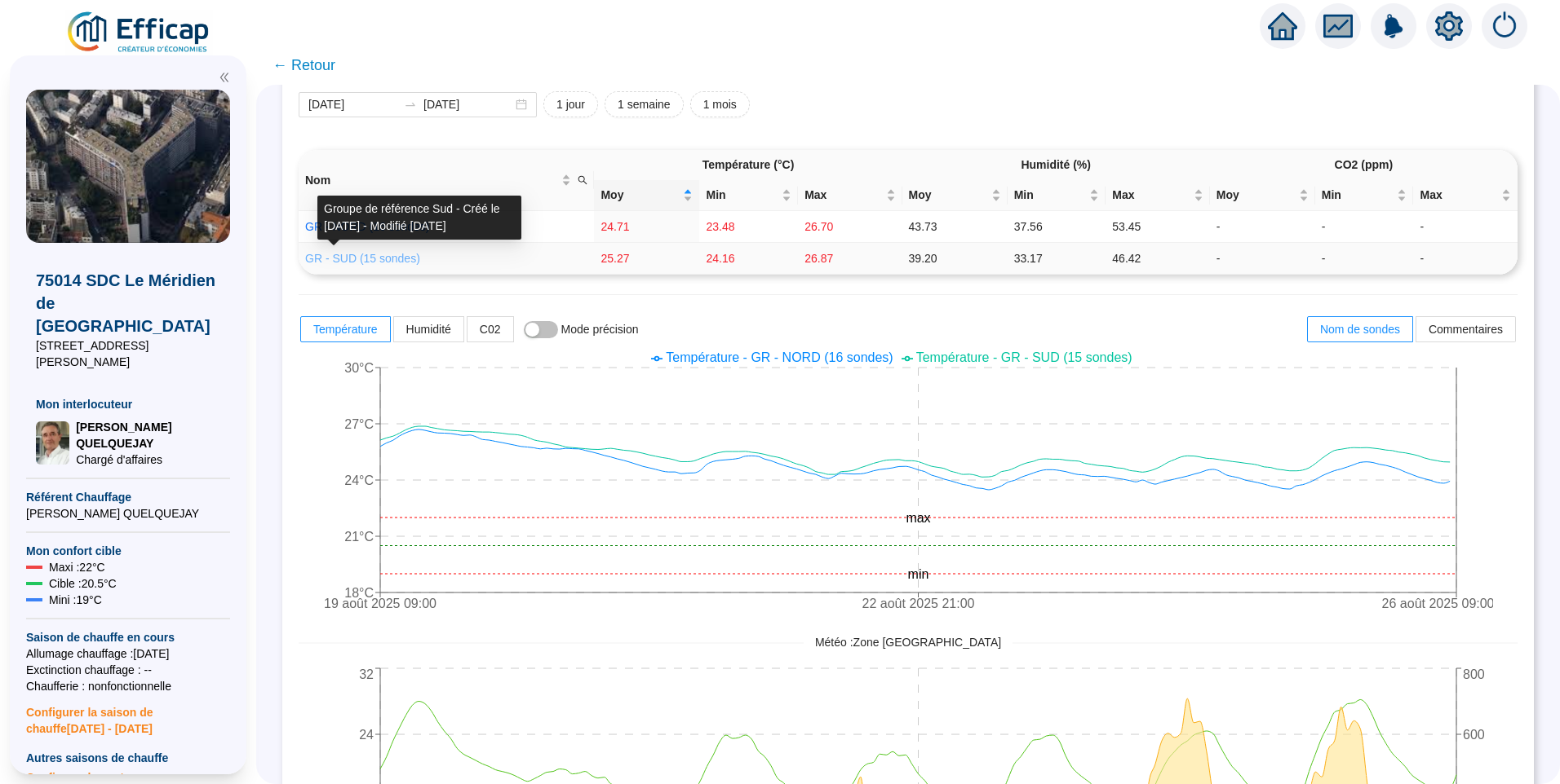
click at [403, 254] on link "GR - SUD (15 sondes)" at bounding box center [362, 258] width 115 height 13
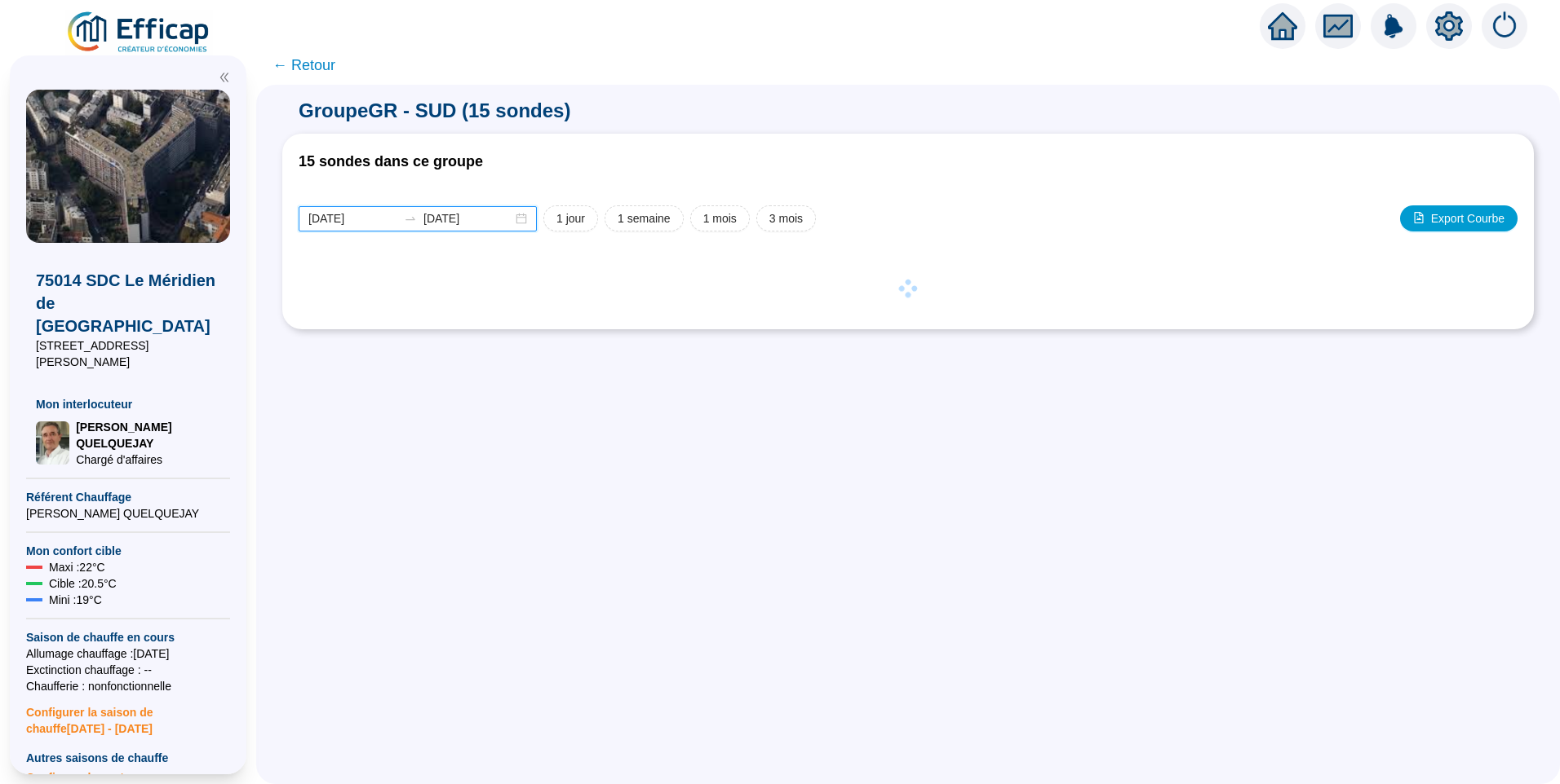
click at [387, 219] on input "[DATE]" at bounding box center [353, 218] width 89 height 17
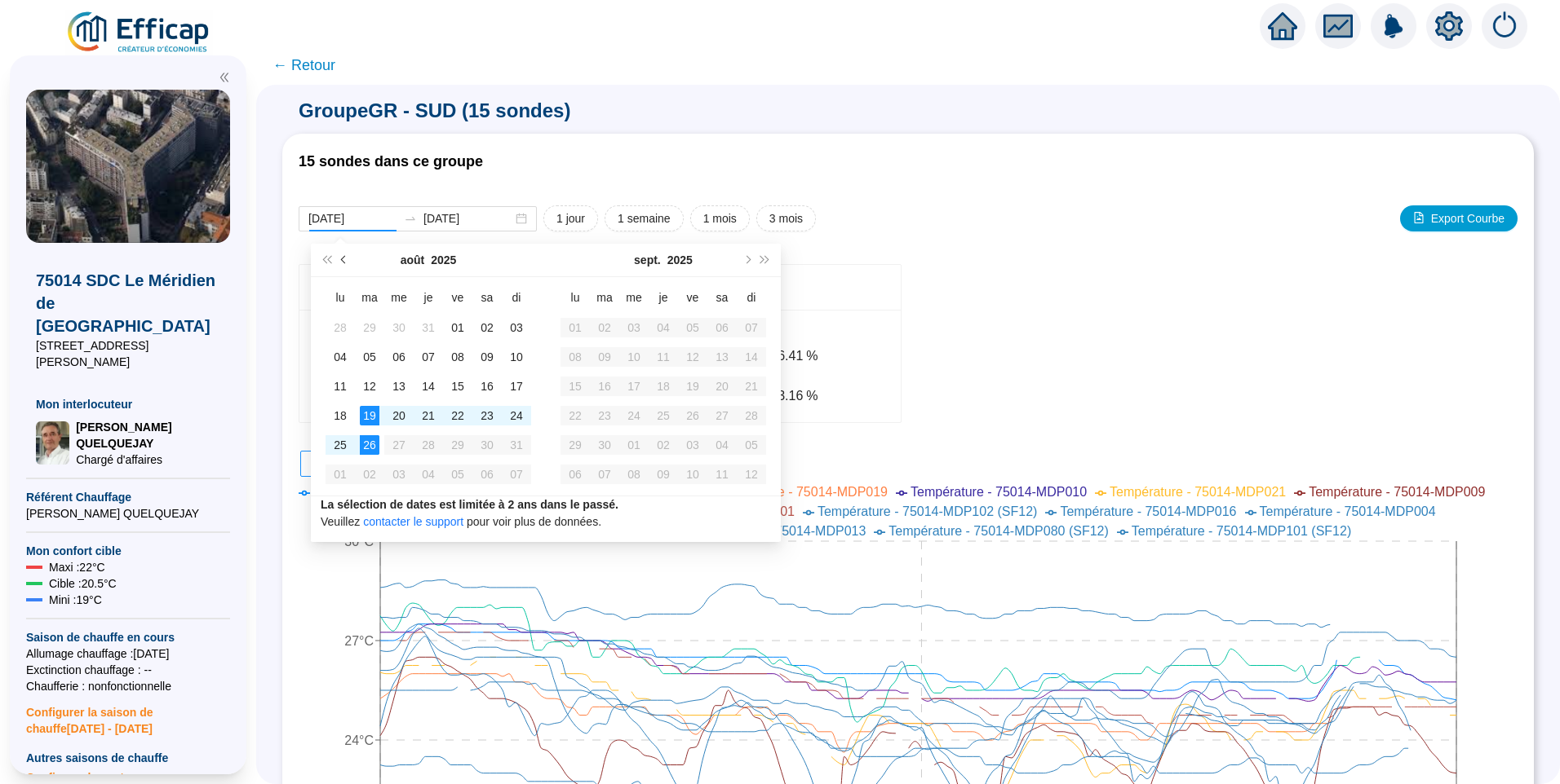
click at [340, 263] on button "Mois précédent (PageUp)" at bounding box center [344, 260] width 18 height 33
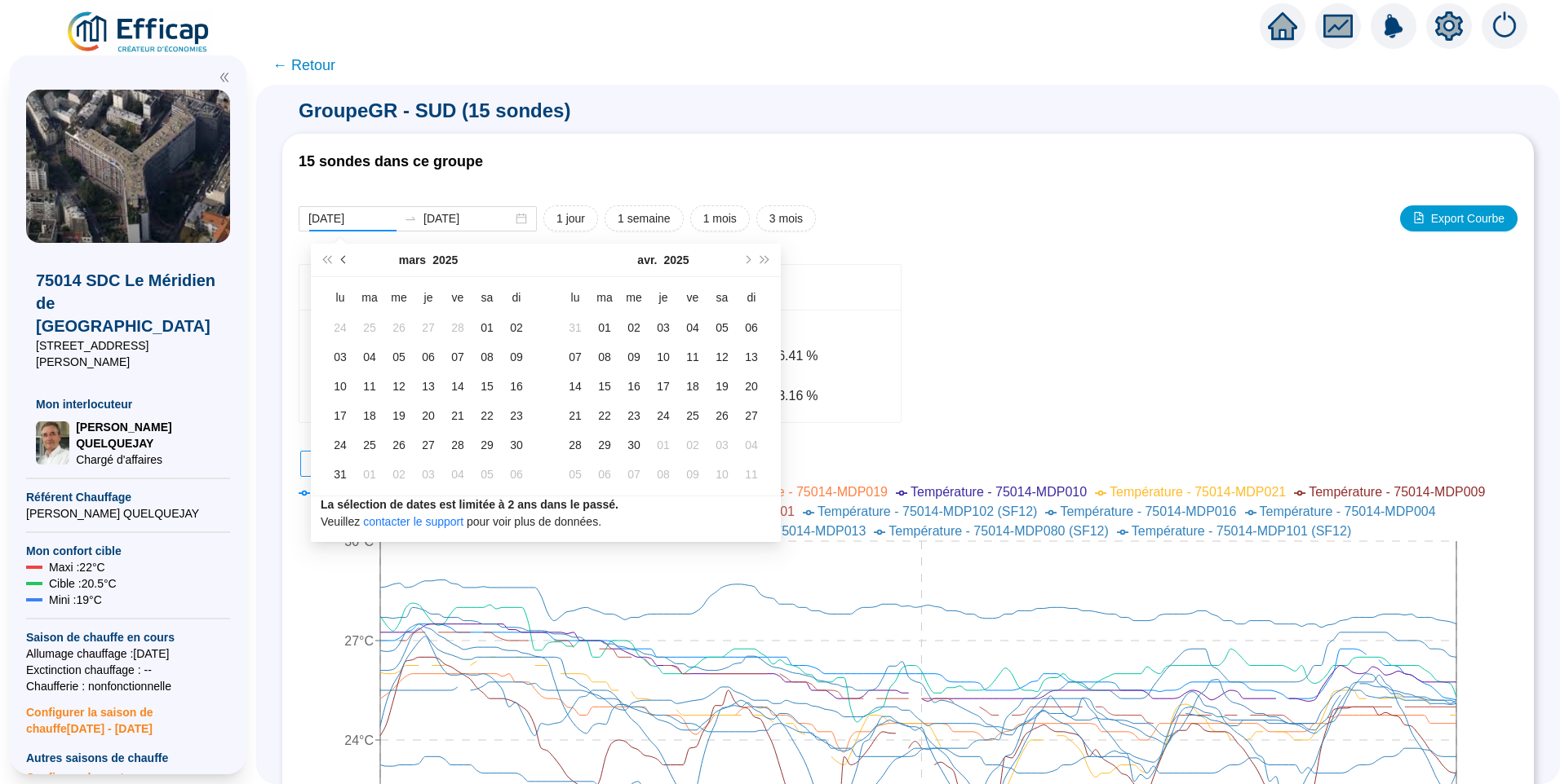
click at [340, 263] on button "Mois précédent (PageUp)" at bounding box center [344, 260] width 18 height 33
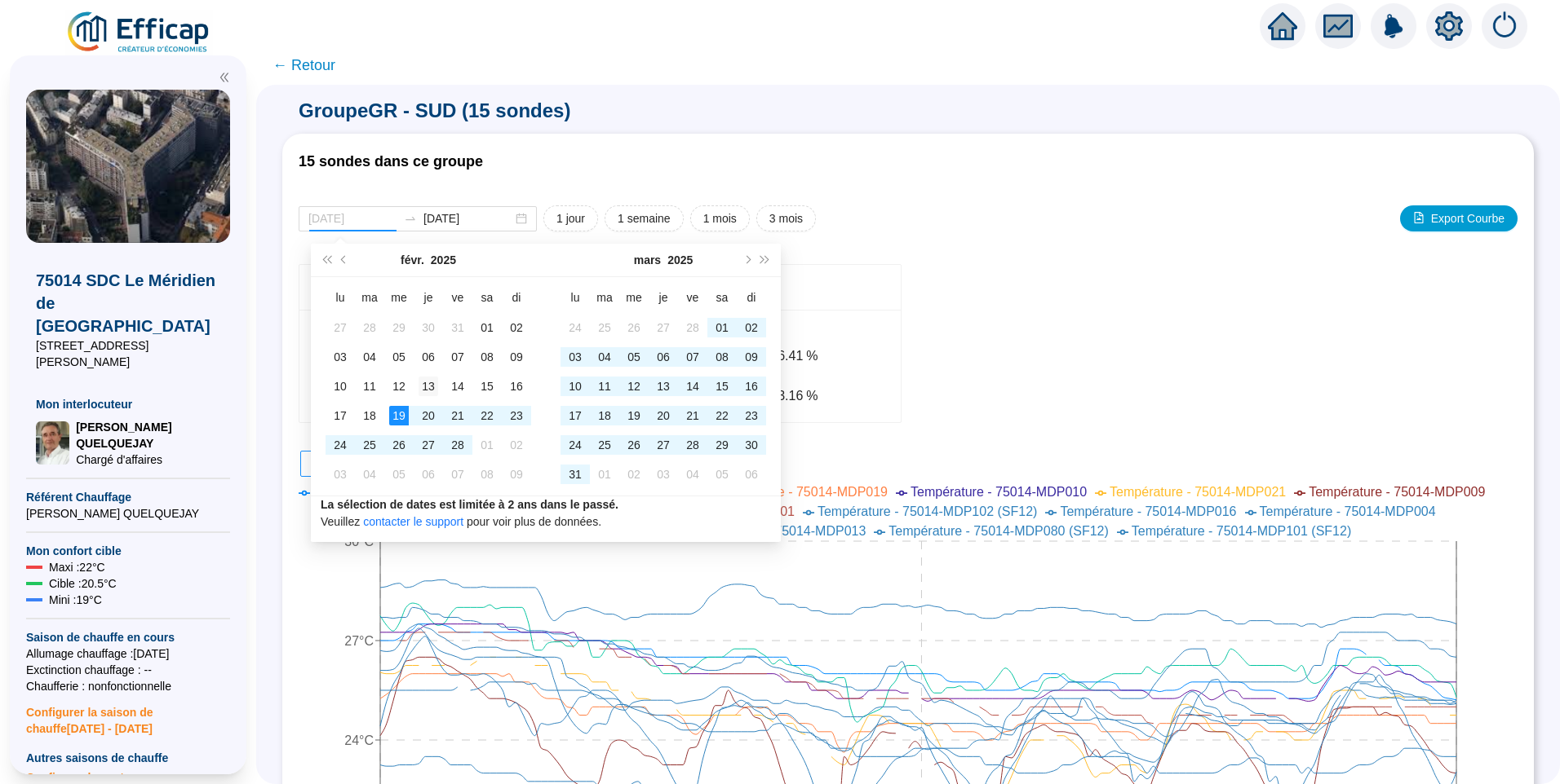
type input "2025-02-13"
click at [429, 383] on div "13" at bounding box center [428, 387] width 19 height 19
type input "2025-02-19"
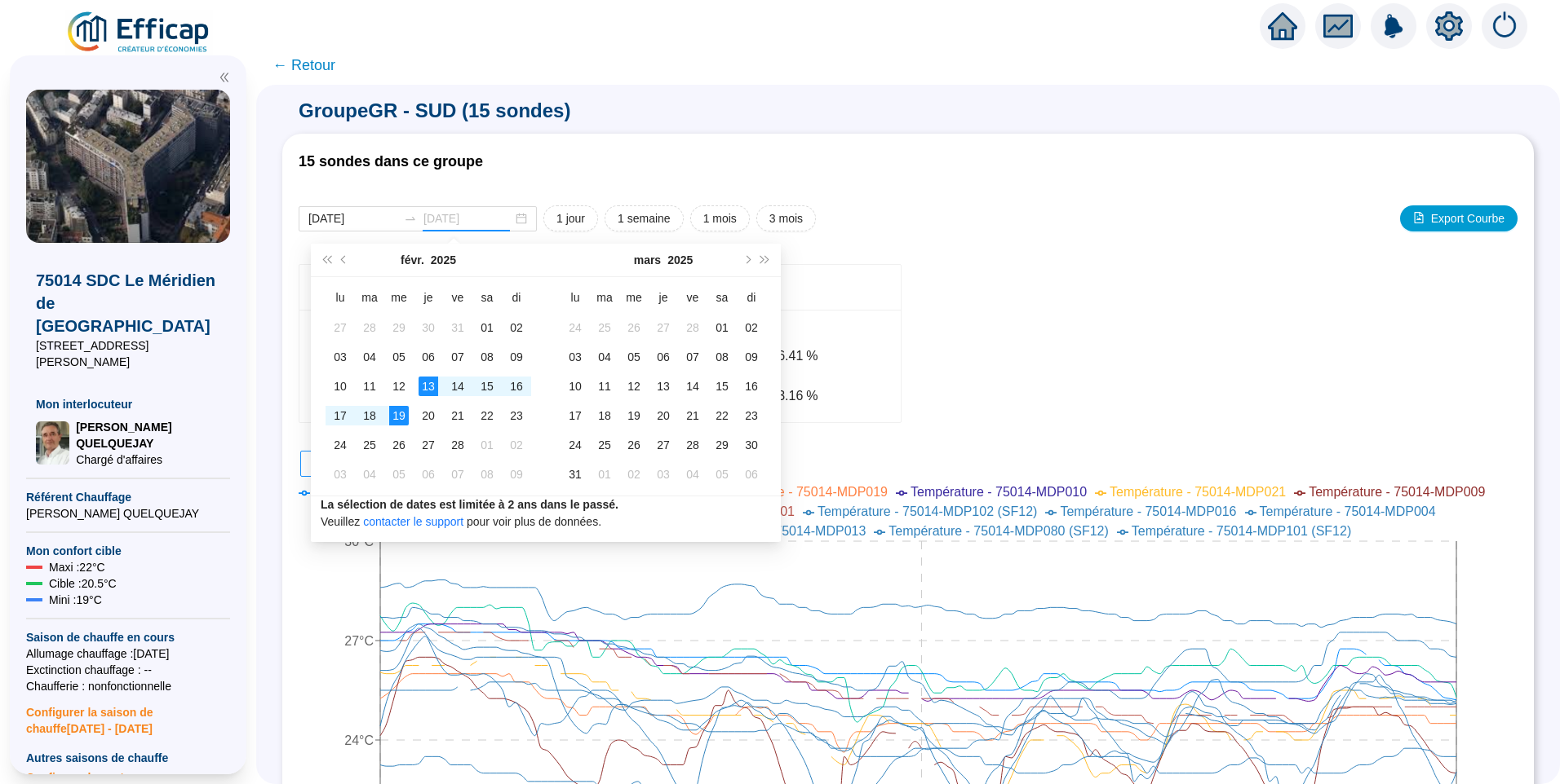
click at [399, 414] on div "19" at bounding box center [398, 416] width 19 height 19
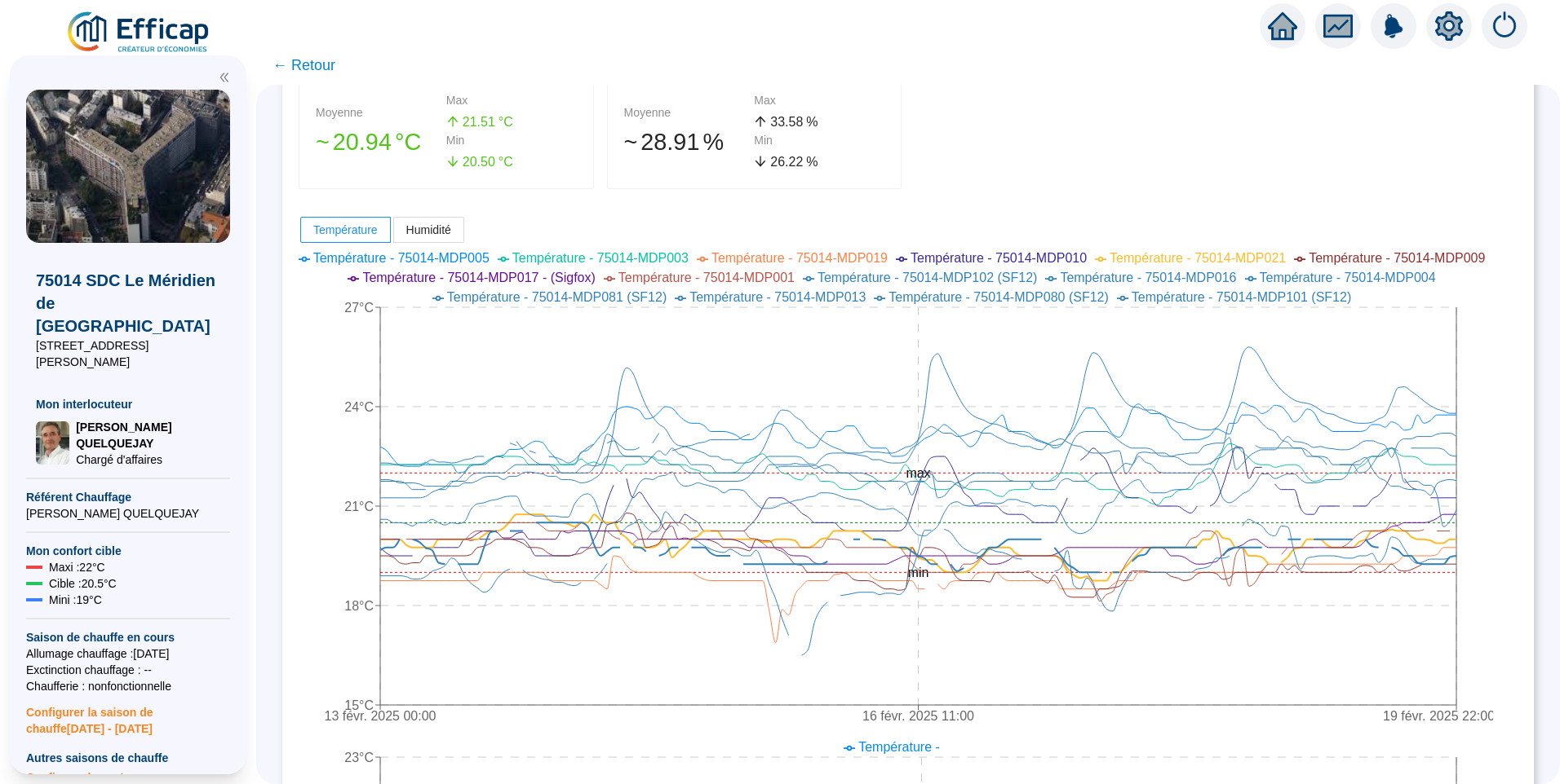
scroll to position [216, 0]
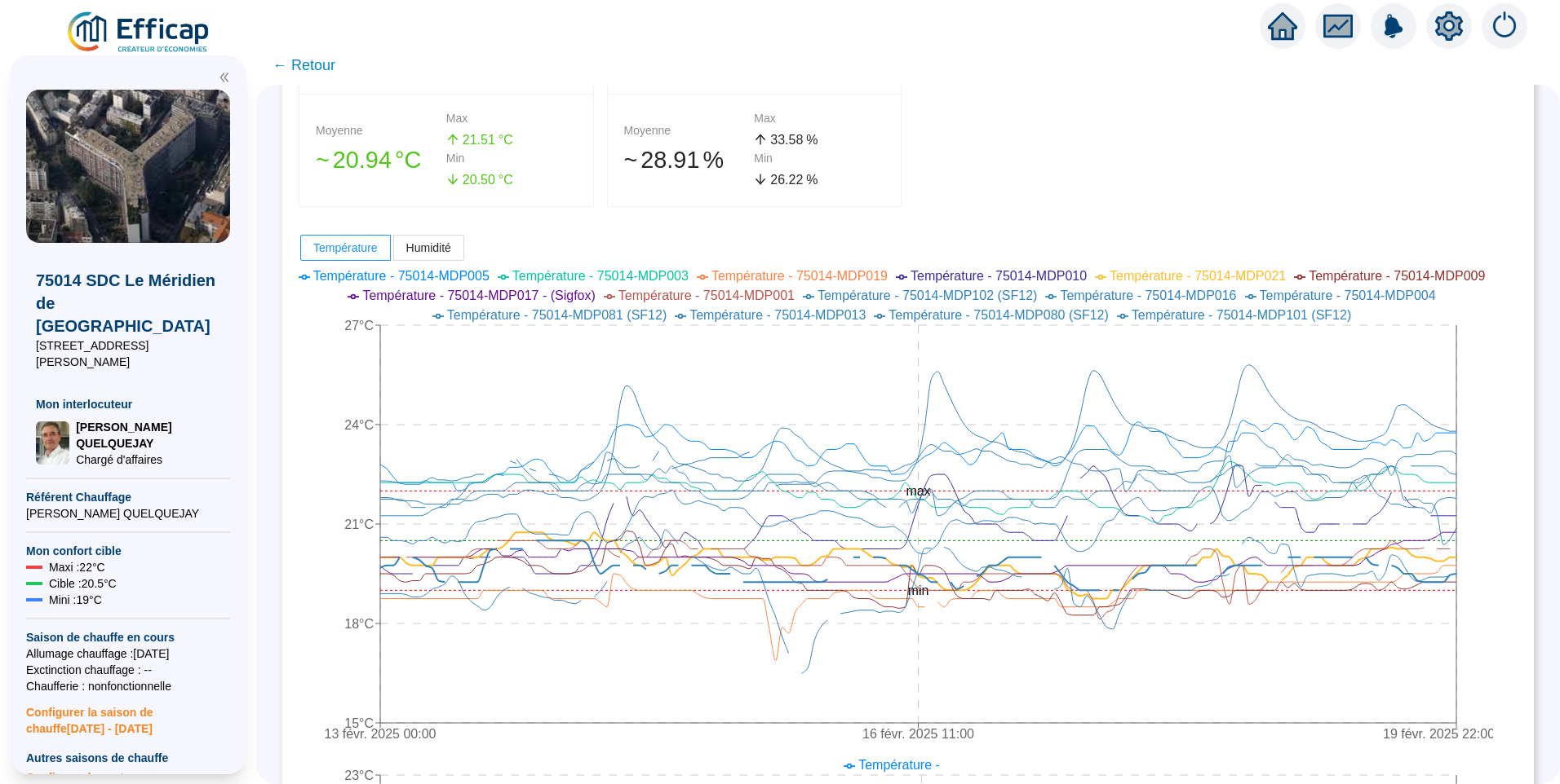
click at [222, 76] on icon "double-left" at bounding box center [224, 78] width 8 height 9
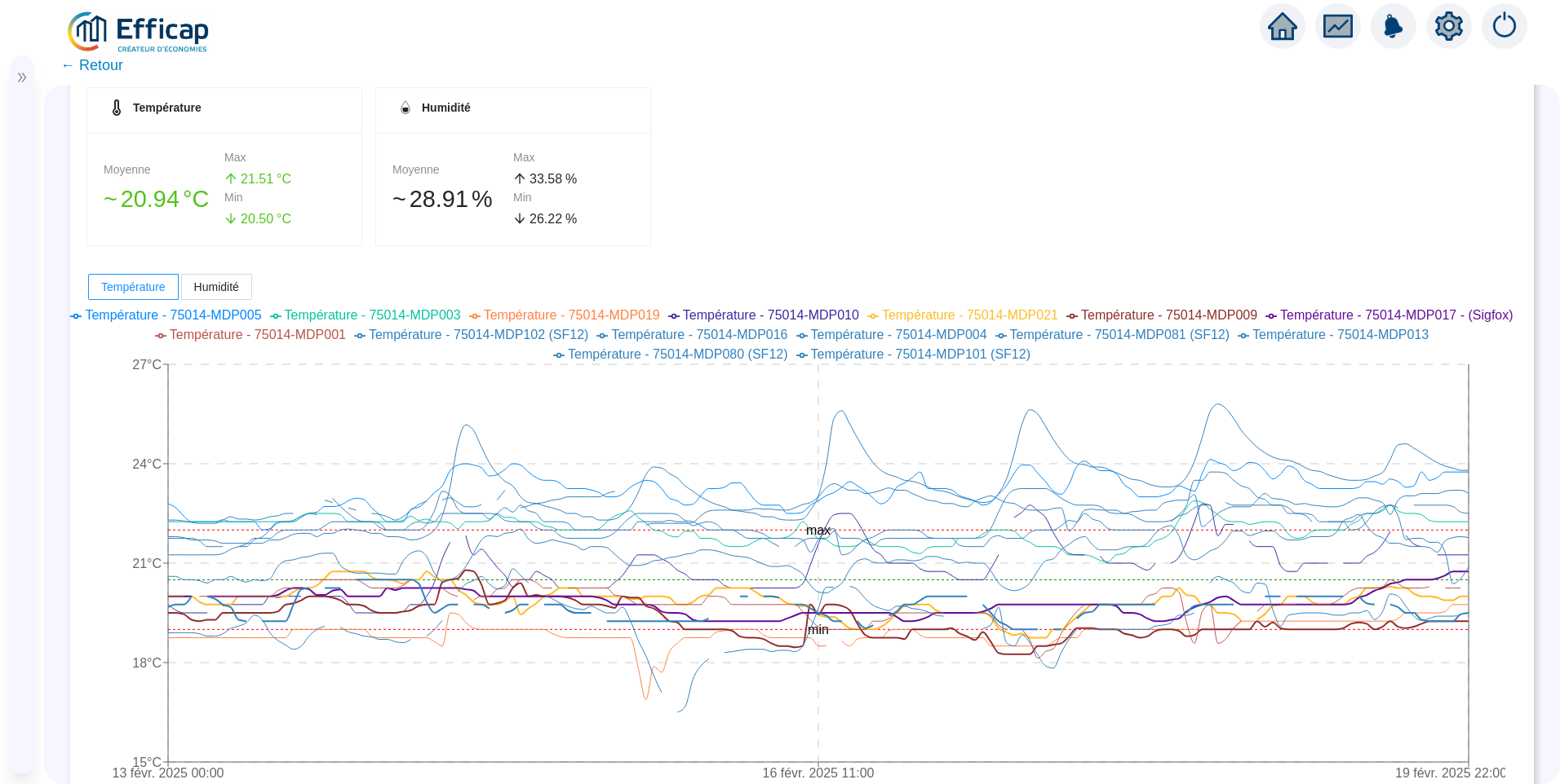
scroll to position [174, 0]
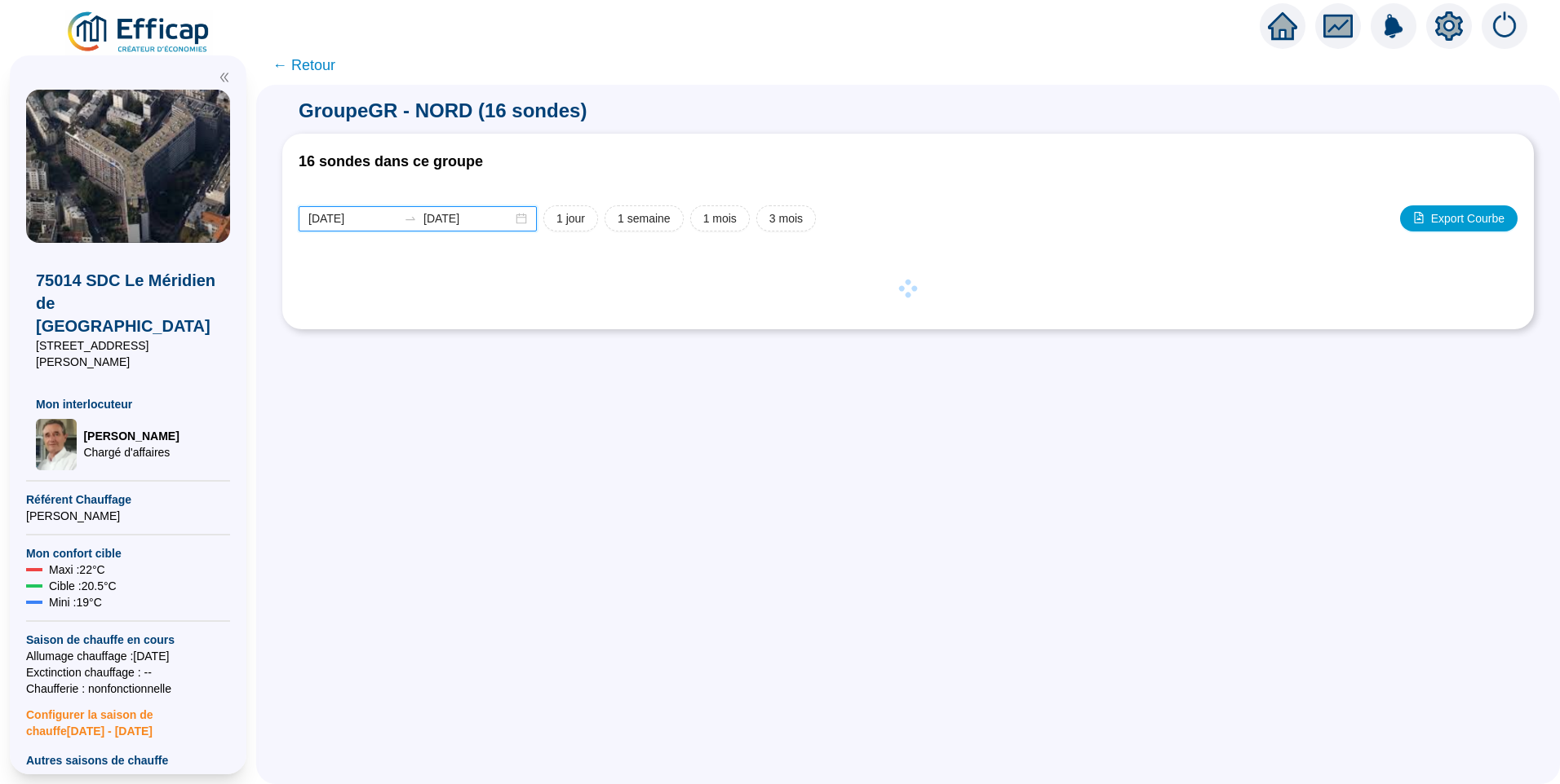
click at [375, 222] on input "[DATE]" at bounding box center [353, 218] width 89 height 17
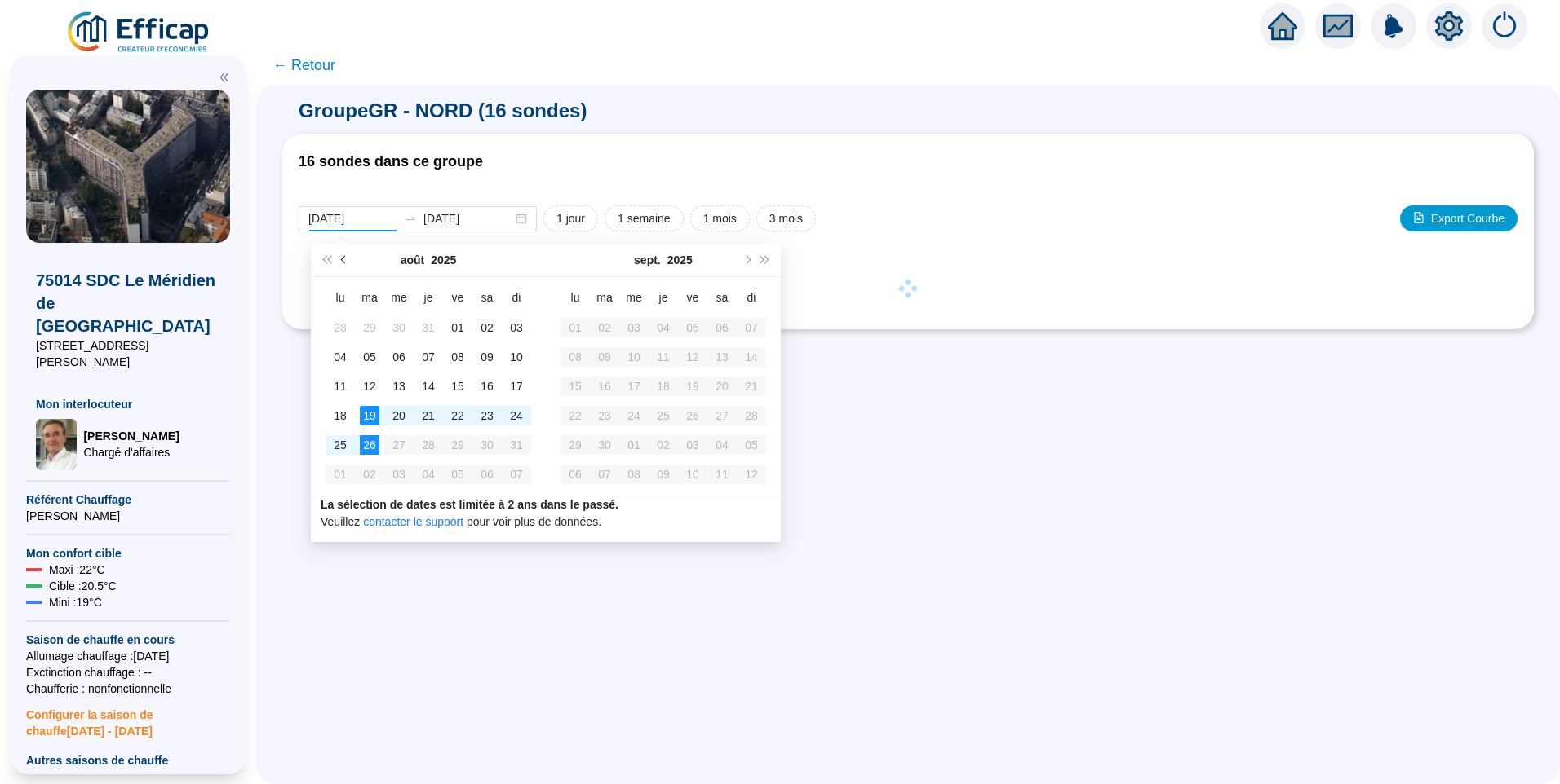
click at [342, 266] on button "Mois précédent (PageUp)" at bounding box center [344, 260] width 18 height 33
click at [343, 266] on button "Mois précédent (PageUp)" at bounding box center [344, 260] width 18 height 33
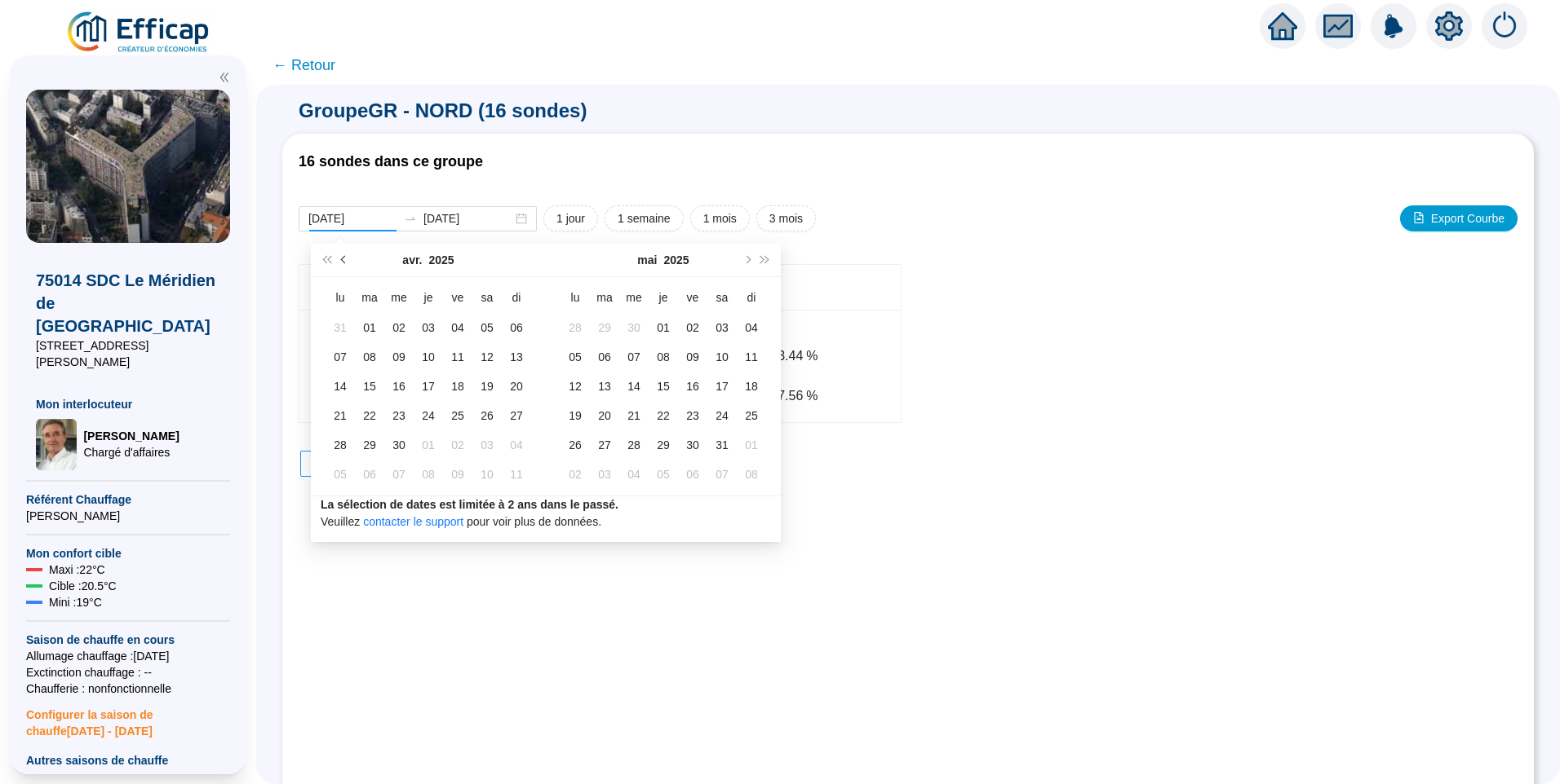
click at [343, 266] on button "Mois précédent (PageUp)" at bounding box center [344, 260] width 18 height 33
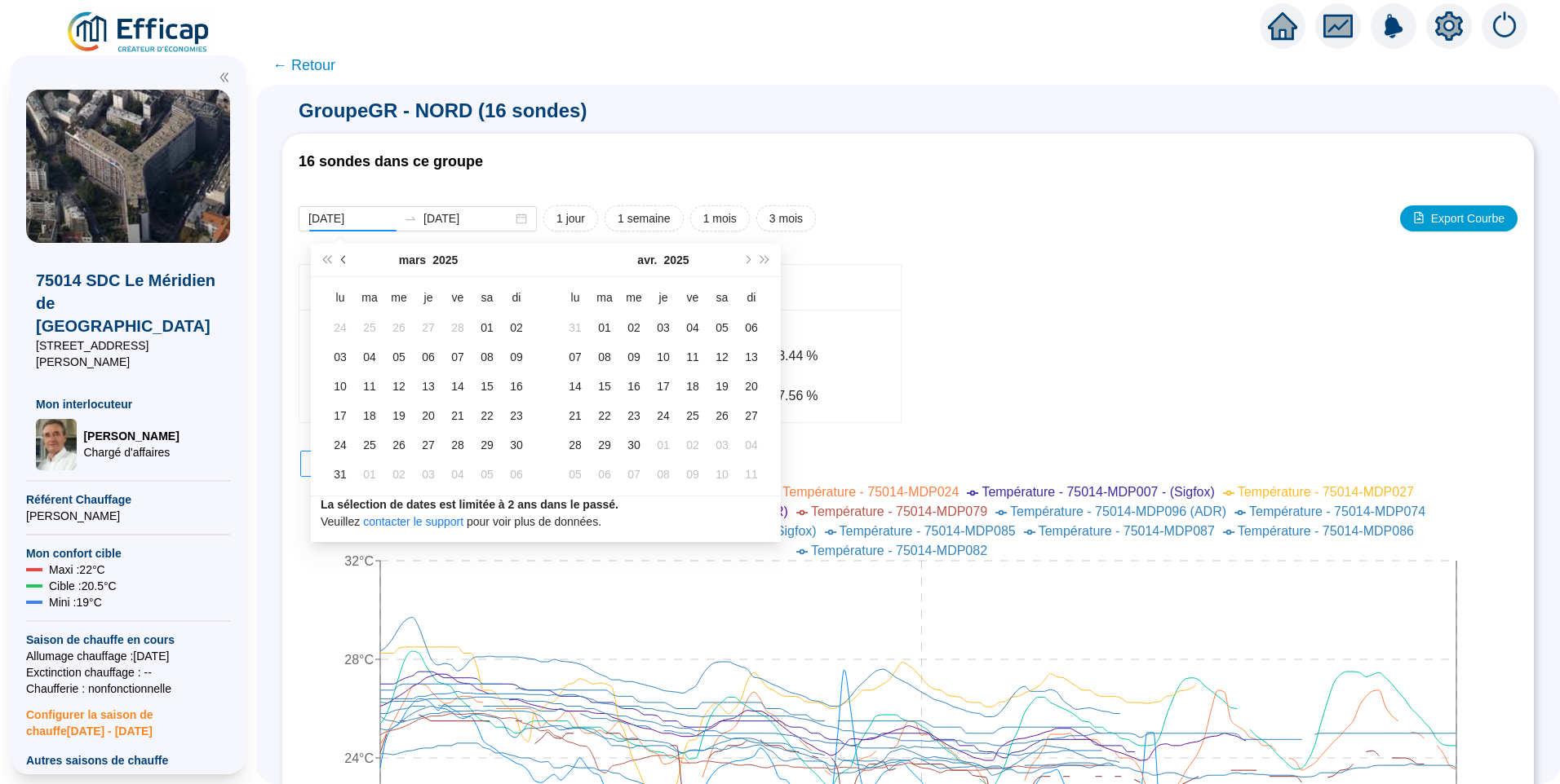
click at [343, 266] on button "Mois précédent (PageUp)" at bounding box center [344, 260] width 18 height 33
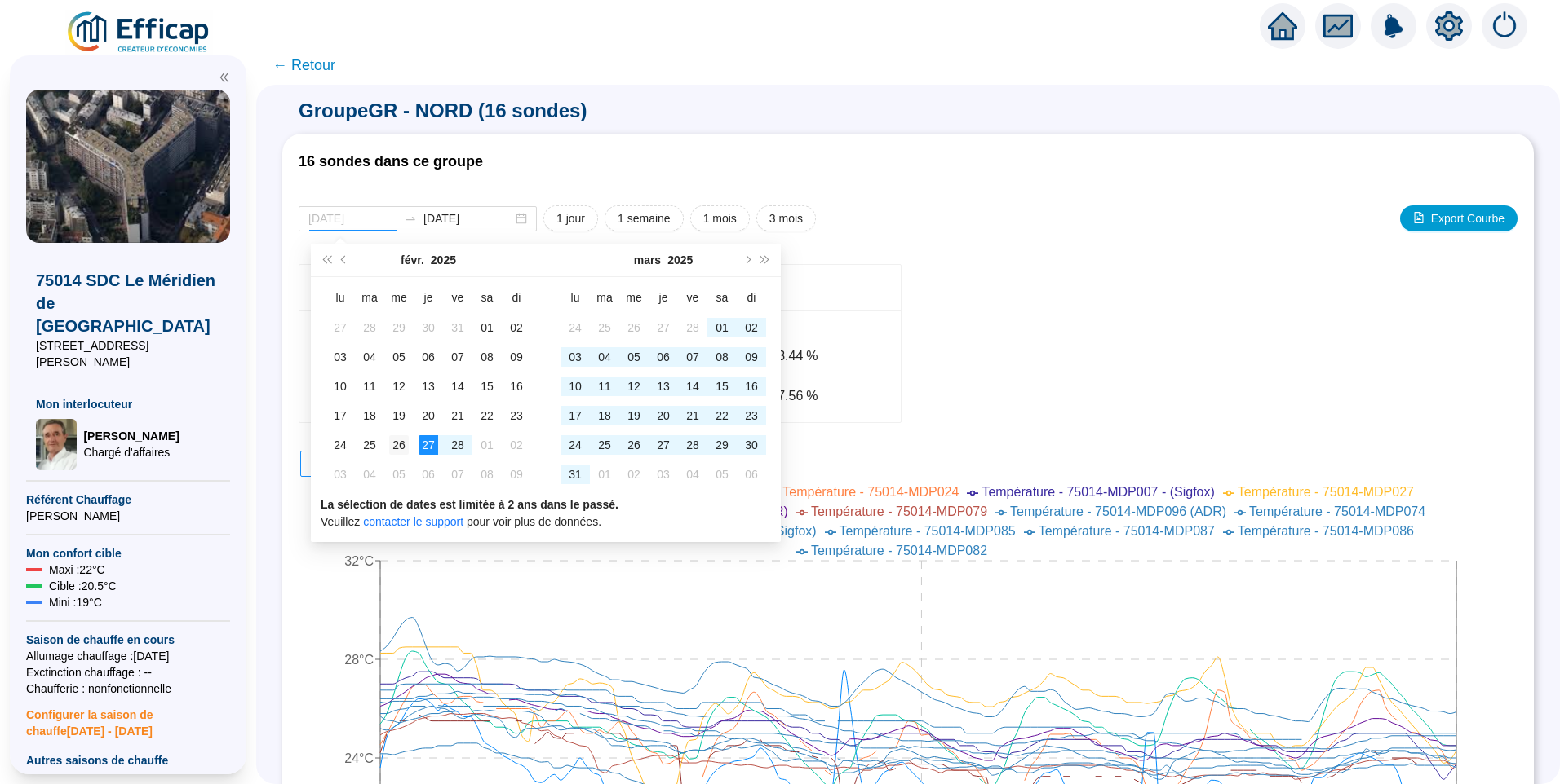
type input "[DATE]"
click at [402, 449] on div "26" at bounding box center [398, 445] width 19 height 19
type input "[DATE]"
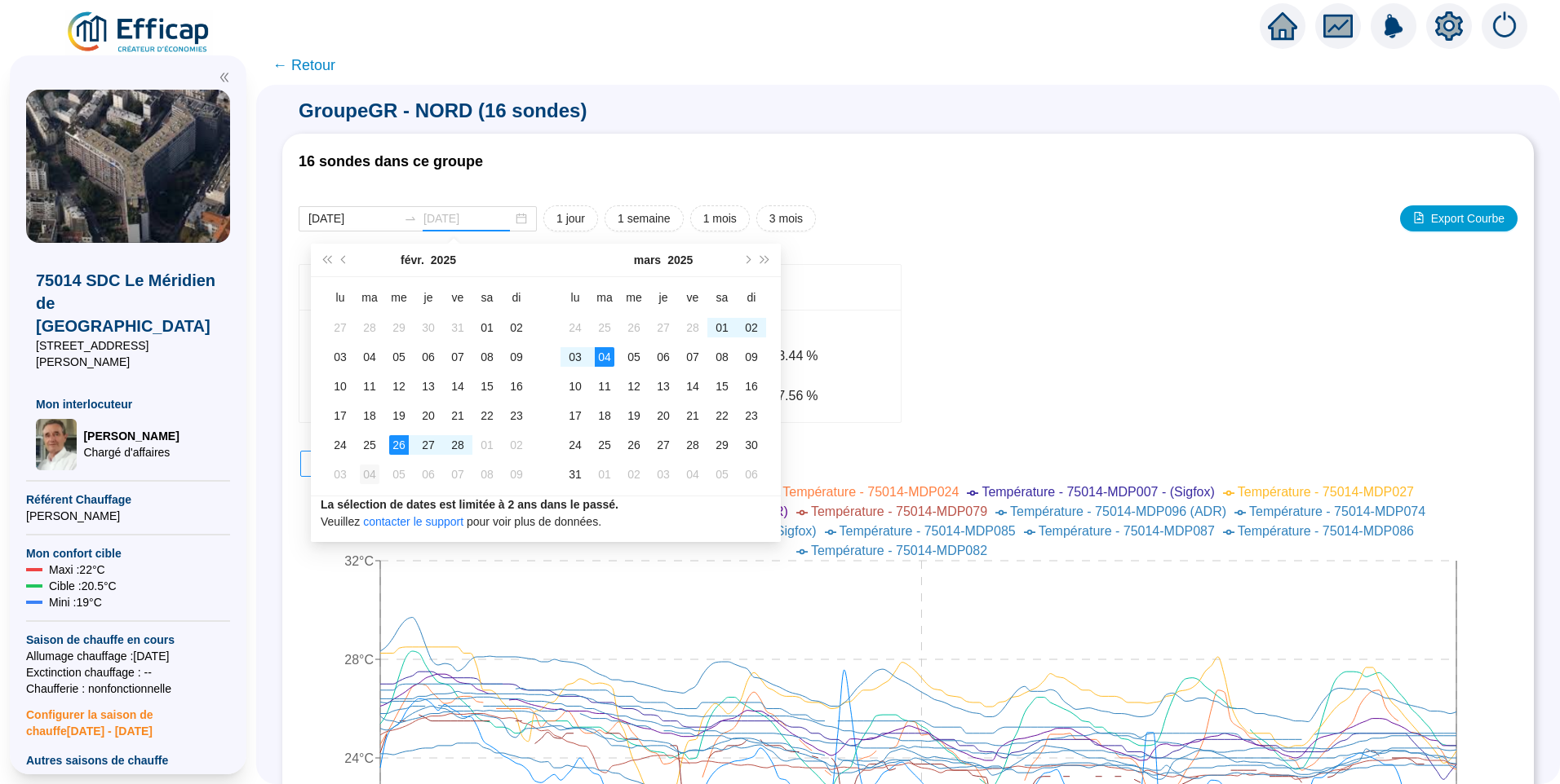
click at [371, 474] on div "04" at bounding box center [369, 475] width 19 height 19
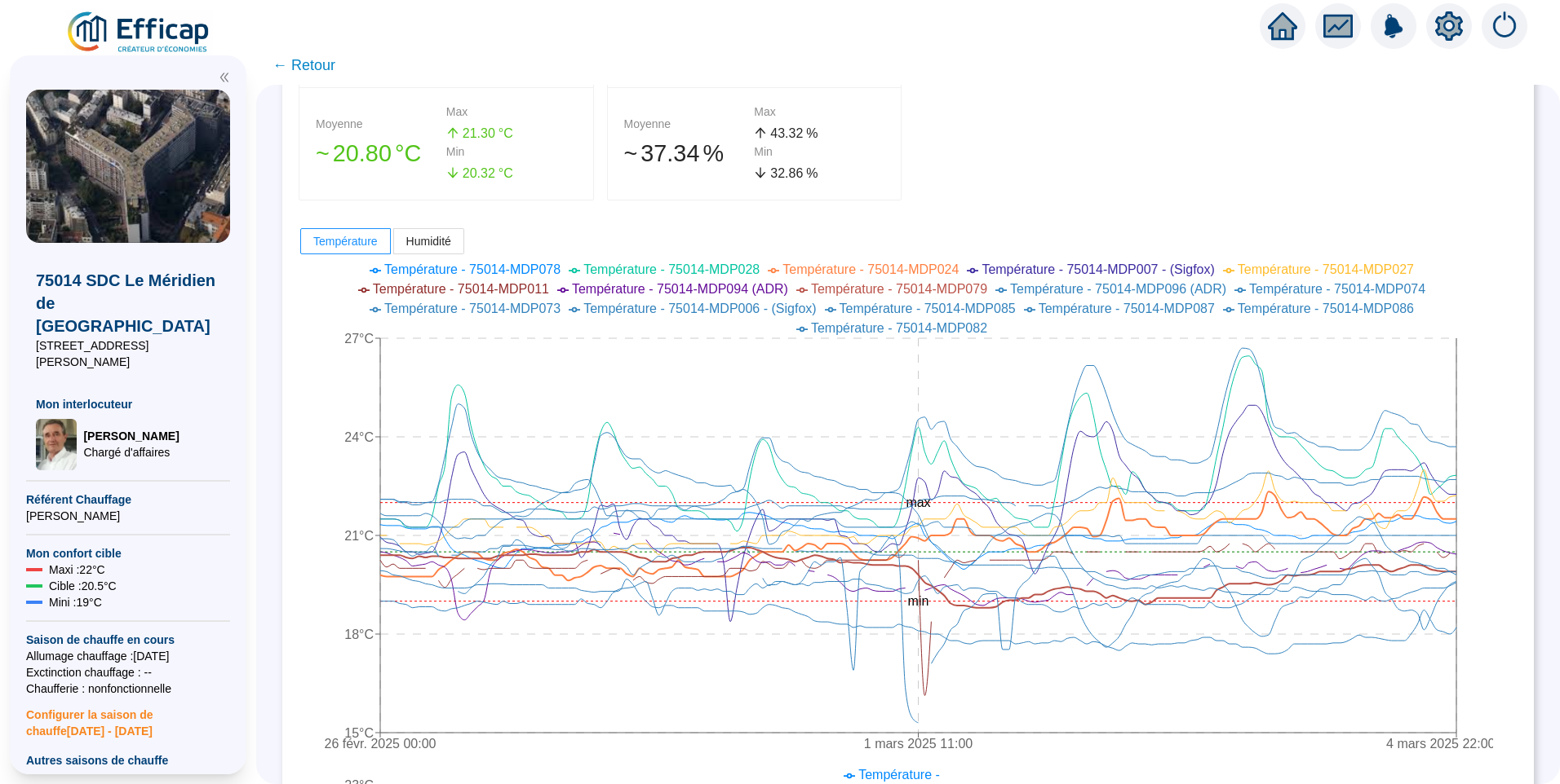
scroll to position [245, 0]
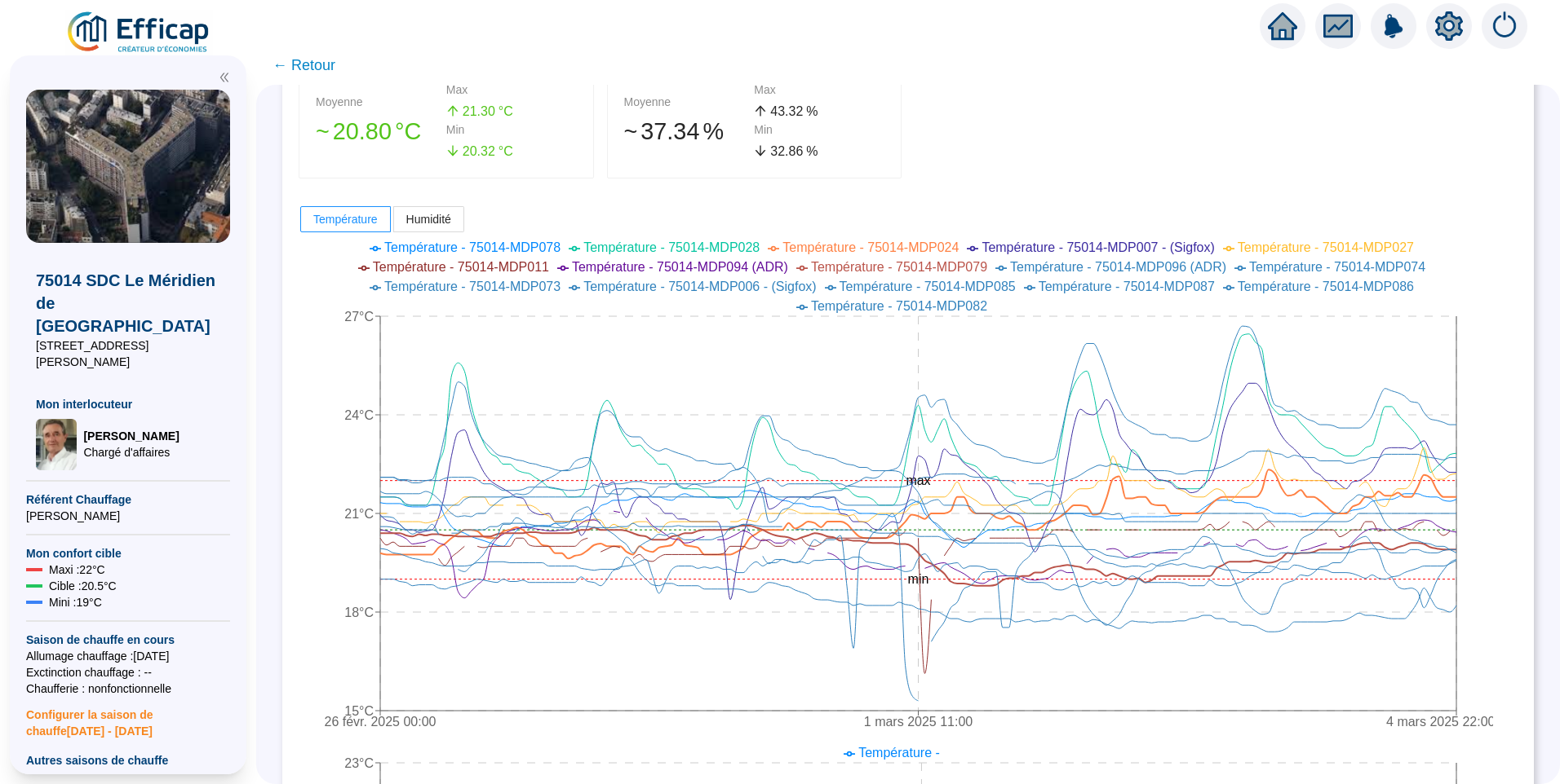
drag, startPoint x: 747, startPoint y: 3, endPoint x: 1373, endPoint y: 135, distance: 639.8
click at [1373, 135] on div "Température Moyenne 󠁾~ 20 .80 °C Max 21 .30 °C Min 20 .32 °C Humidité Moyenne 󠁾…" at bounding box center [908, 99] width 1219 height 159
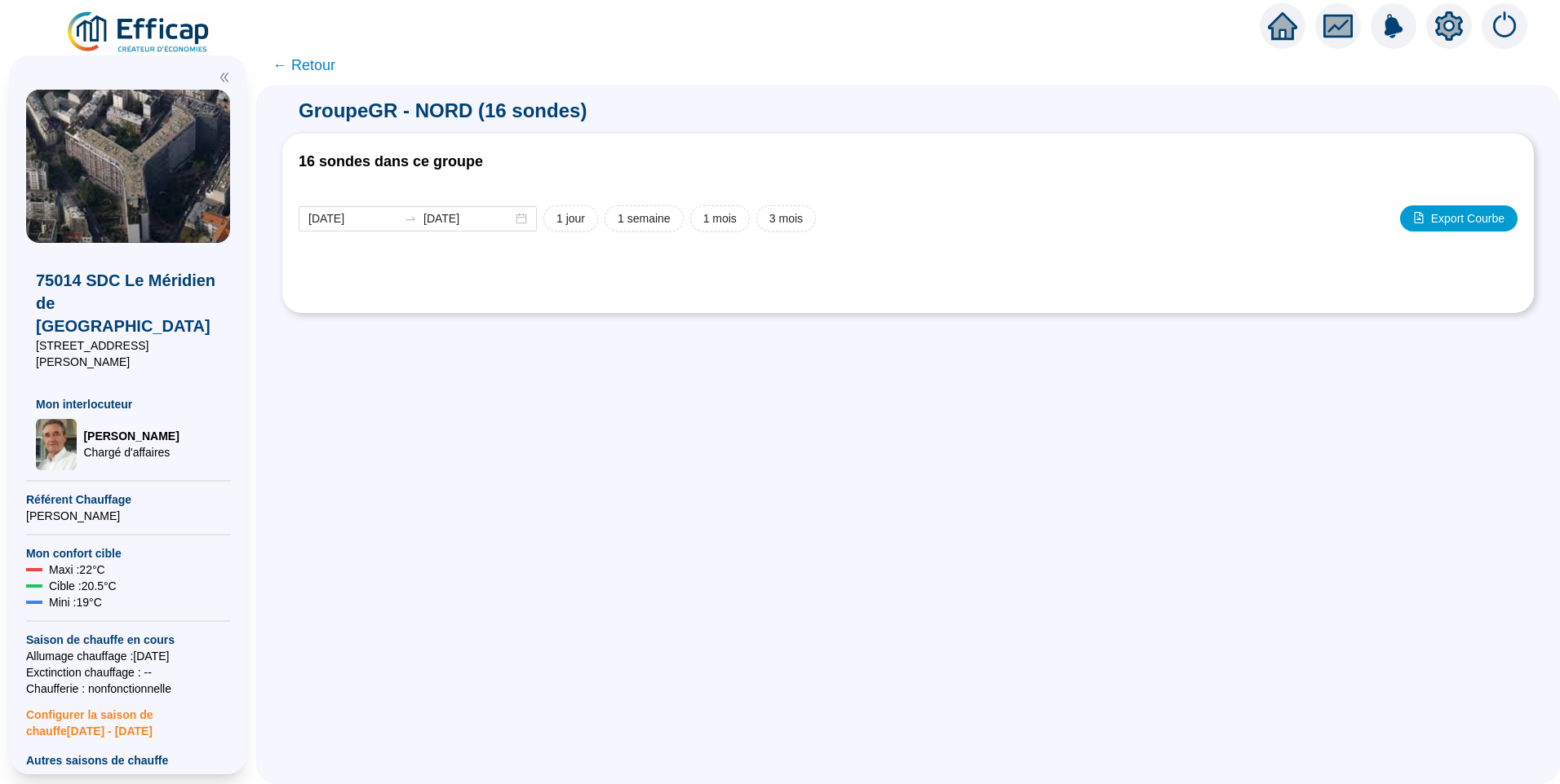
scroll to position [0, 0]
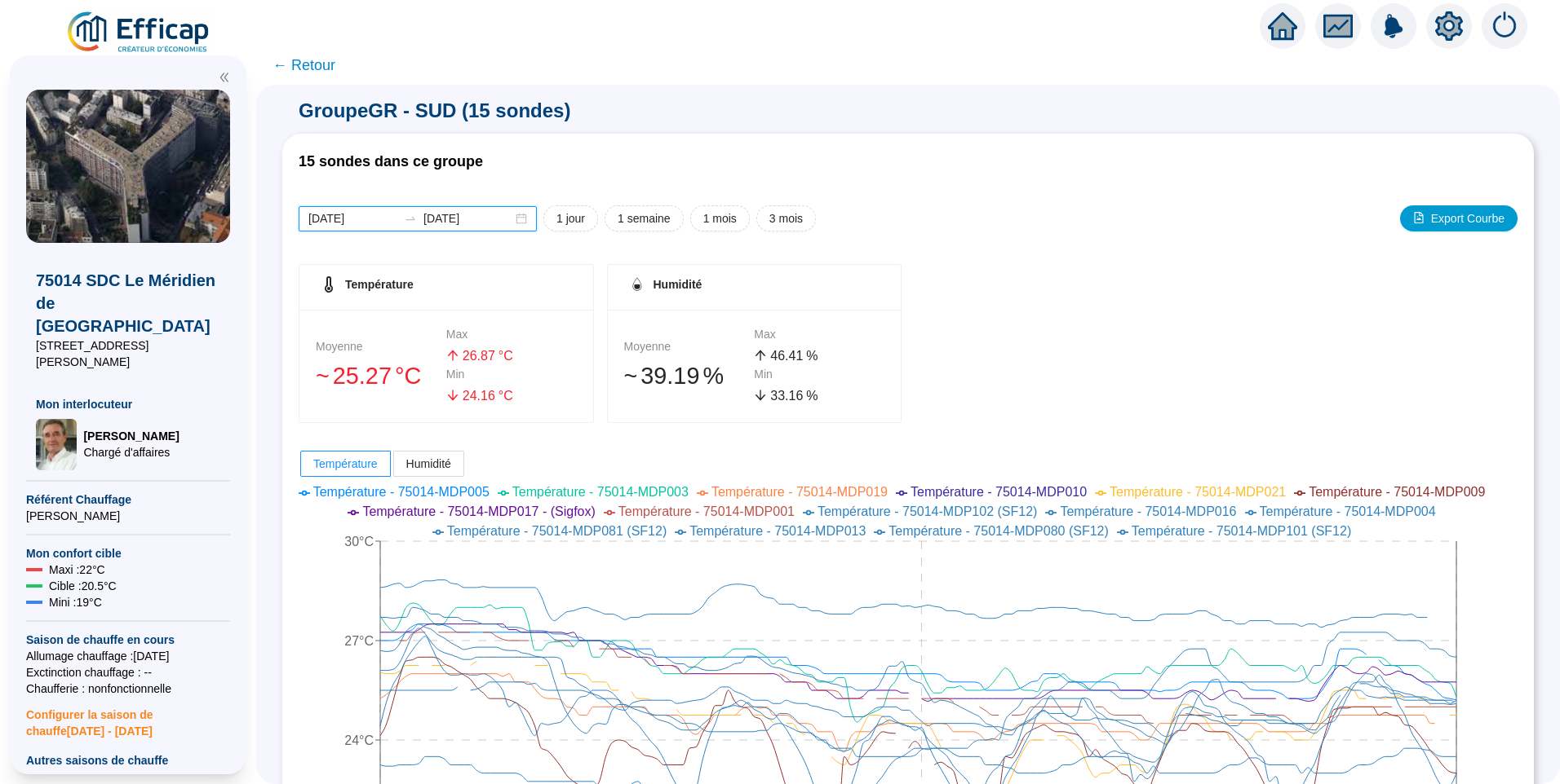
click at [385, 220] on input "[DATE]" at bounding box center [353, 218] width 89 height 17
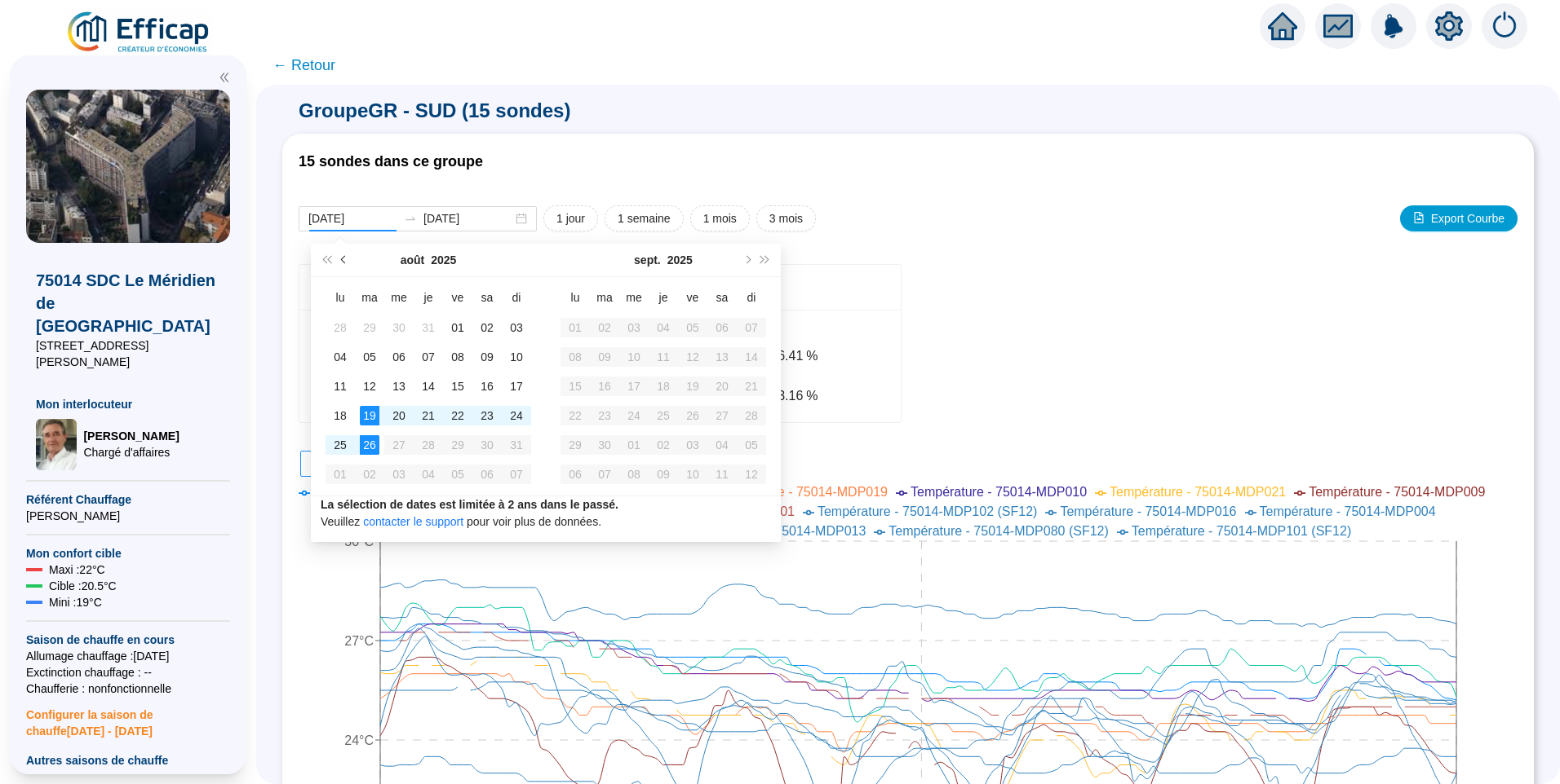
click at [342, 263] on button "Mois précédent (PageUp)" at bounding box center [344, 260] width 18 height 33
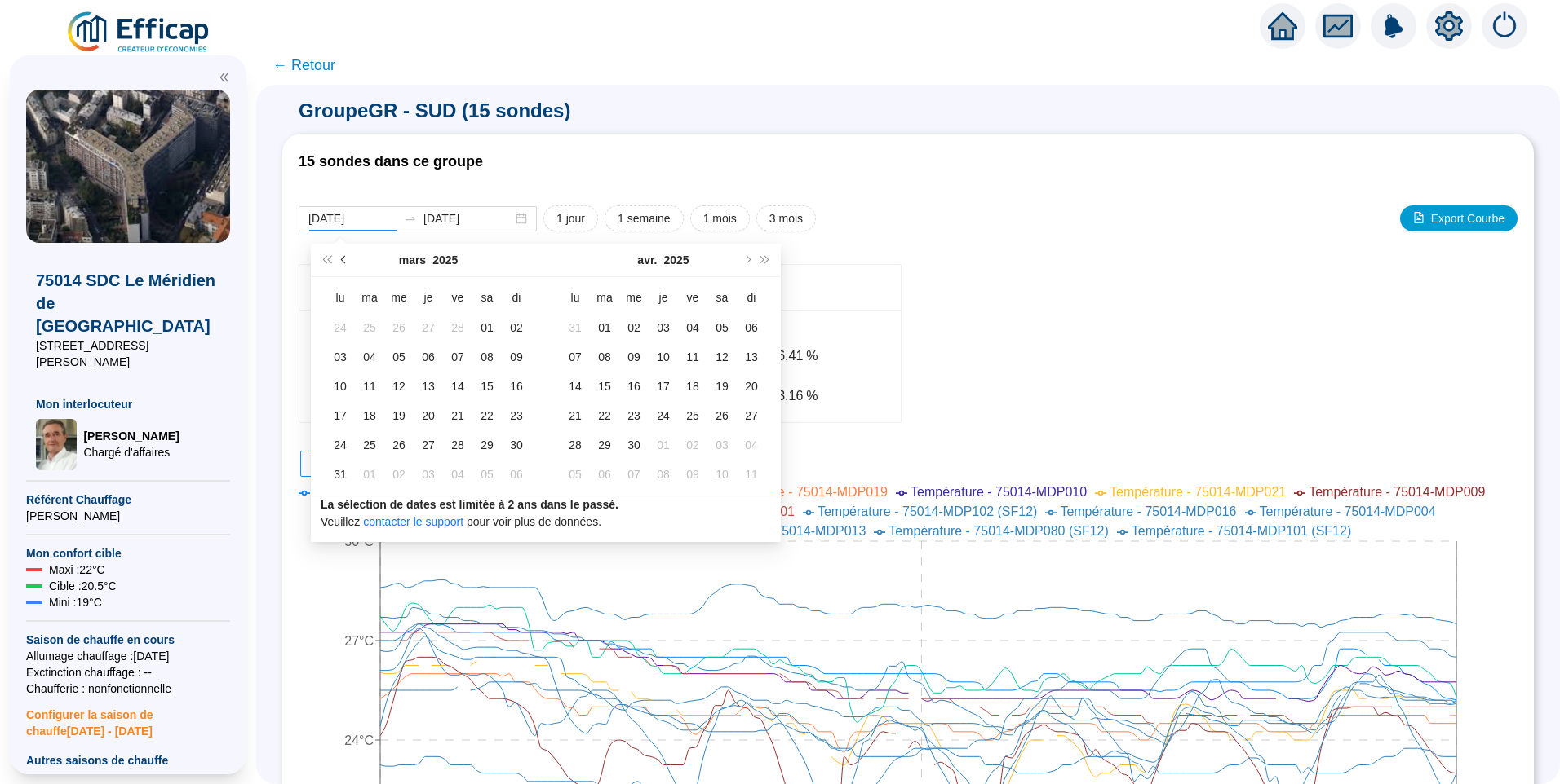
click at [342, 263] on button "Mois précédent (PageUp)" at bounding box center [344, 260] width 18 height 33
type input "[DATE]"
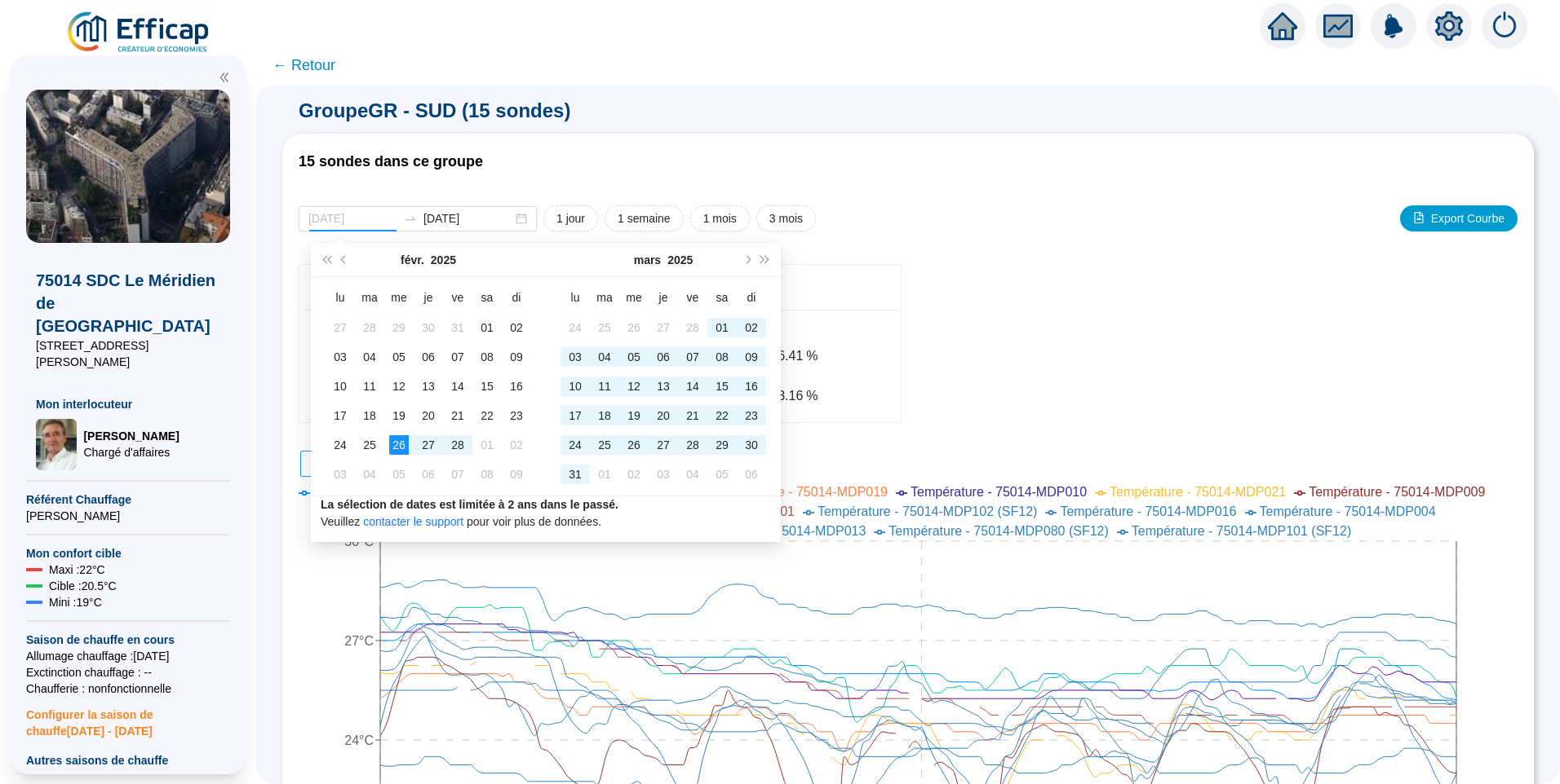
click at [399, 436] on div "26" at bounding box center [398, 445] width 19 height 19
type input "[DATE]"
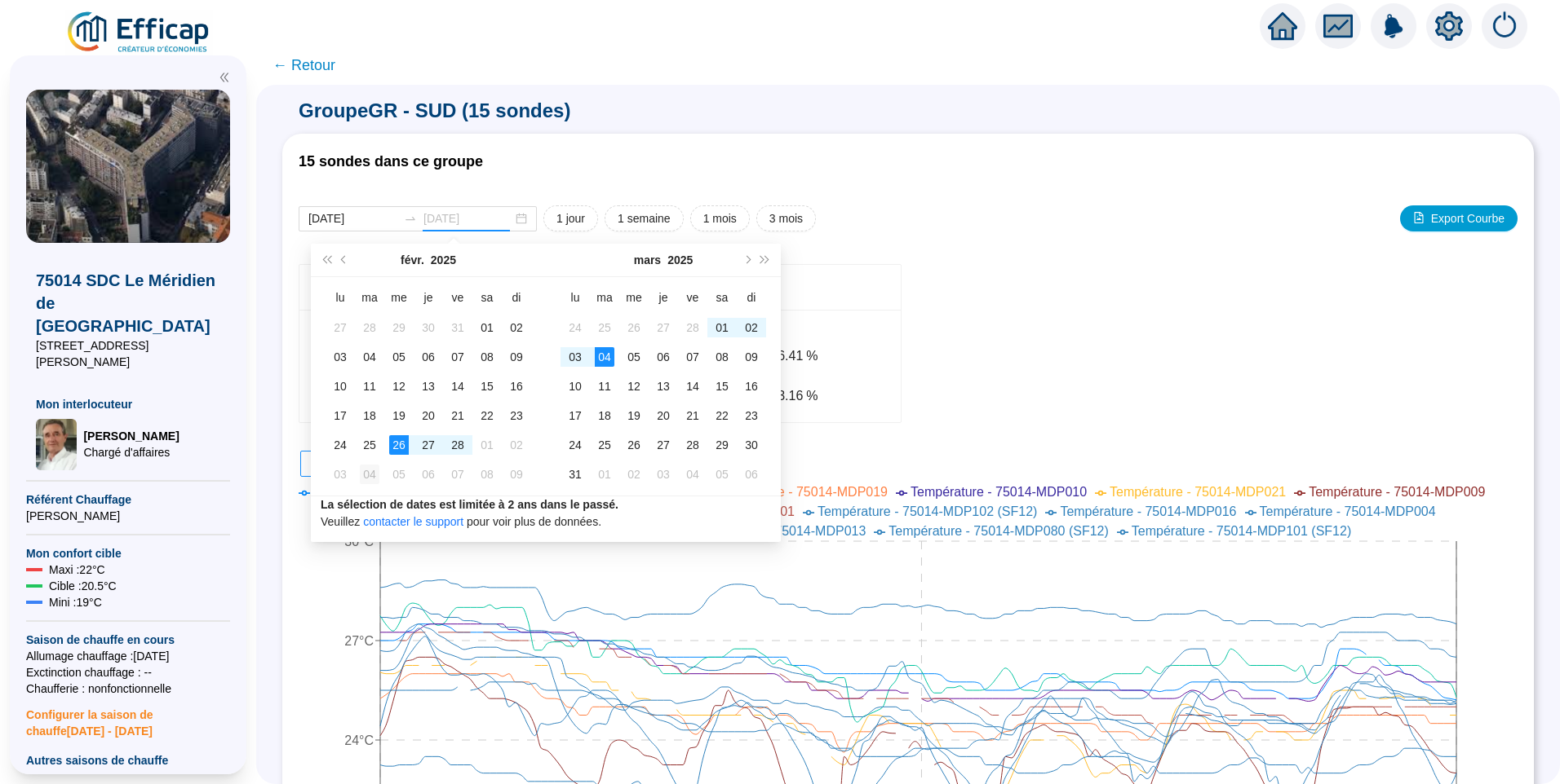
click at [367, 475] on div "04" at bounding box center [369, 475] width 19 height 19
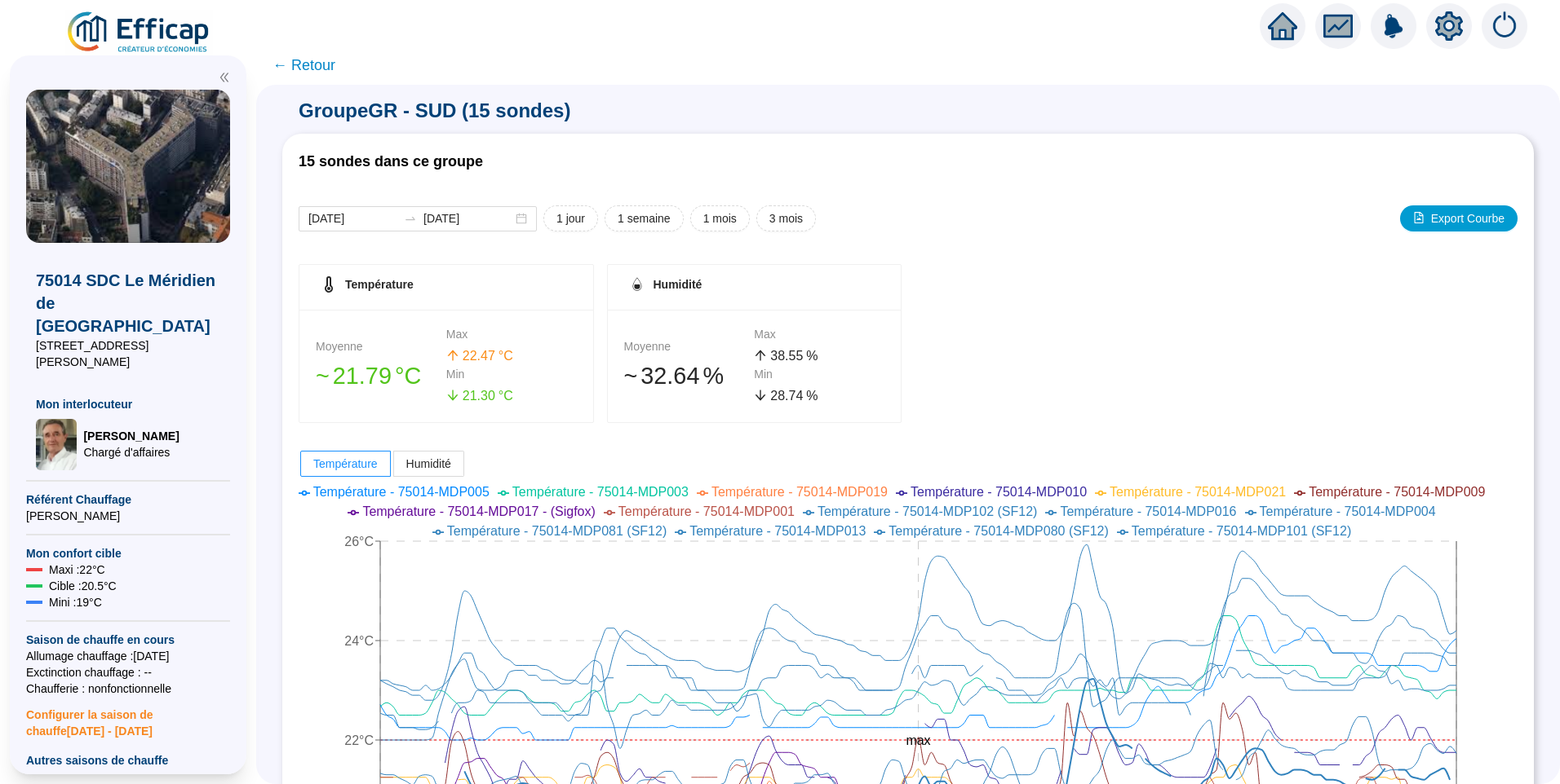
click at [216, 78] on div at bounding box center [128, 72] width 204 height 34
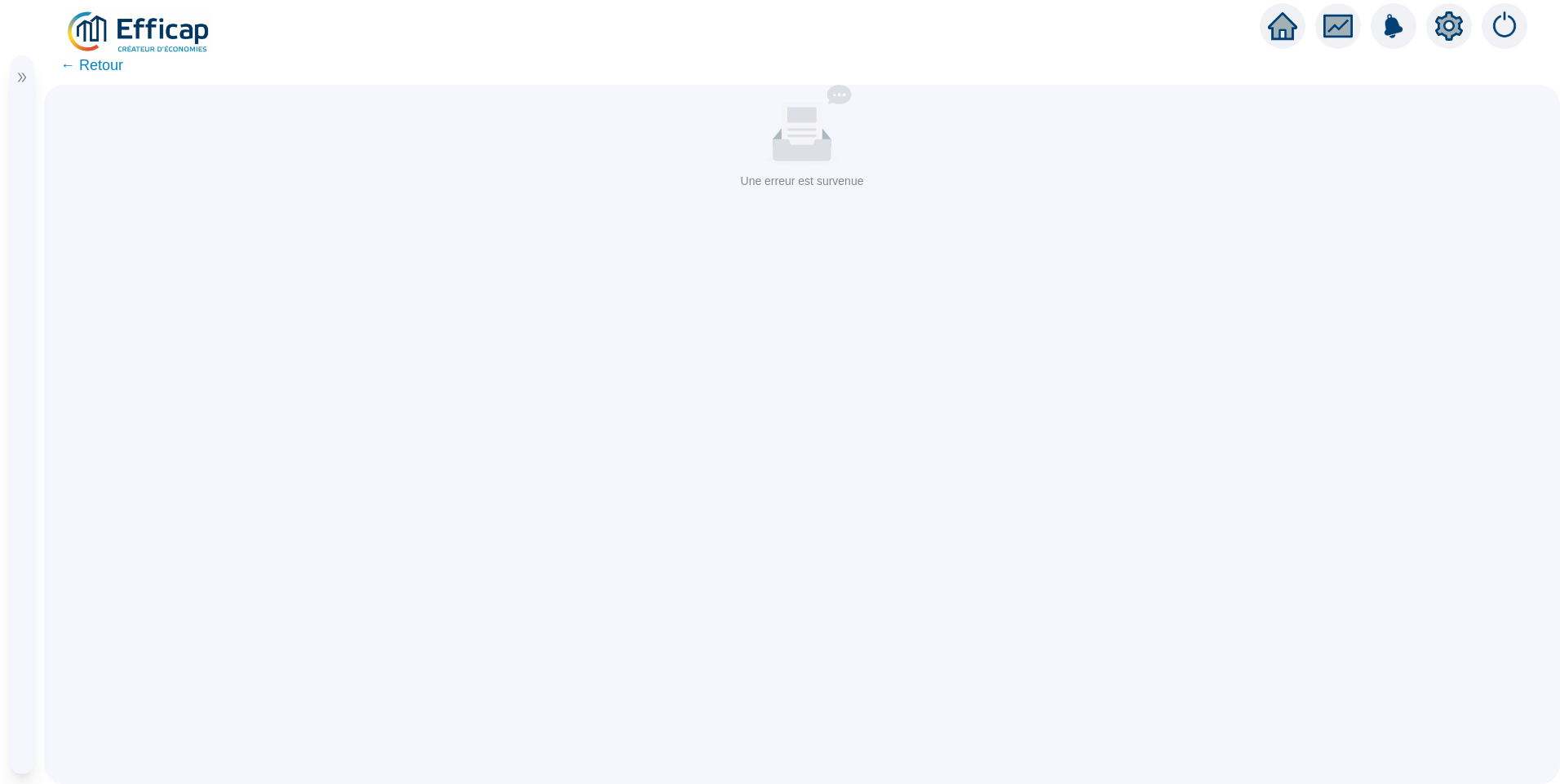
click at [494, 202] on div "Aucune donnée Une erreur est survenue" at bounding box center [802, 434] width 1516 height 699
click at [160, 131] on div "Aucune donnée" at bounding box center [802, 125] width 1451 height 82
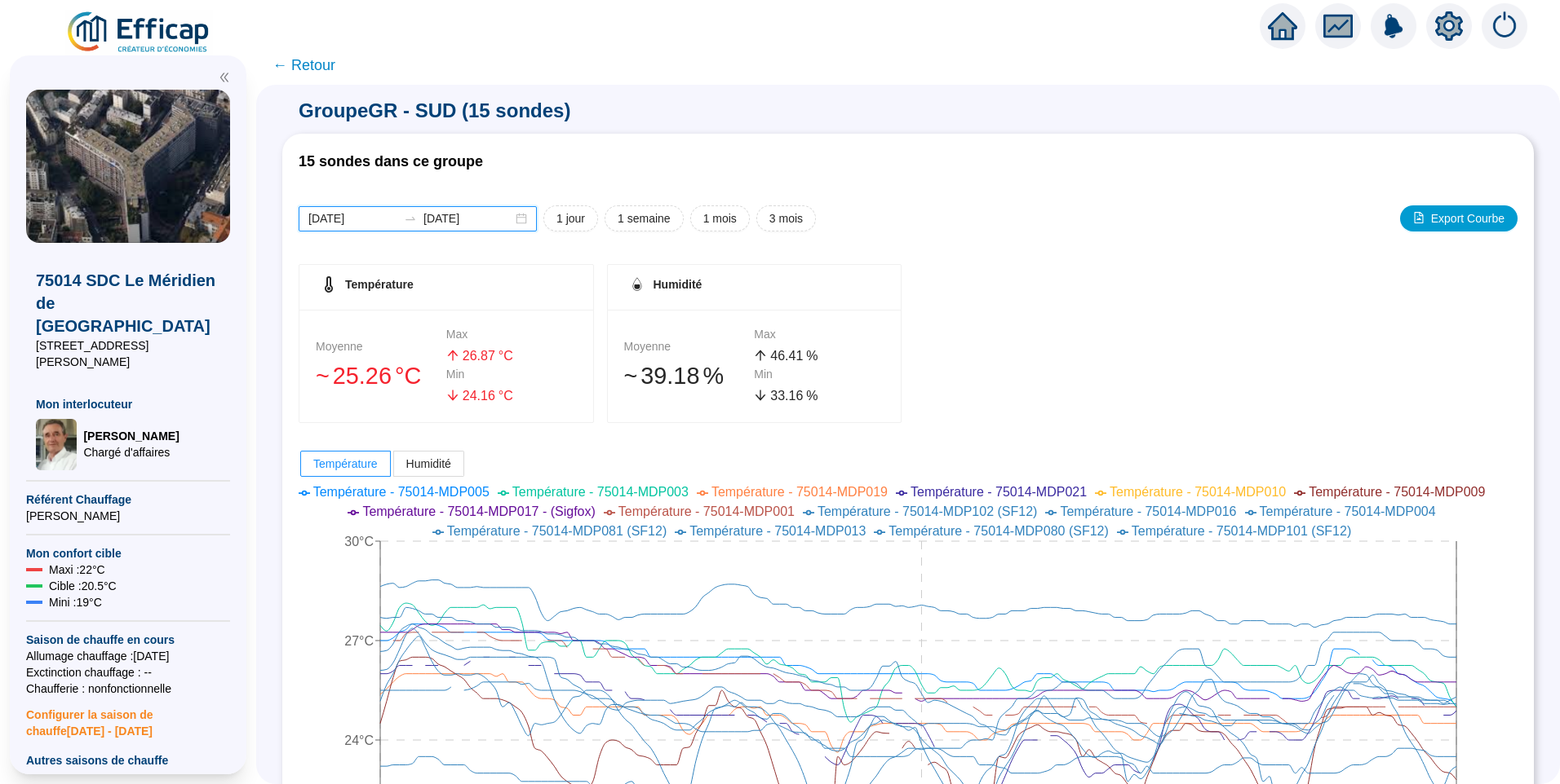
click at [378, 216] on input "[DATE]" at bounding box center [353, 218] width 89 height 17
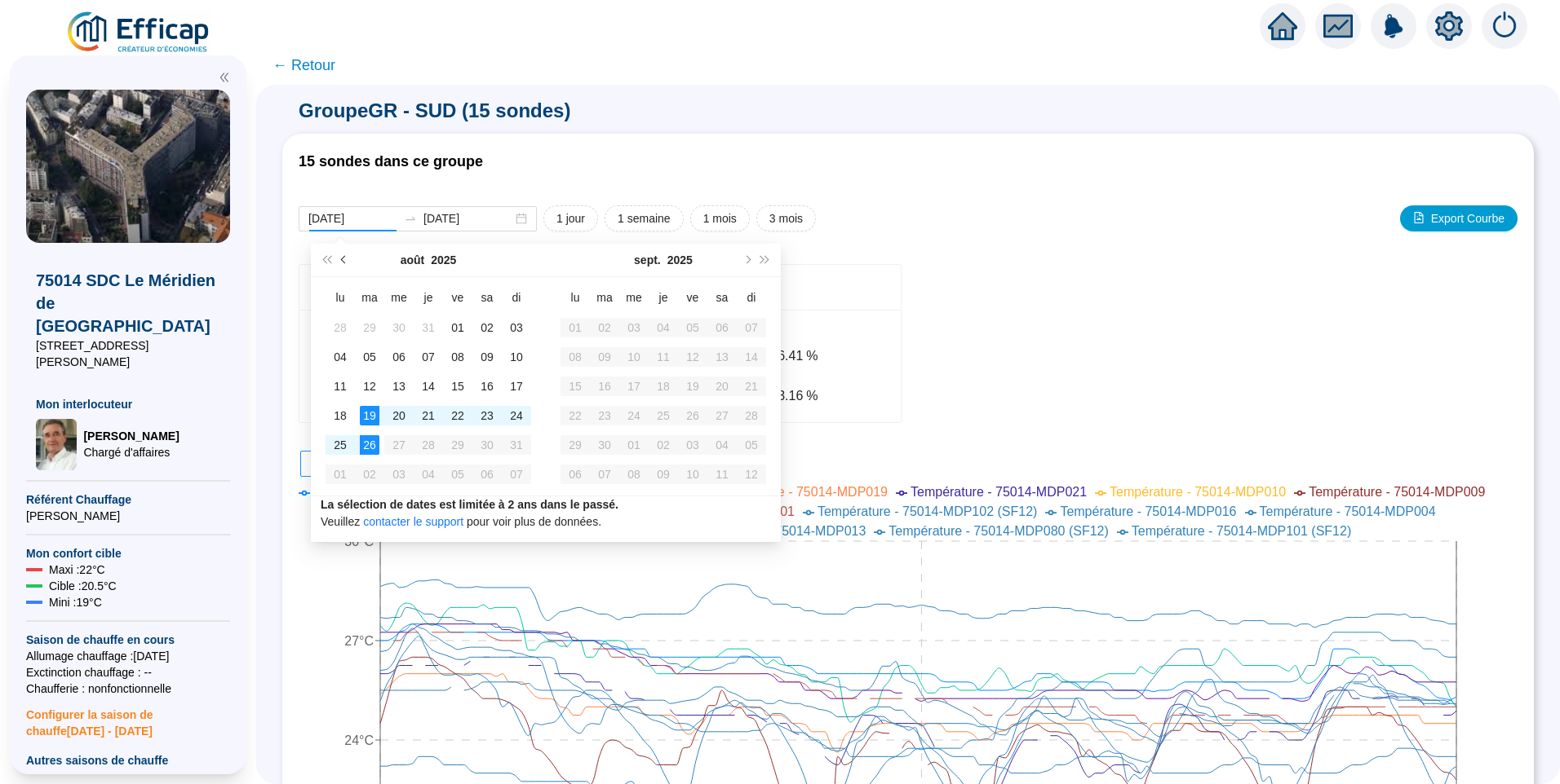
click at [349, 268] on button "Mois précédent (PageUp)" at bounding box center [344, 260] width 18 height 33
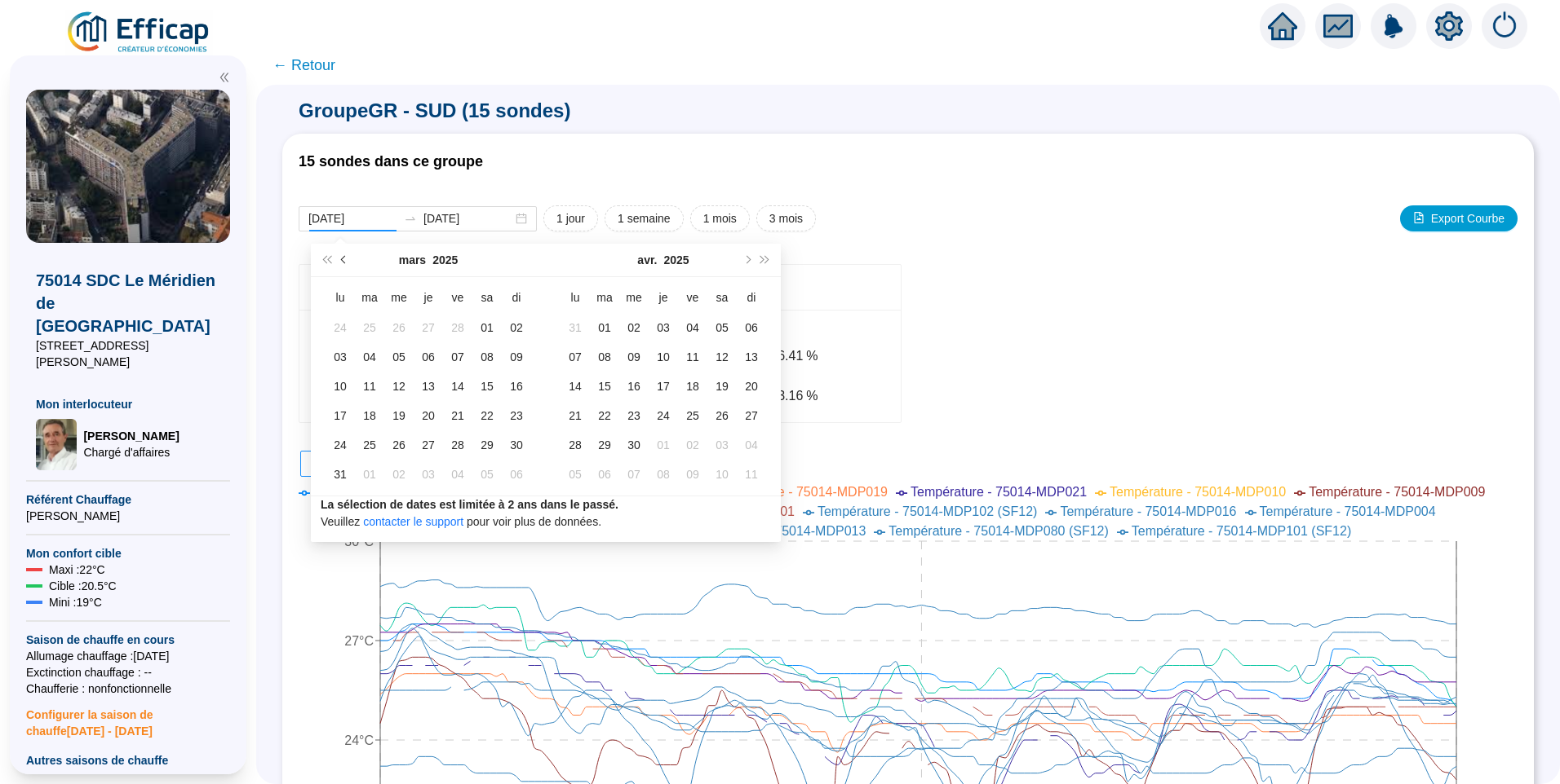
click at [349, 268] on button "Mois précédent (PageUp)" at bounding box center [344, 260] width 18 height 33
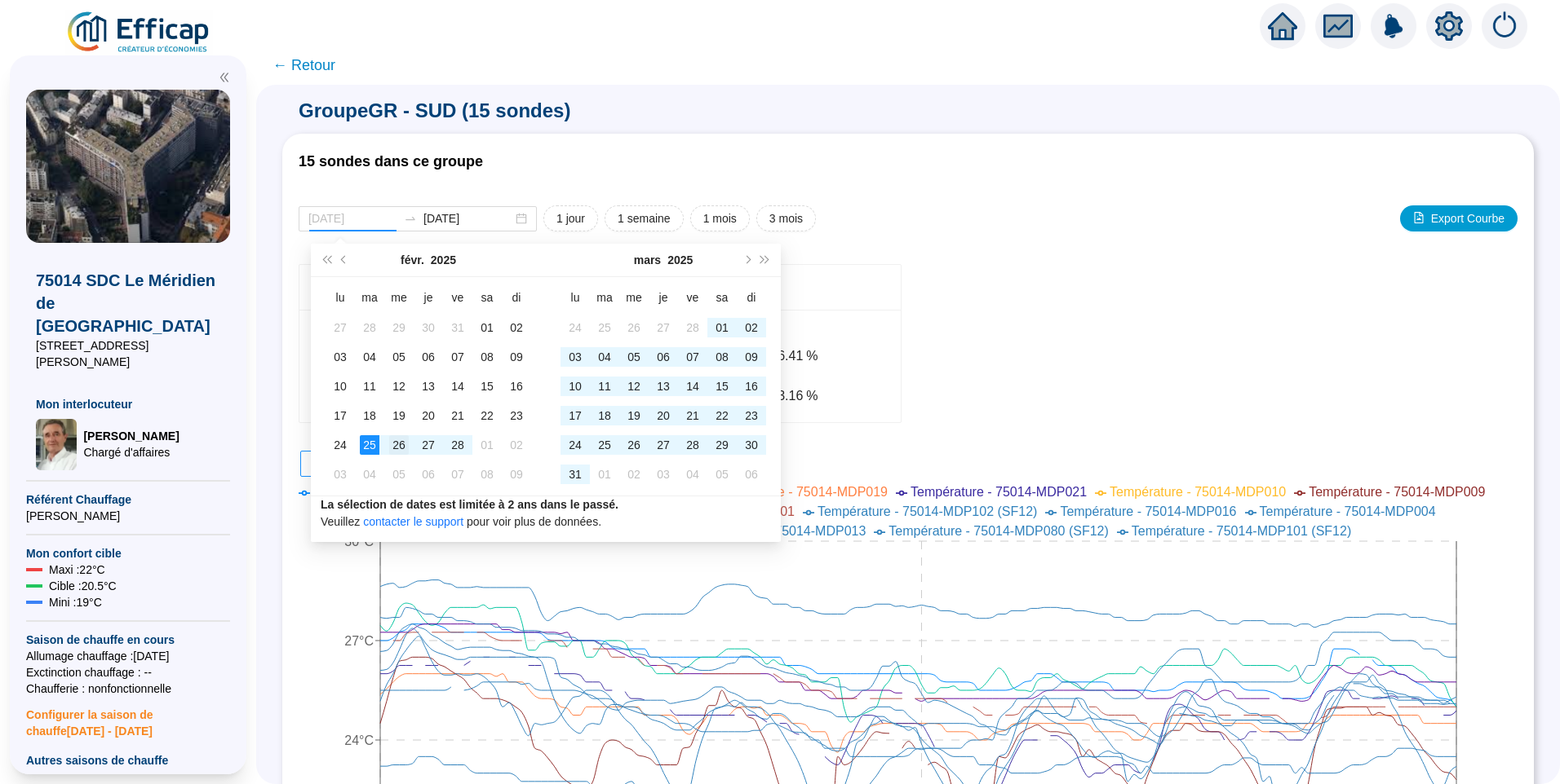
type input "[DATE]"
click at [397, 452] on div "26" at bounding box center [398, 445] width 19 height 19
type input "[DATE]"
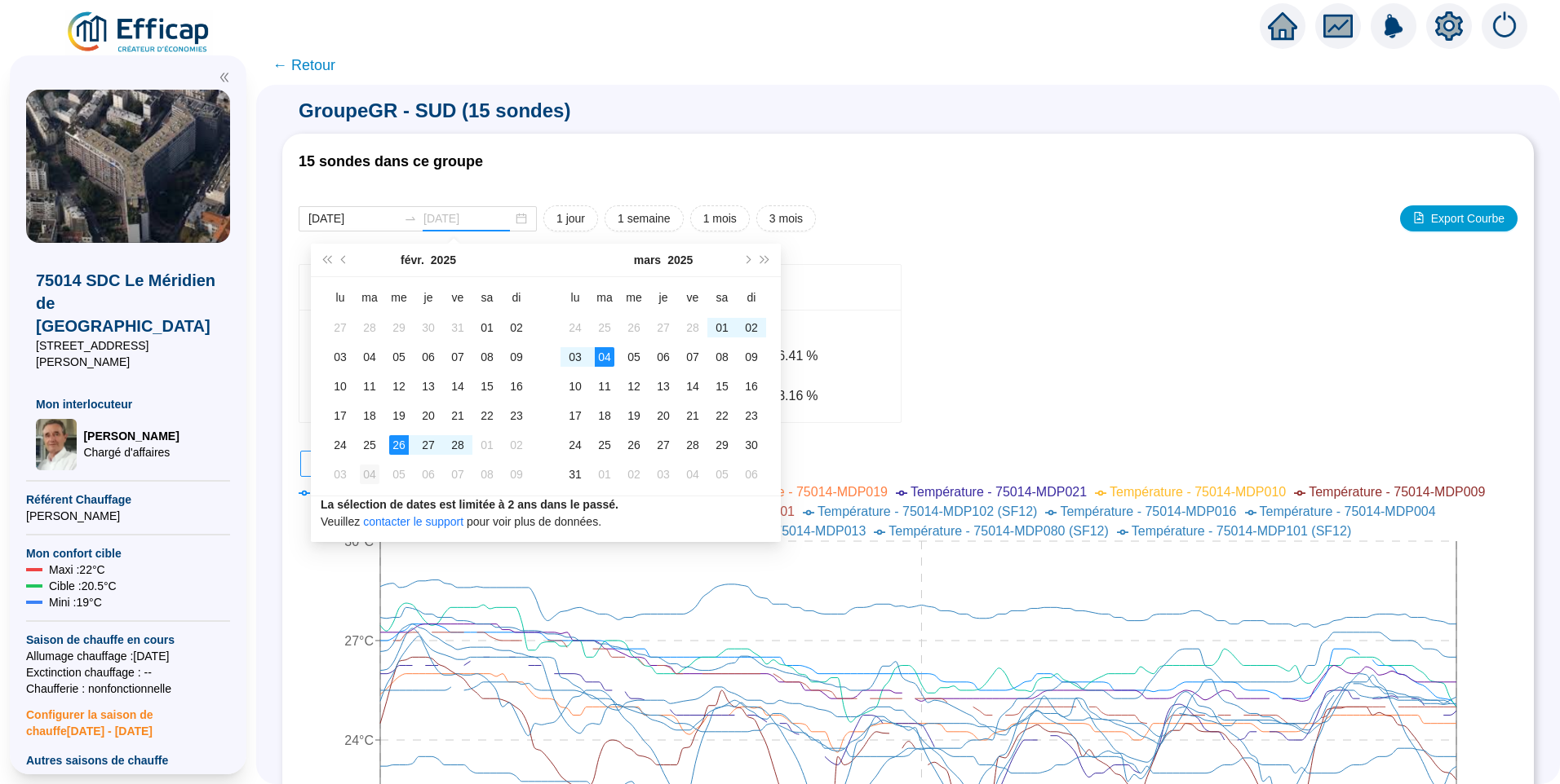
click at [367, 476] on div "04" at bounding box center [369, 475] width 19 height 19
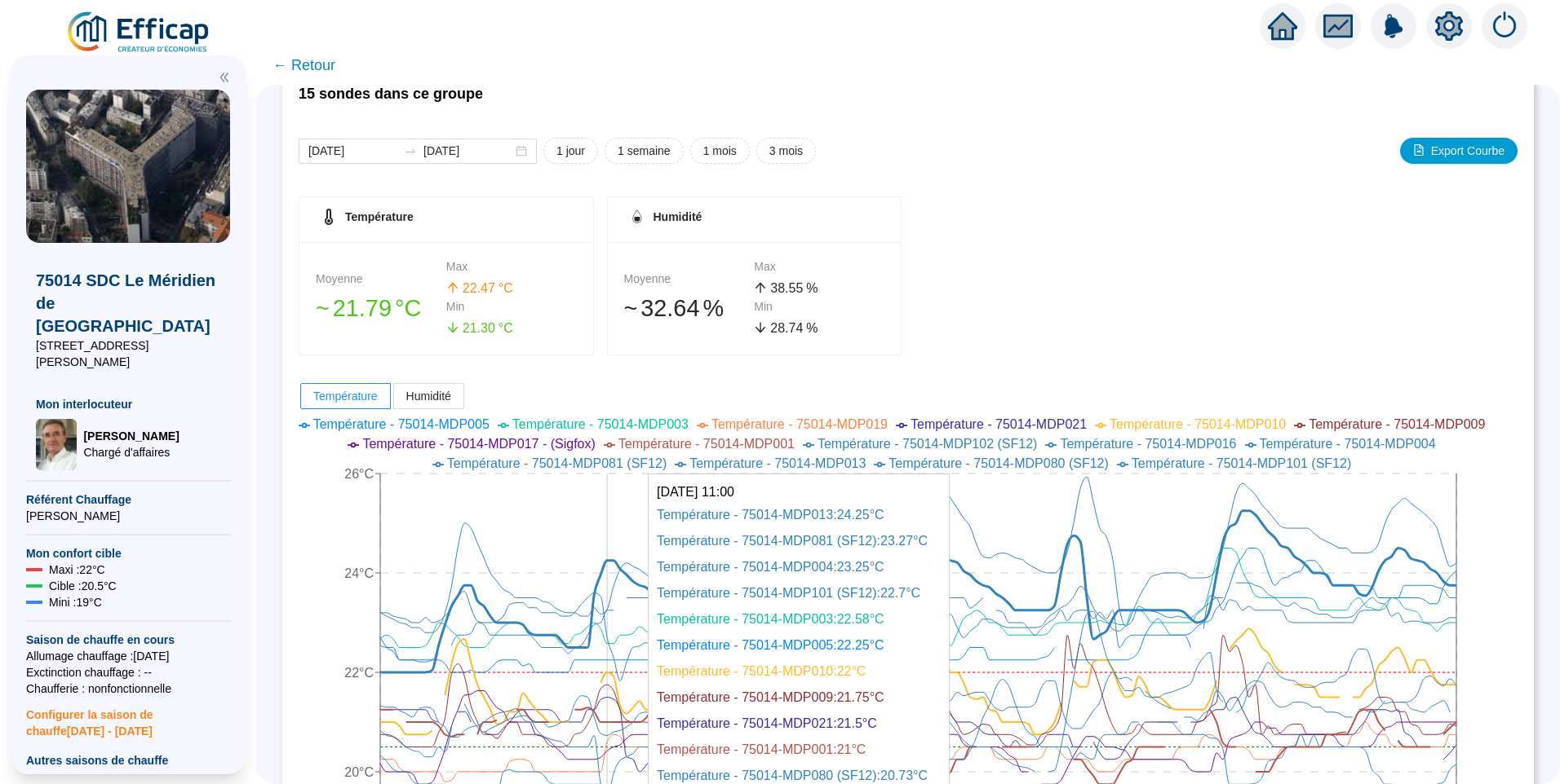
scroll to position [326, 0]
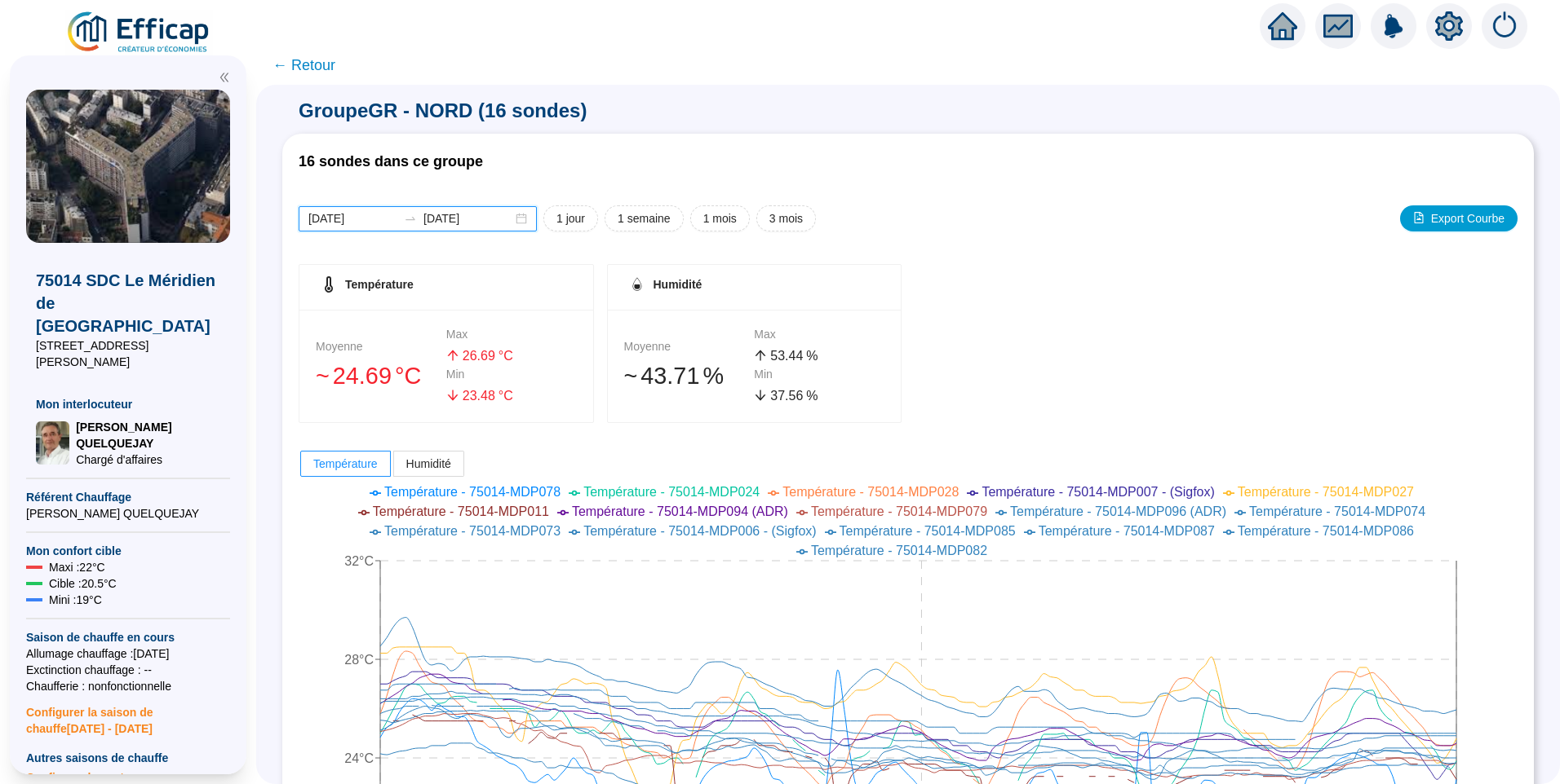
click at [377, 213] on input "[DATE]" at bounding box center [353, 218] width 89 height 17
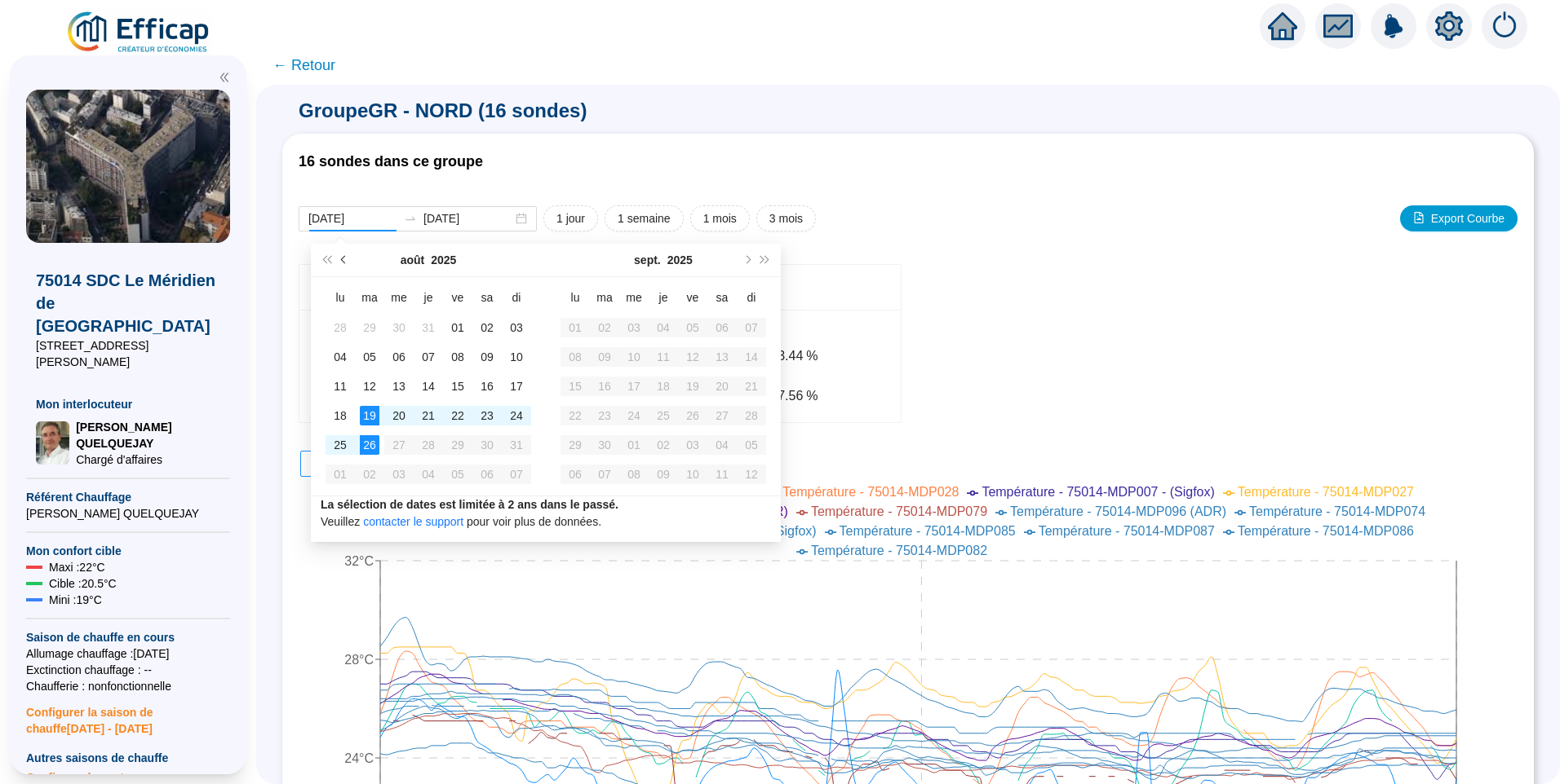
click at [348, 257] on button "Mois précédent (PageUp)" at bounding box center [344, 260] width 18 height 33
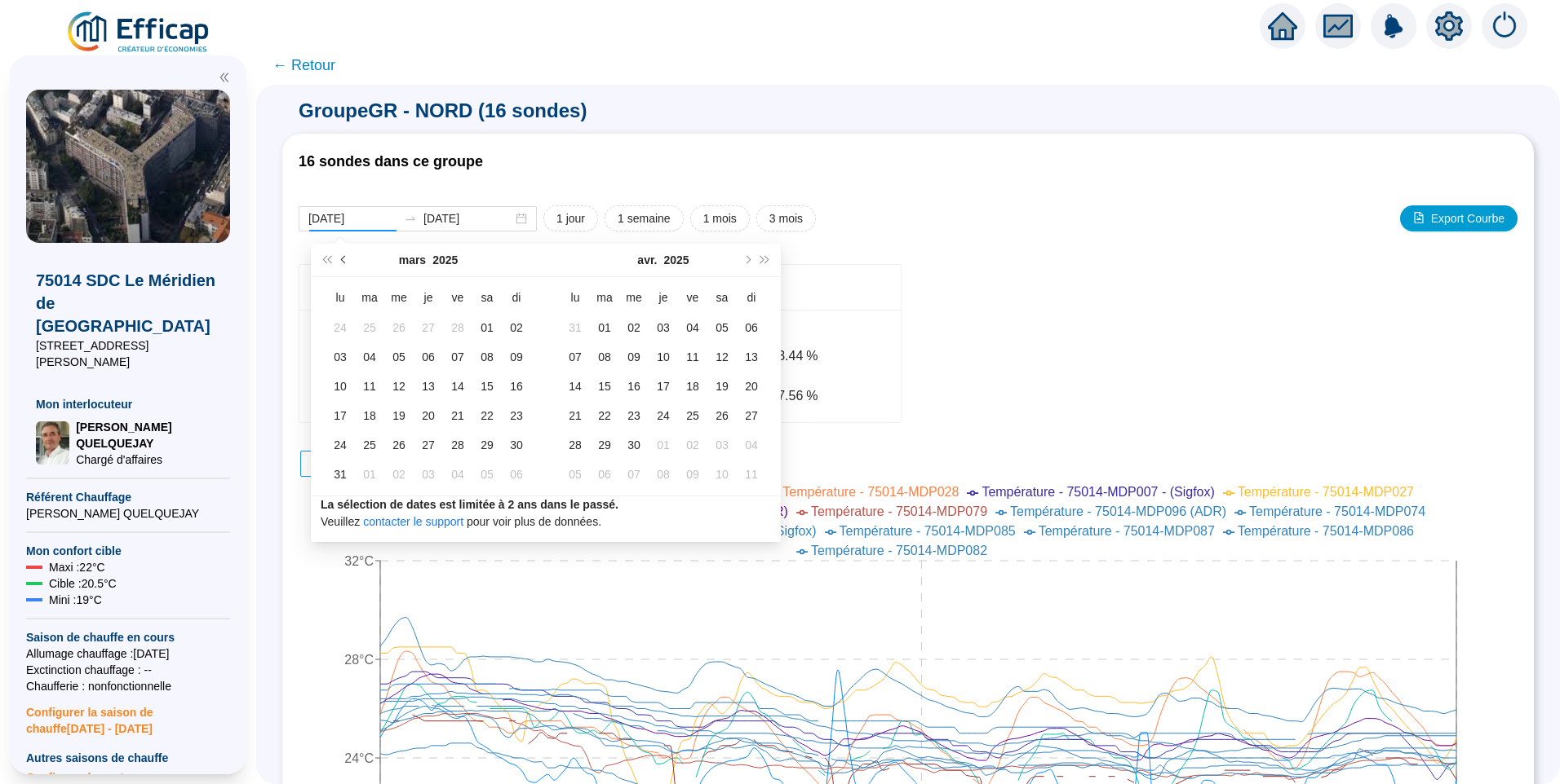
click at [348, 257] on button "Mois précédent (PageUp)" at bounding box center [344, 260] width 18 height 33
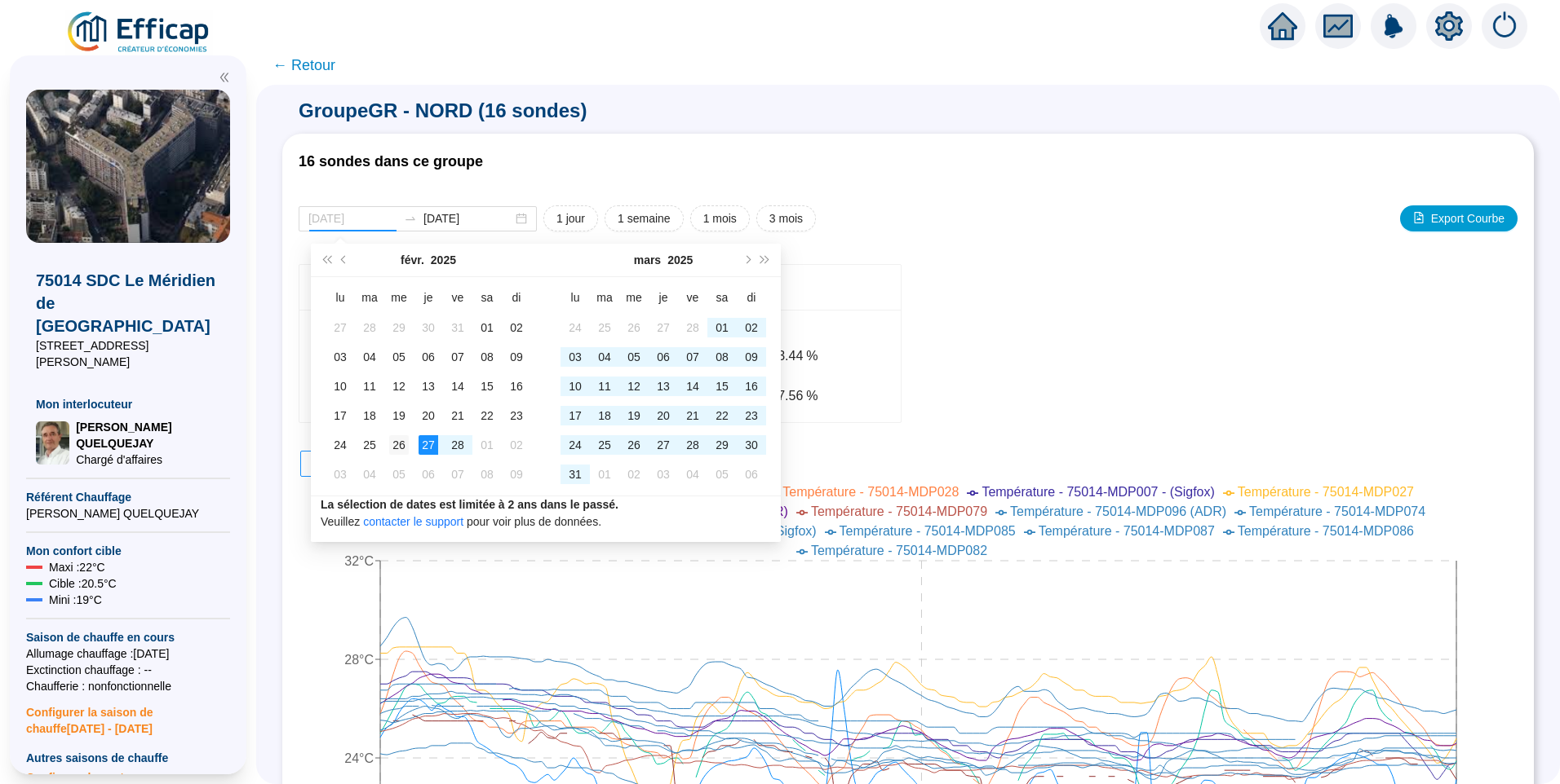
type input "2025-02-26"
click at [400, 445] on div "26" at bounding box center [398, 445] width 19 height 19
type input "2025-03-04"
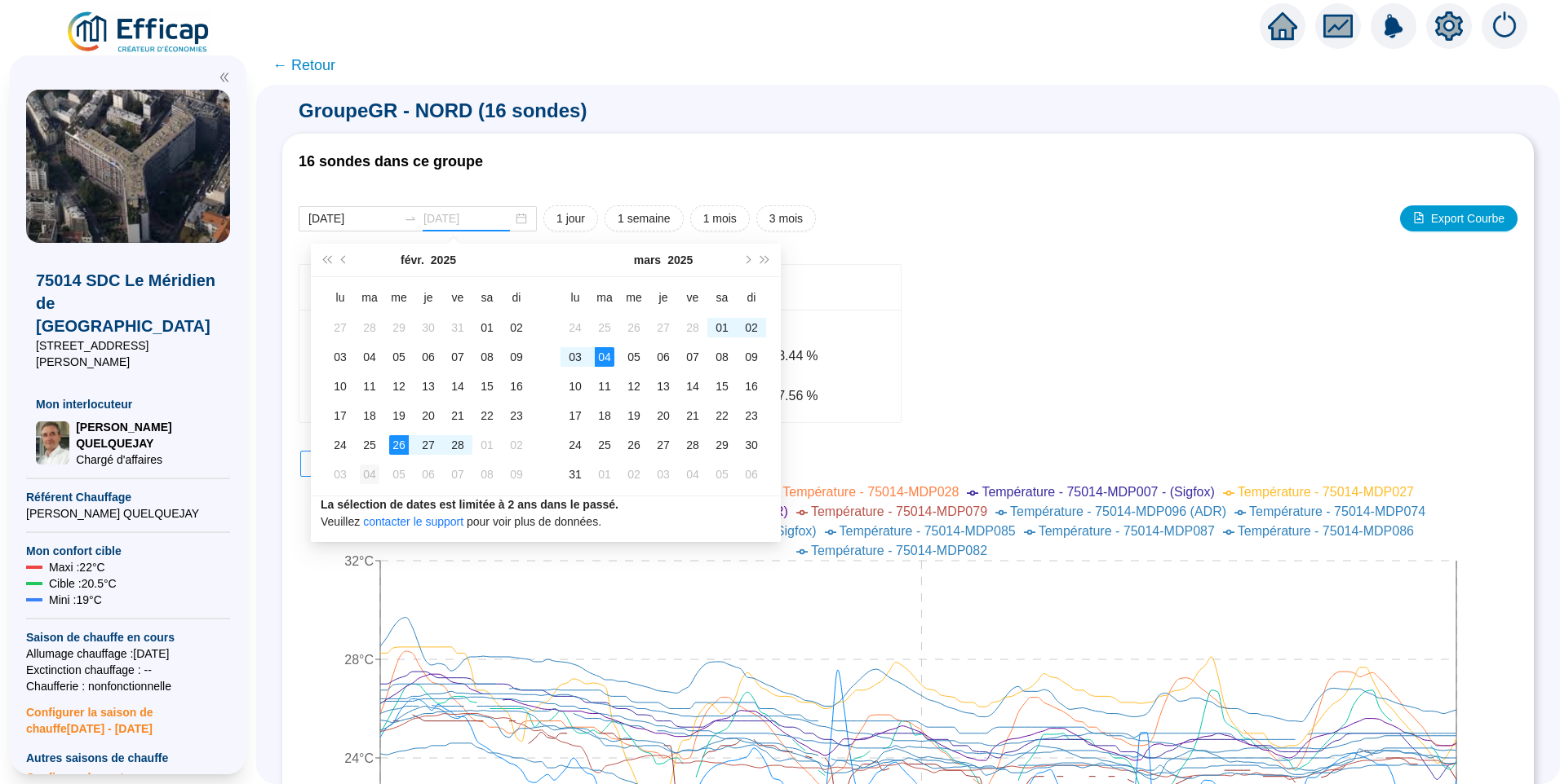
click at [369, 470] on div "04" at bounding box center [369, 475] width 19 height 19
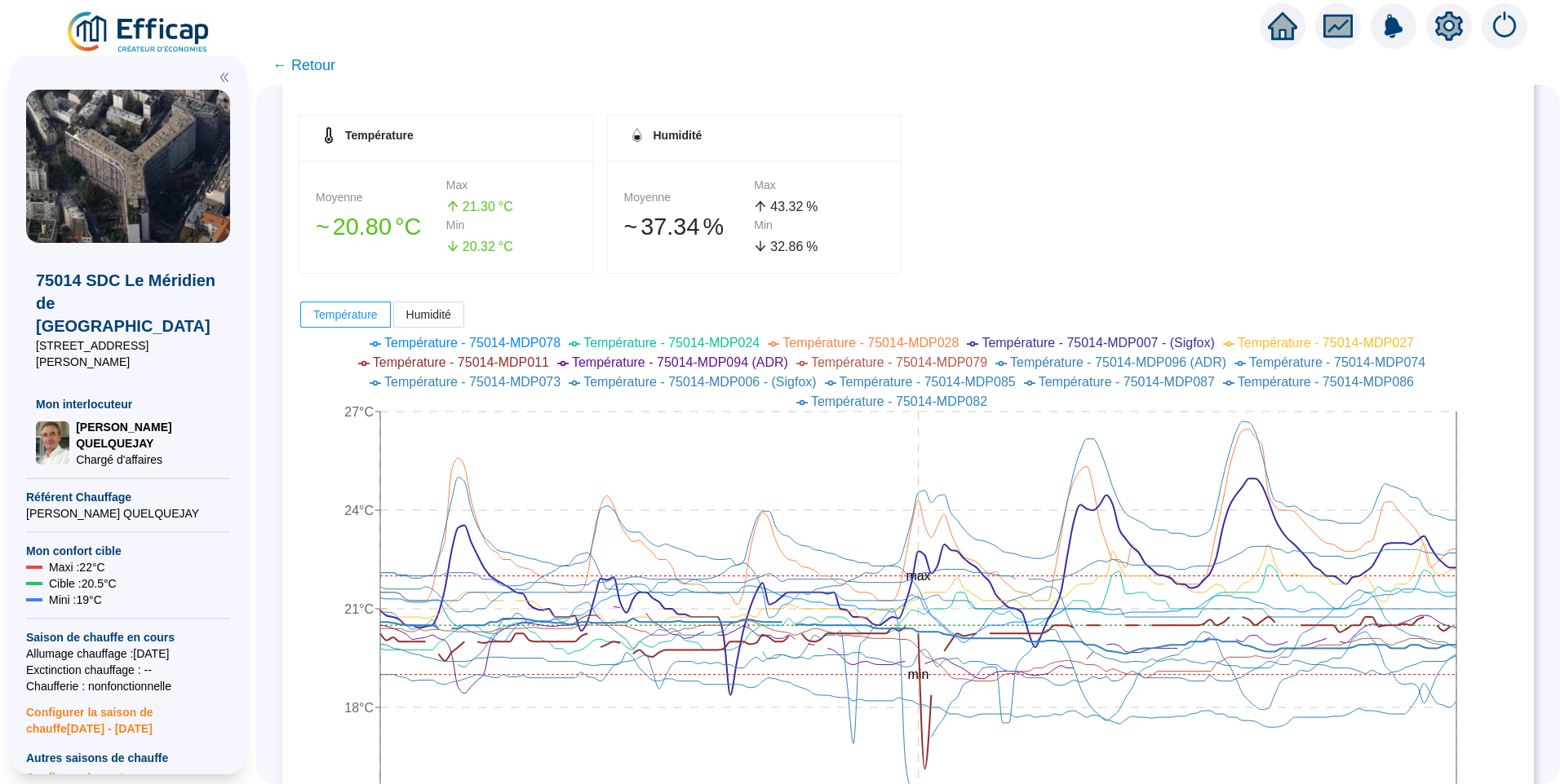
scroll to position [163, 0]
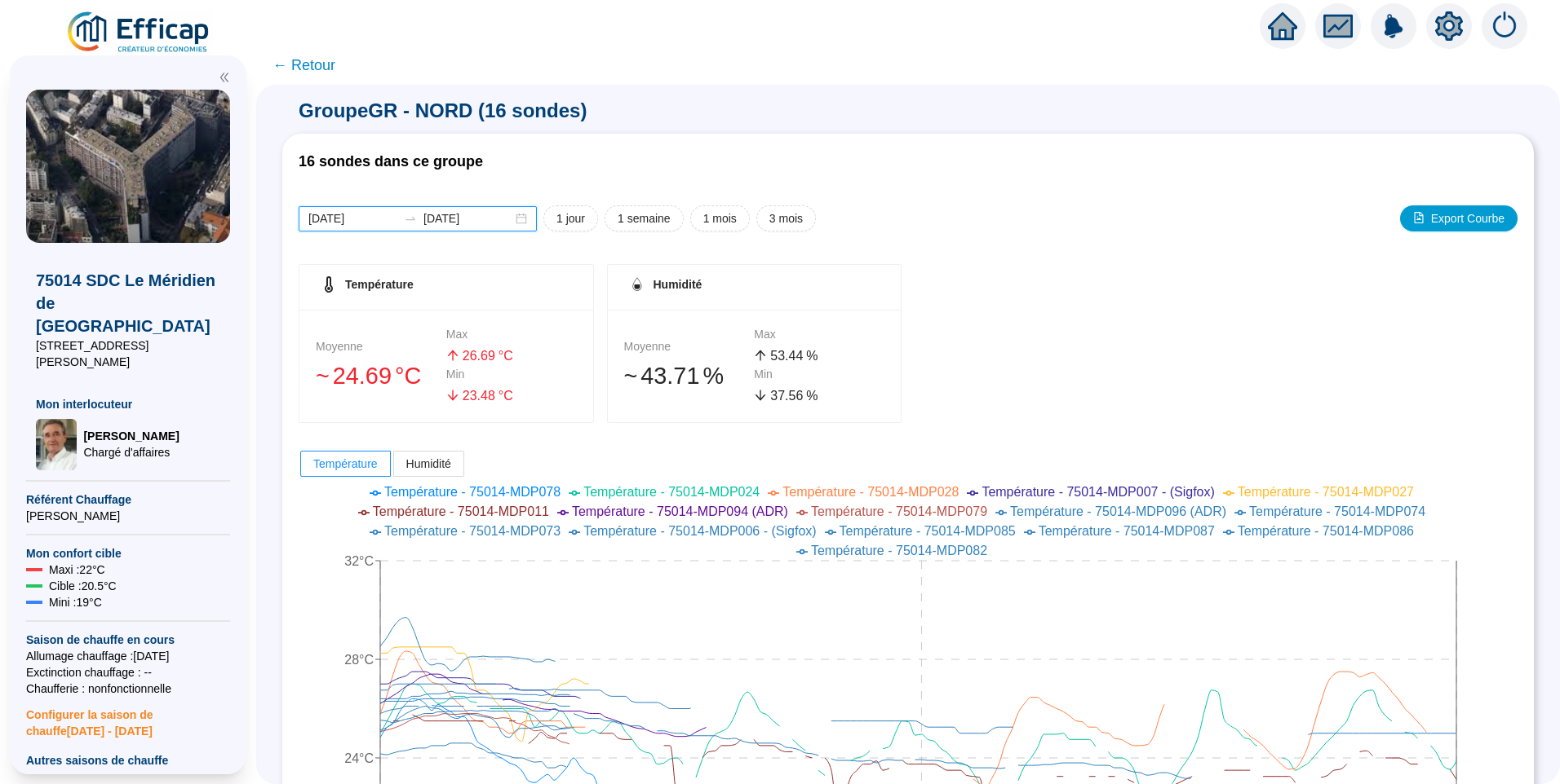
click at [393, 218] on input "[DATE]" at bounding box center [353, 218] width 89 height 17
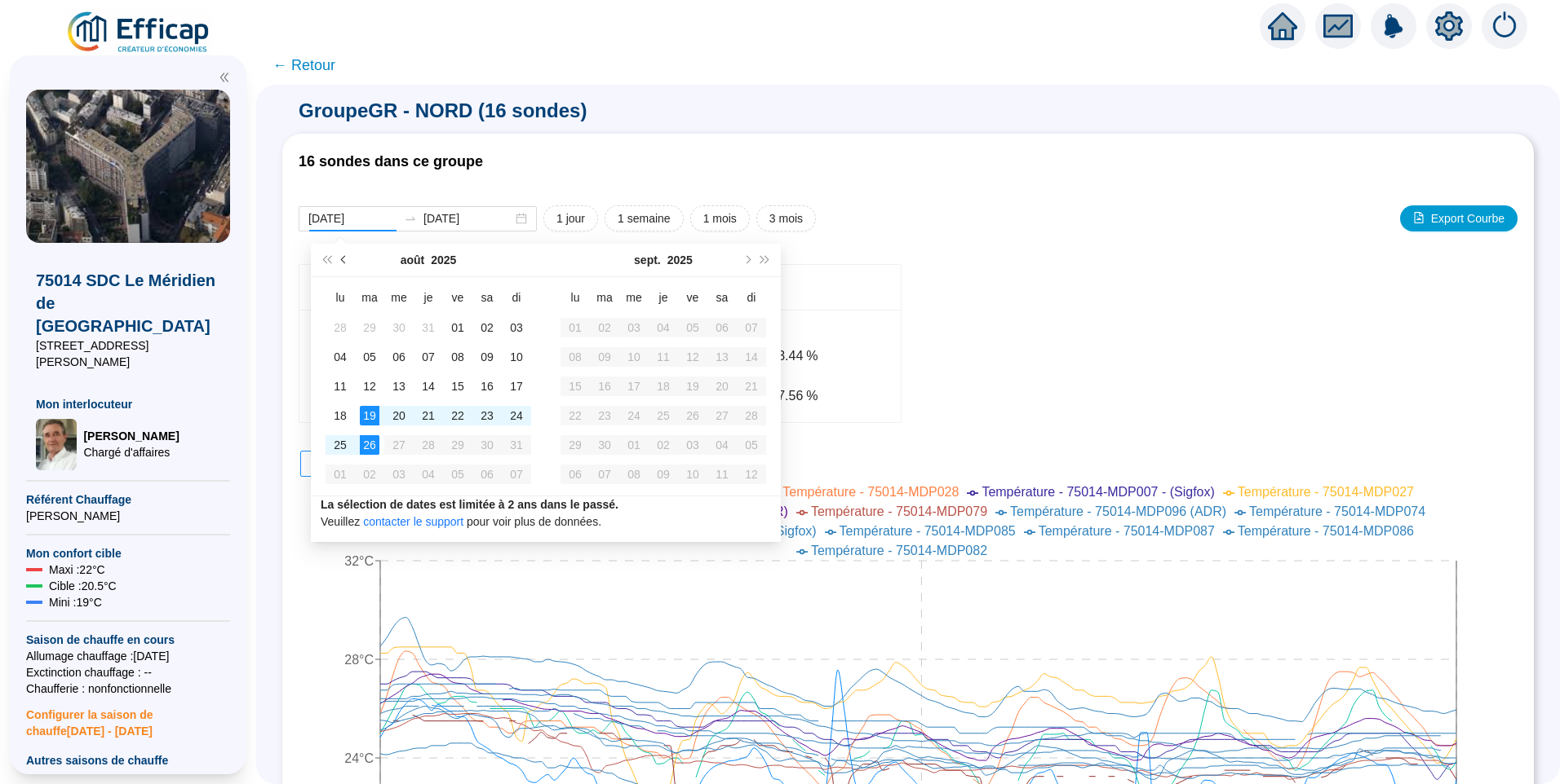
click at [341, 264] on button "Mois précédent (PageUp)" at bounding box center [344, 260] width 18 height 33
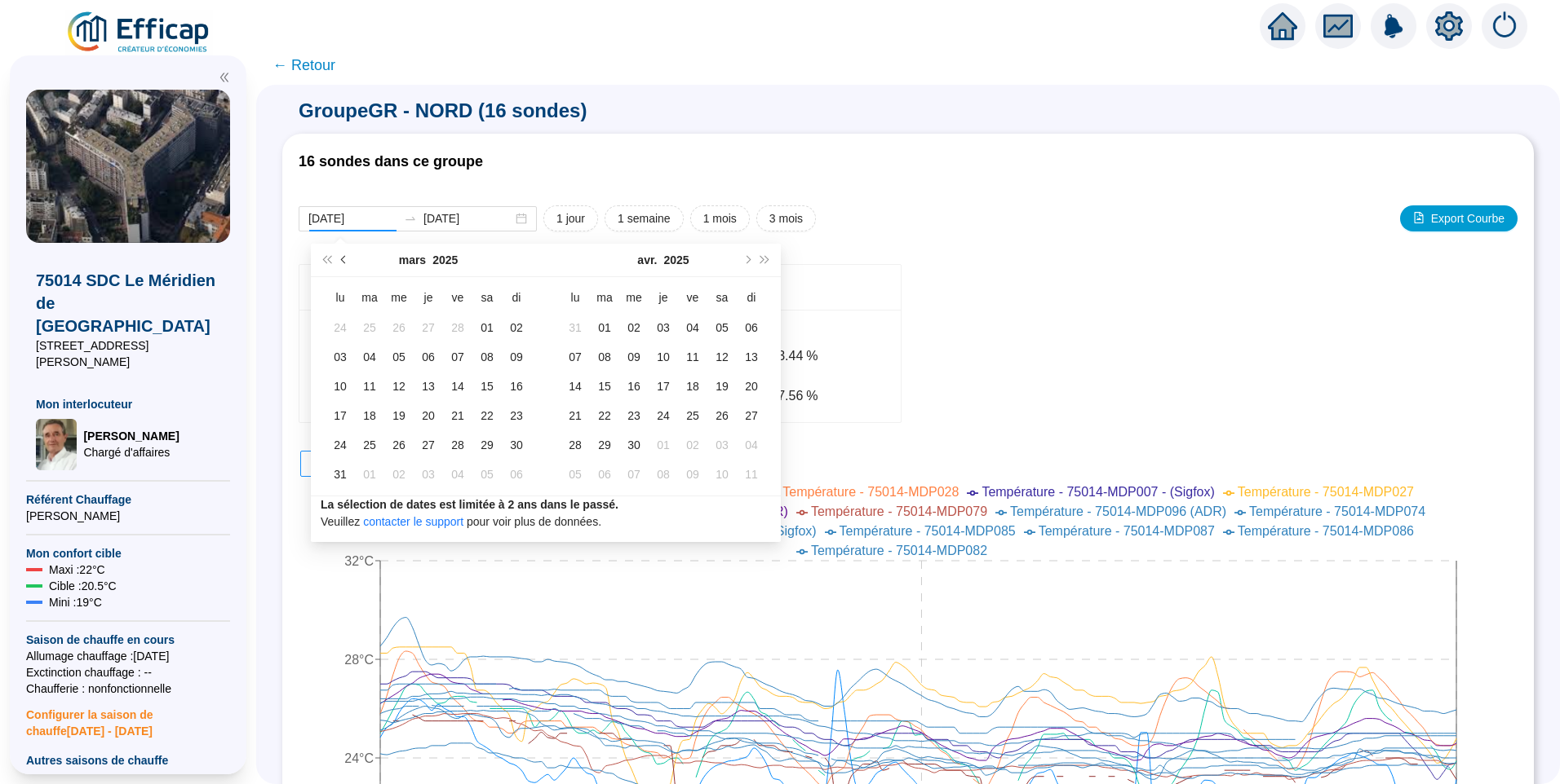
click at [341, 264] on button "Mois précédent (PageUp)" at bounding box center [344, 260] width 18 height 33
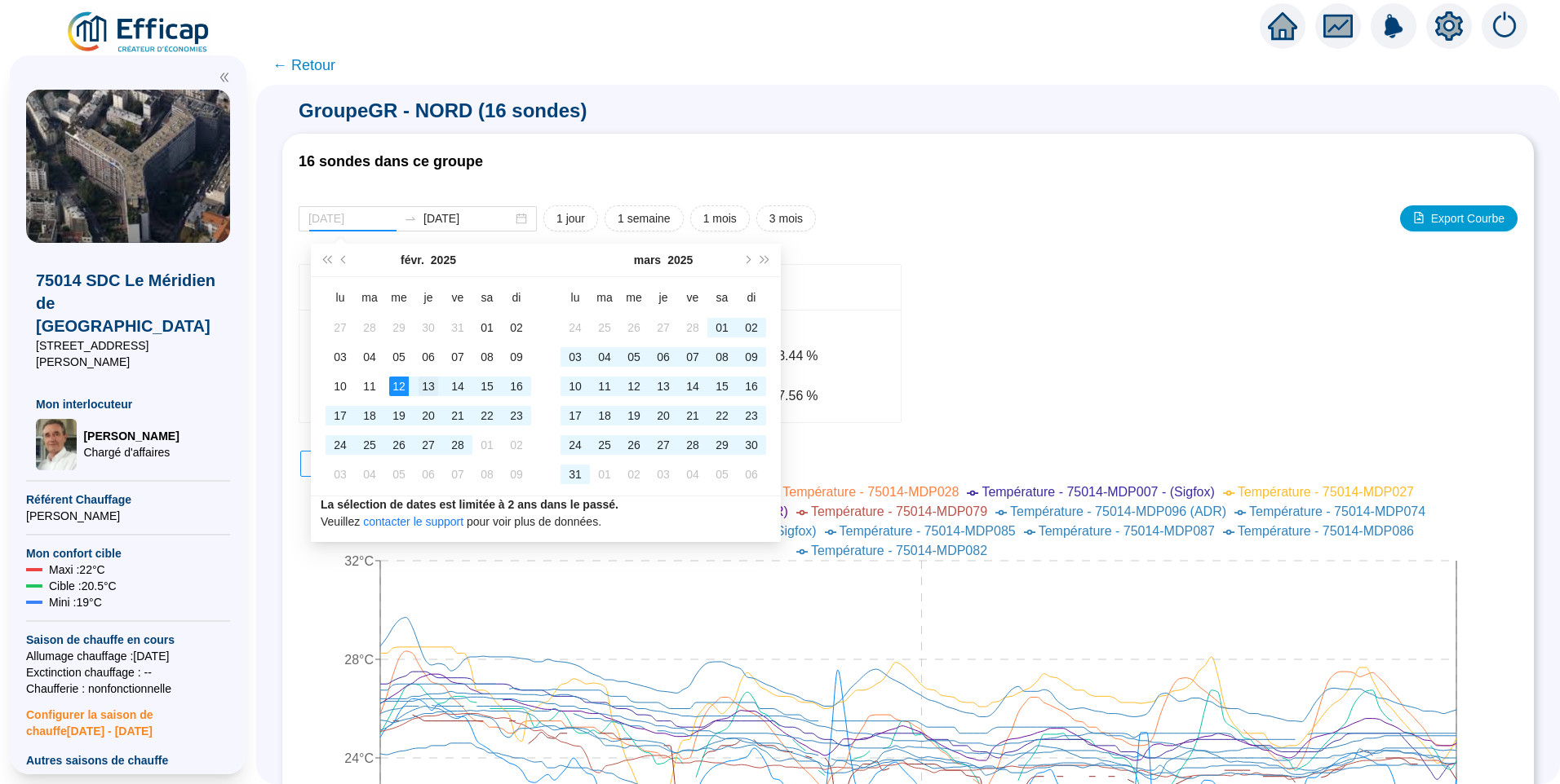
type input "[DATE]"
click at [435, 385] on div "13" at bounding box center [428, 387] width 19 height 19
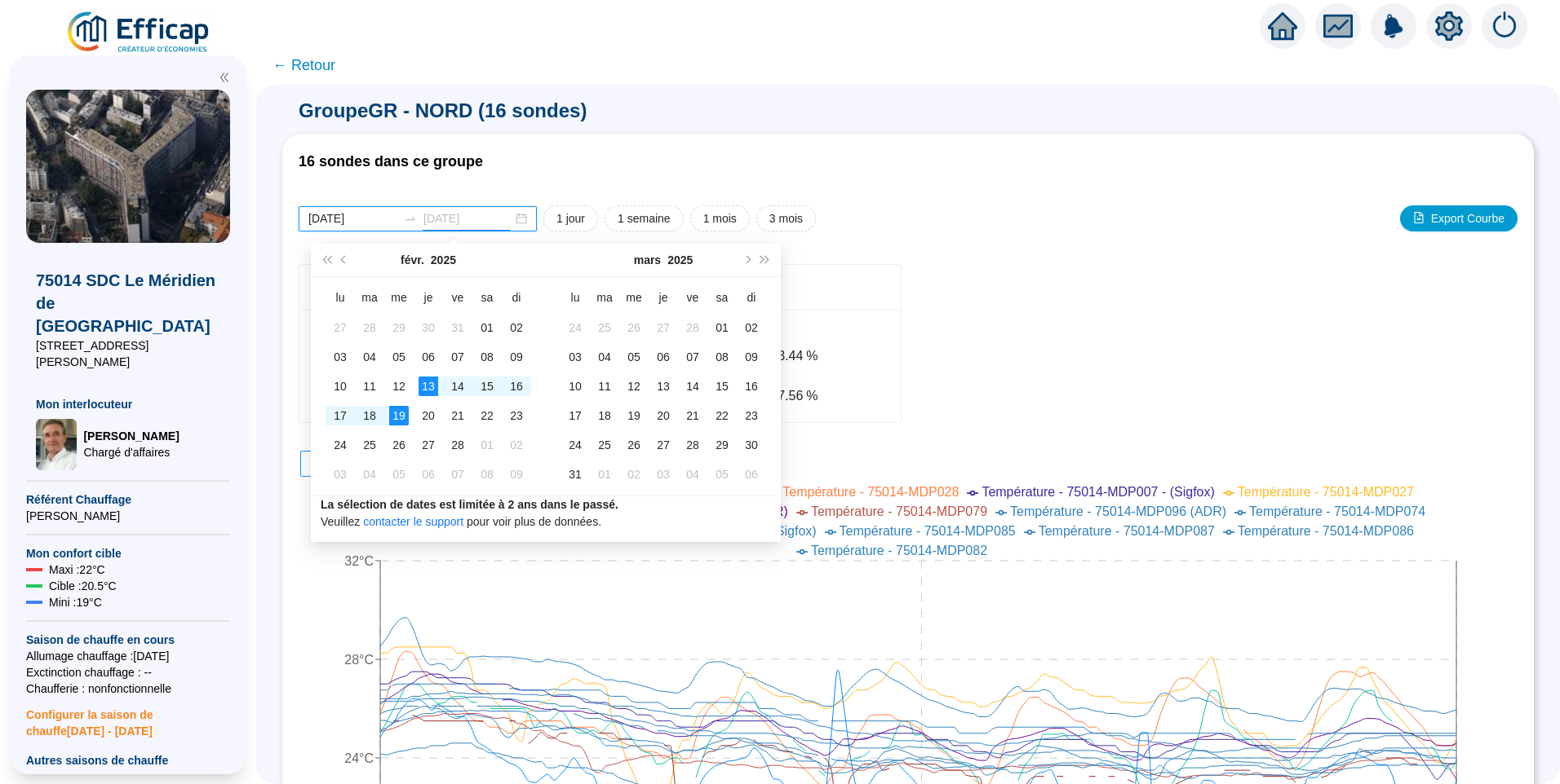
type input "[DATE]"
click at [393, 421] on div "19" at bounding box center [398, 416] width 19 height 19
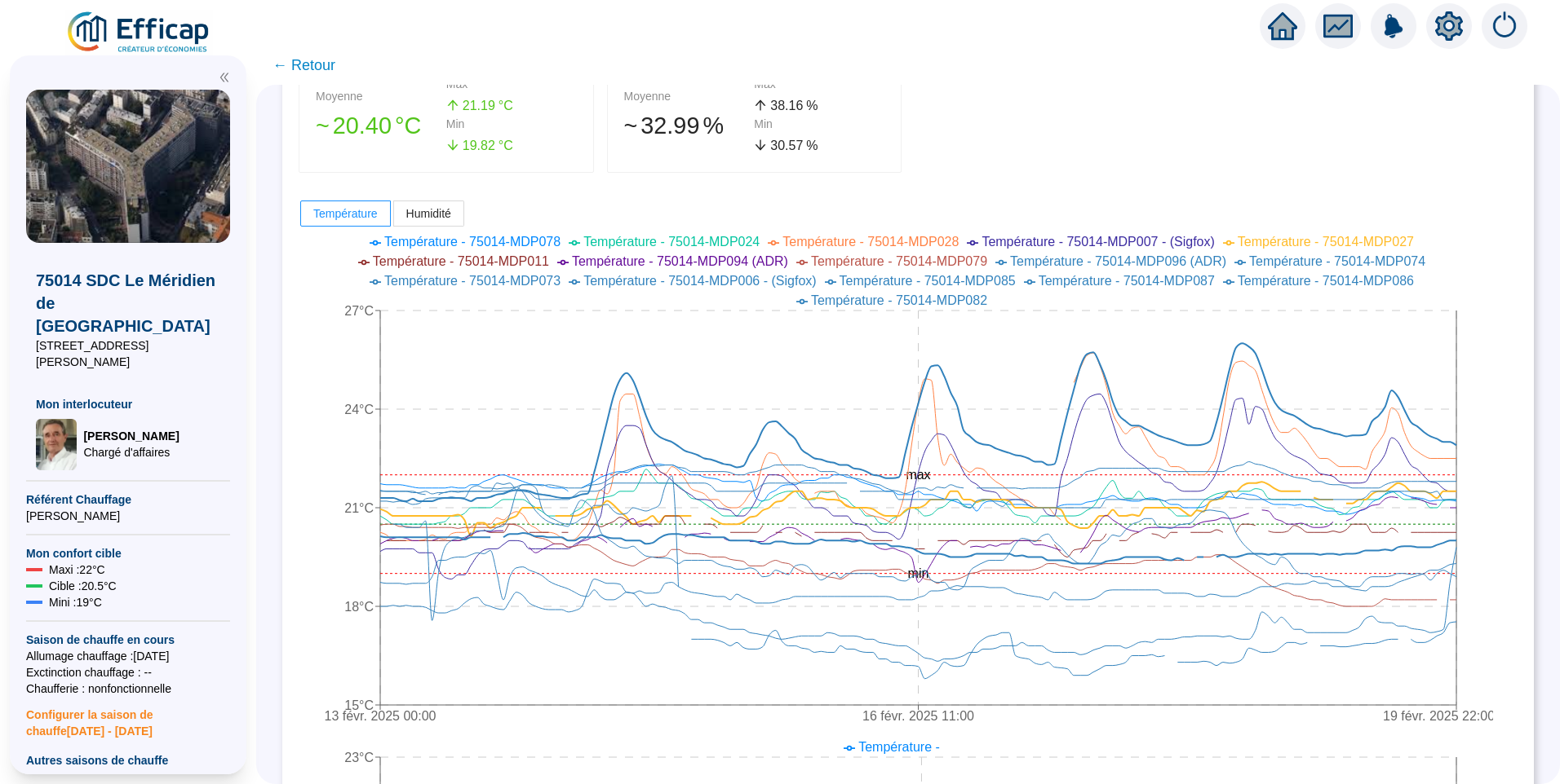
scroll to position [278, 0]
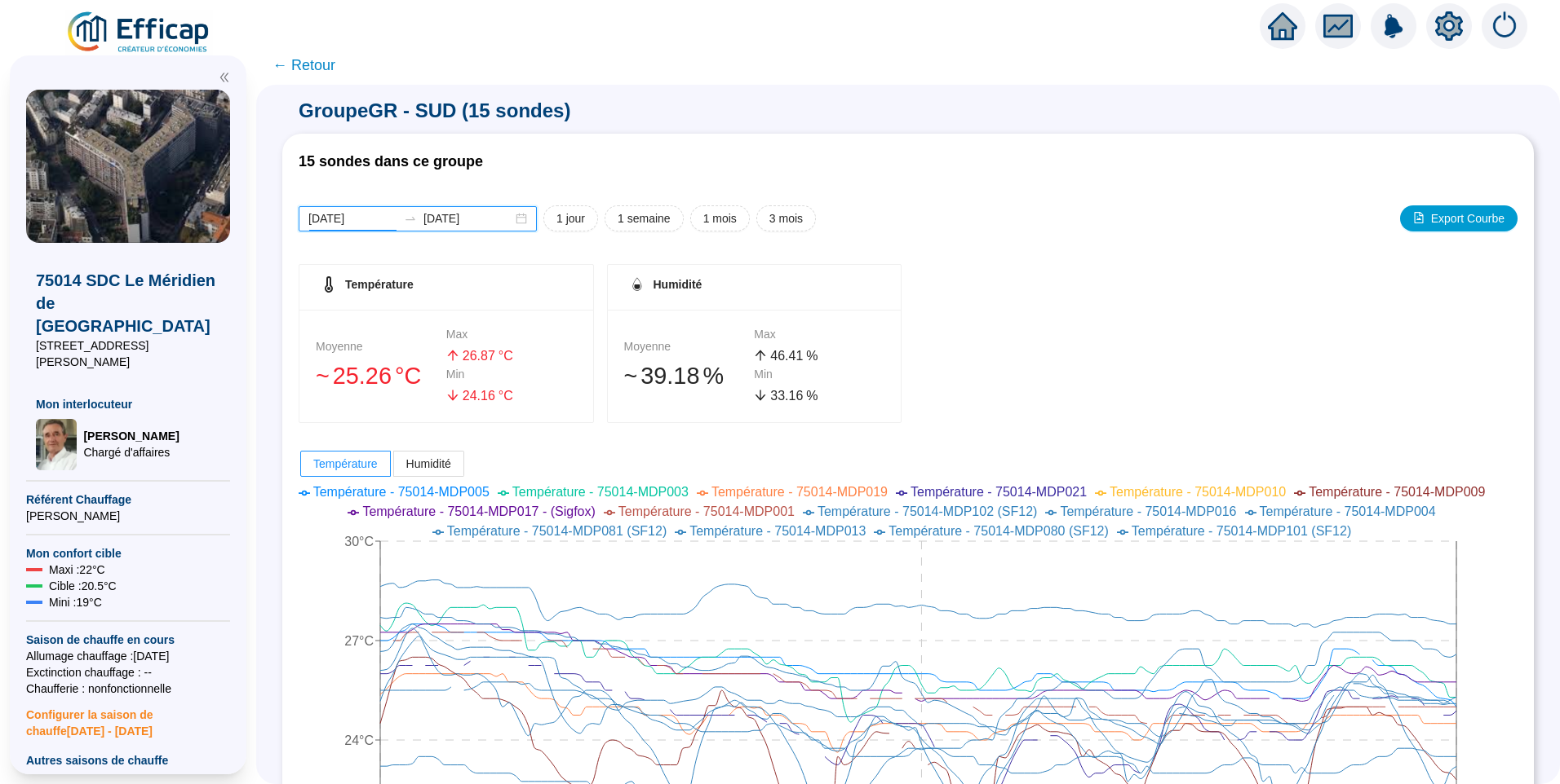
click at [387, 219] on input "[DATE]" at bounding box center [353, 218] width 89 height 17
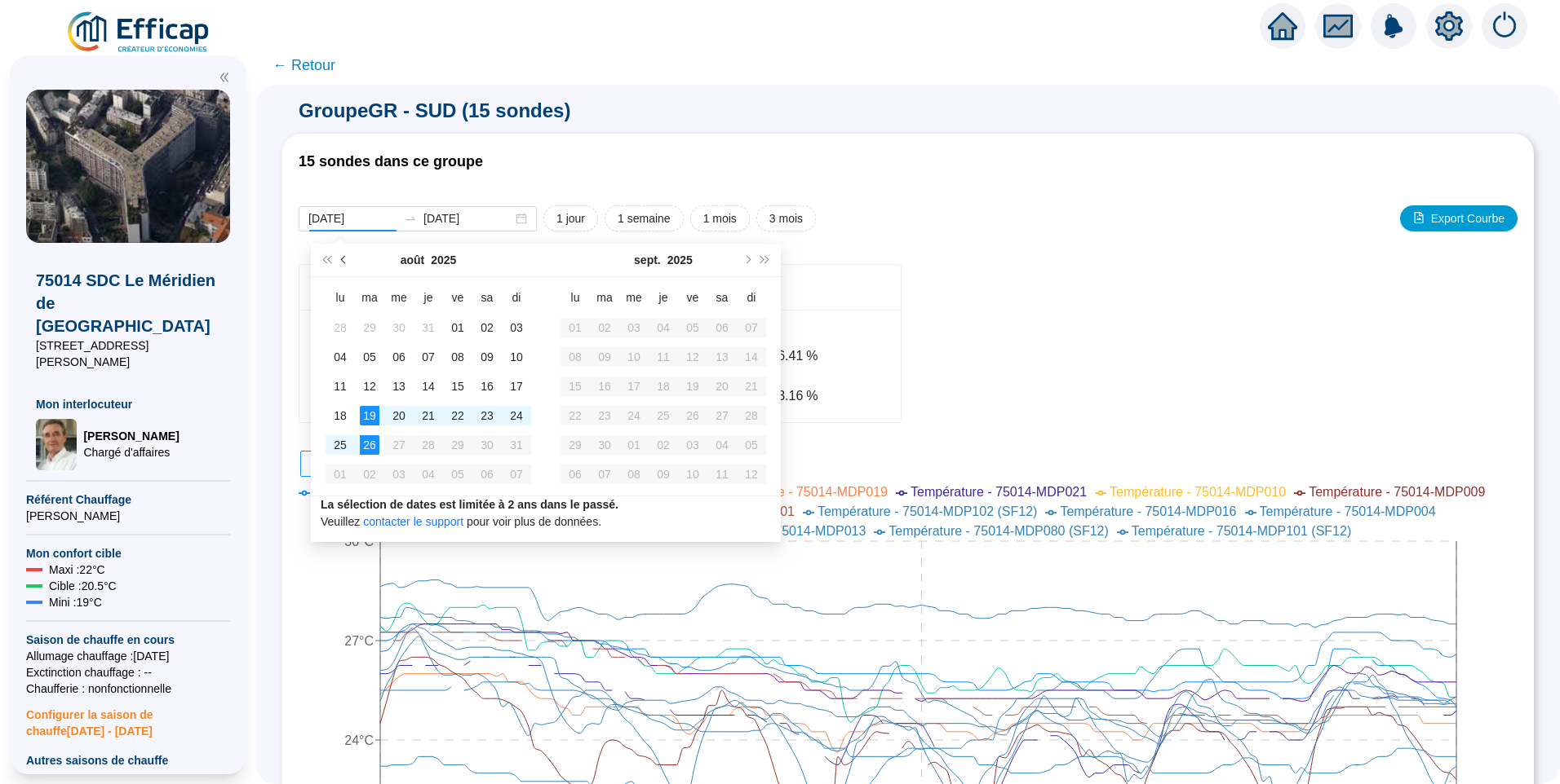
click at [345, 263] on button "Mois précédent (PageUp)" at bounding box center [344, 260] width 18 height 33
click at [345, 263] on span "Mois précédent (PageUp)" at bounding box center [345, 260] width 8 height 8
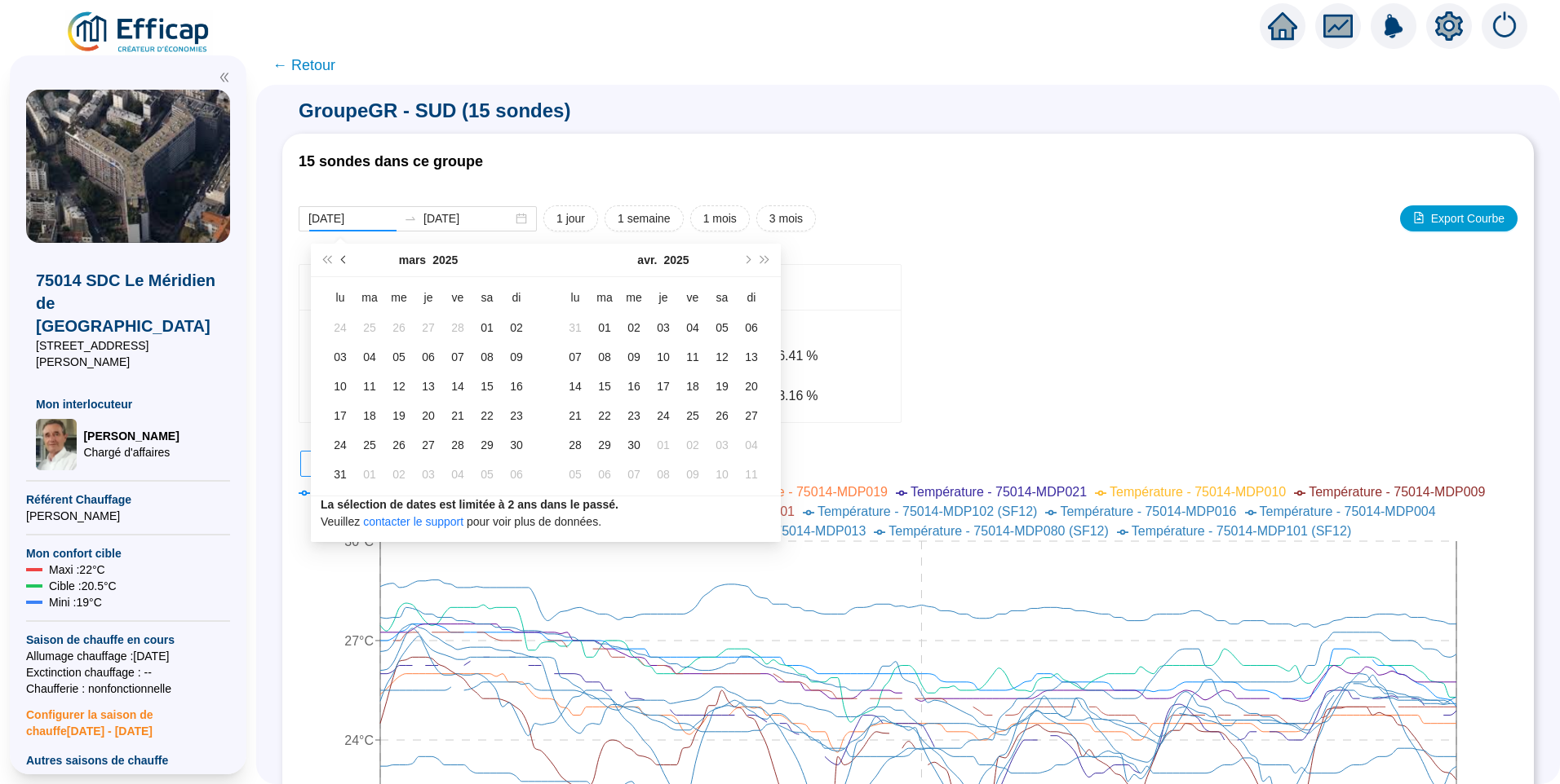
click at [345, 263] on span "Mois précédent (PageUp)" at bounding box center [345, 260] width 8 height 8
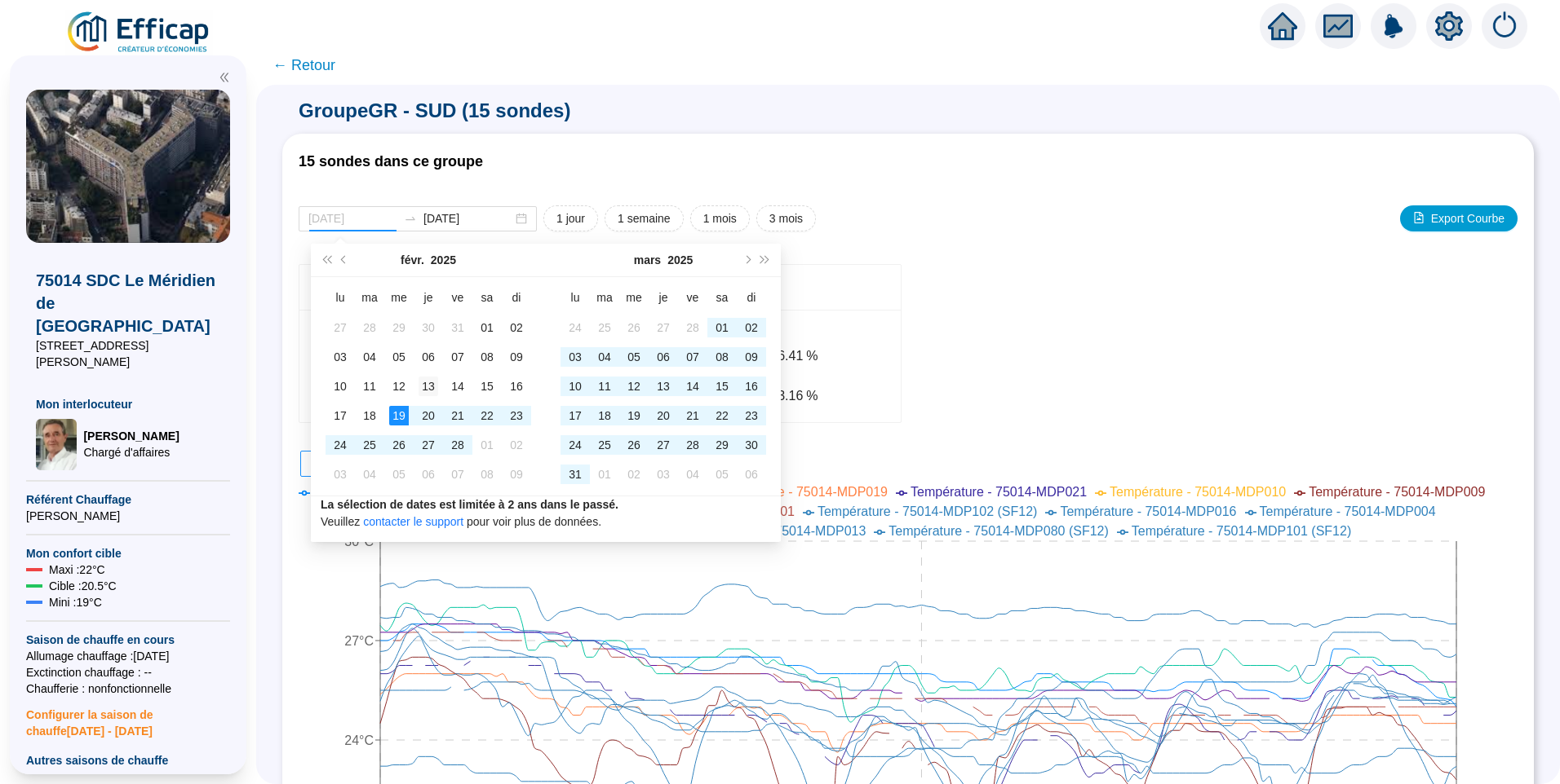
type input "[DATE]"
click at [428, 388] on div "13" at bounding box center [428, 387] width 19 height 19
type input "[DATE]"
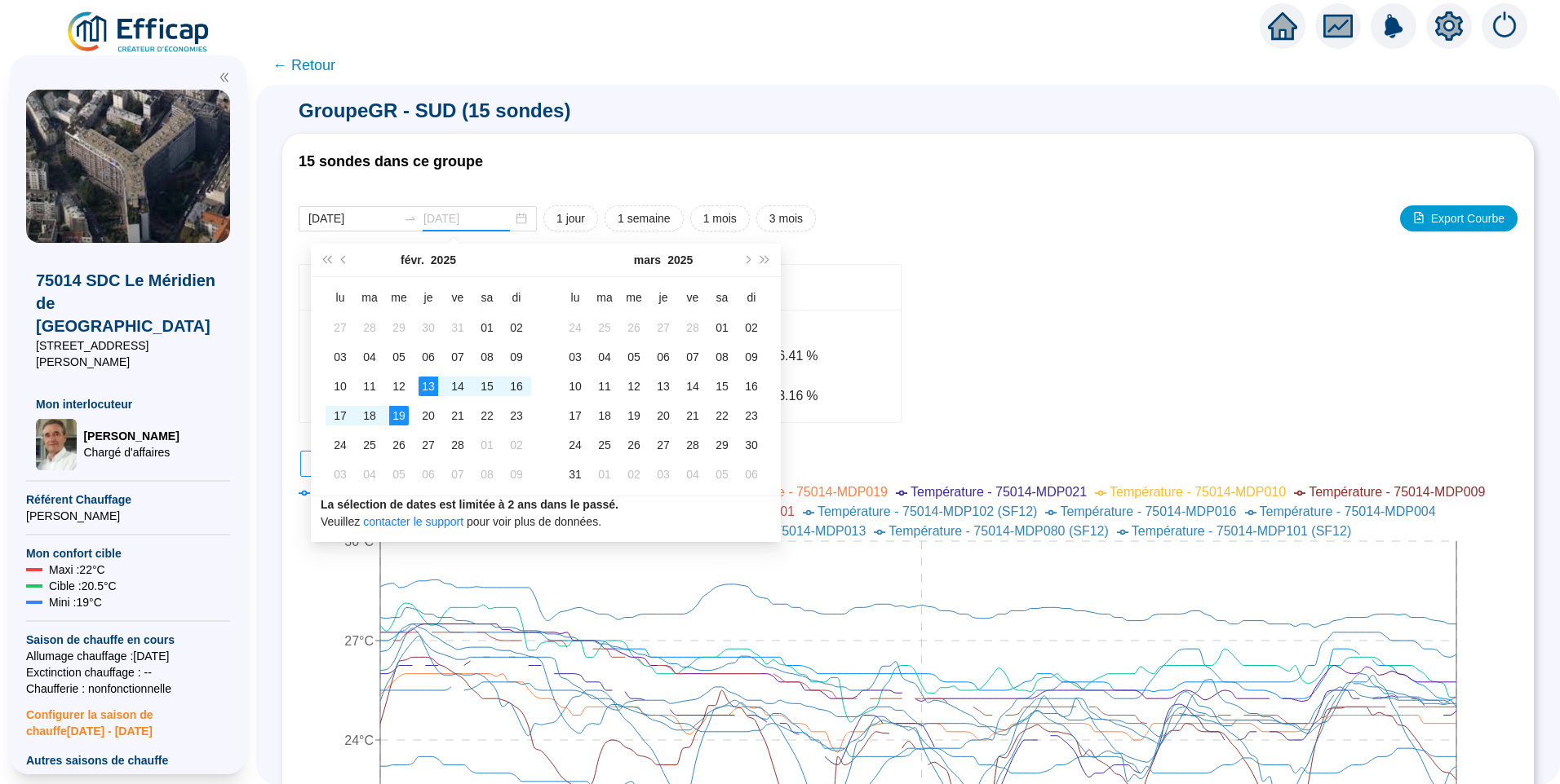
click at [398, 424] on div "19" at bounding box center [398, 416] width 19 height 19
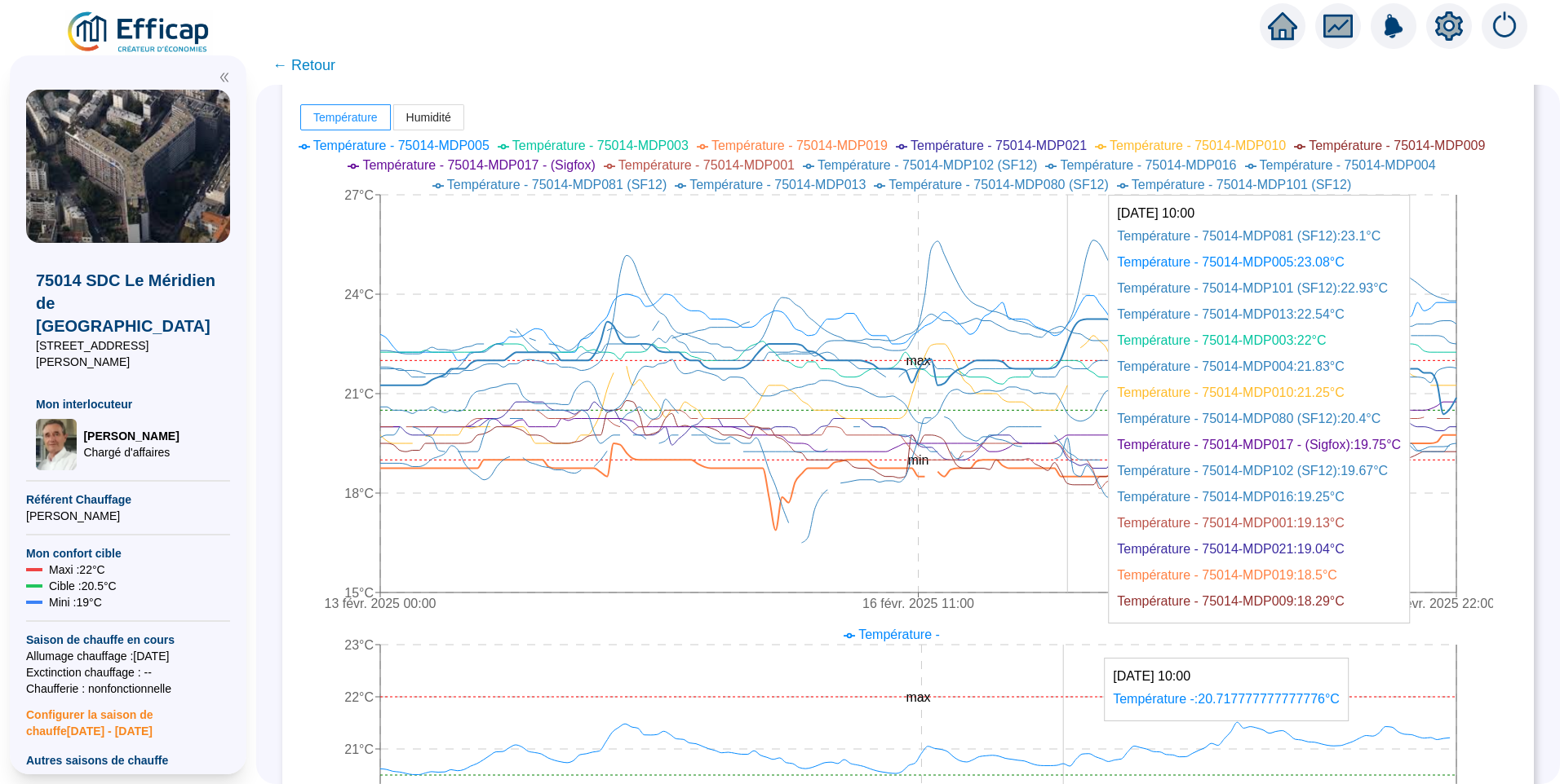
scroll to position [245, 0]
